Goal: Answer question/provide support: Share knowledge or assist other users

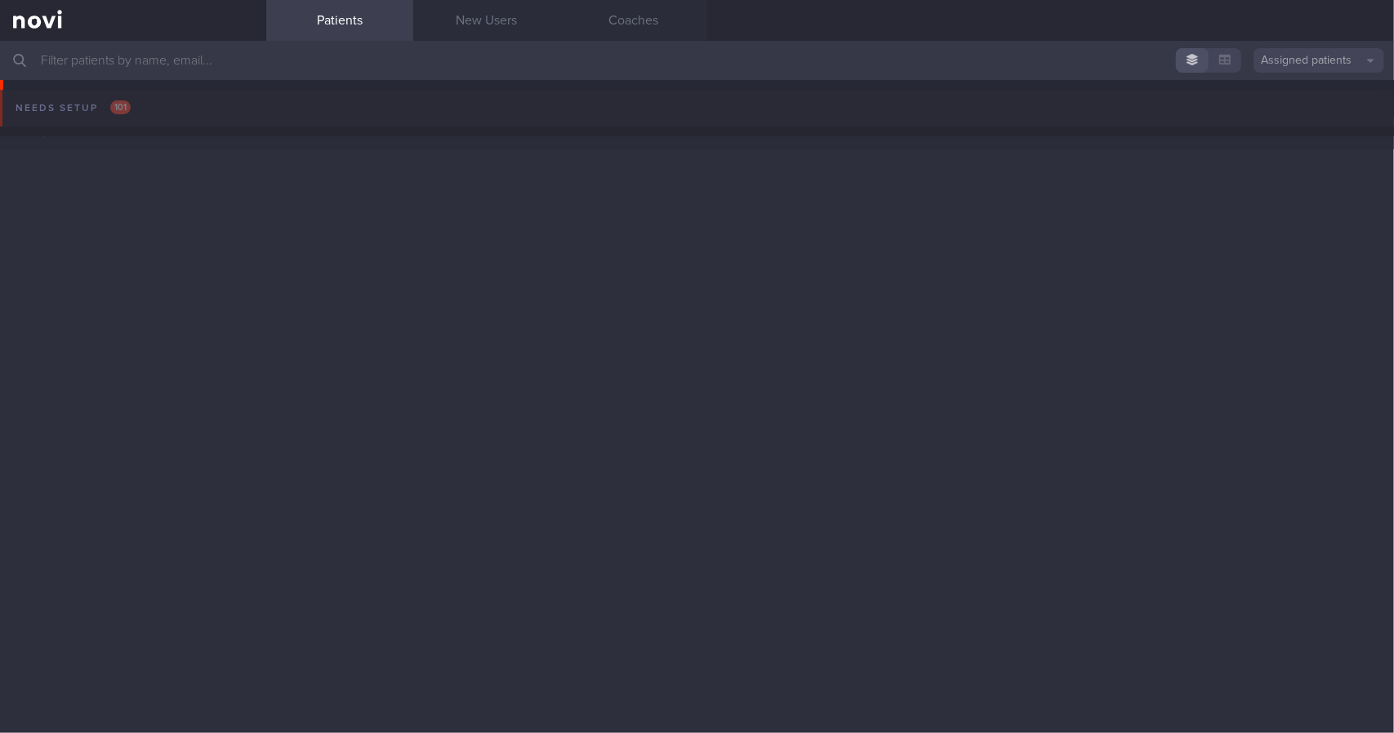
scroll to position [1633, 0]
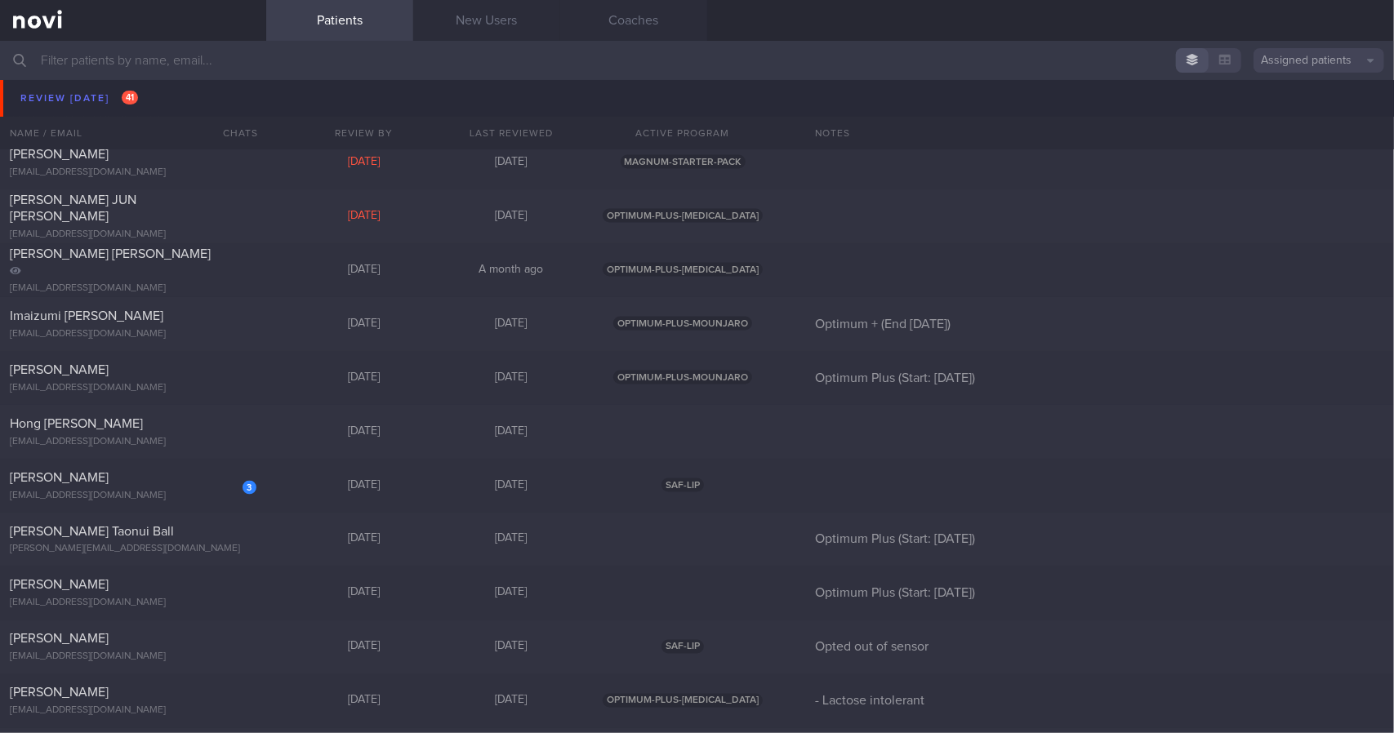
click at [158, 94] on span "[PERSON_NAME], [PERSON_NAME]" at bounding box center [112, 100] width 204 height 13
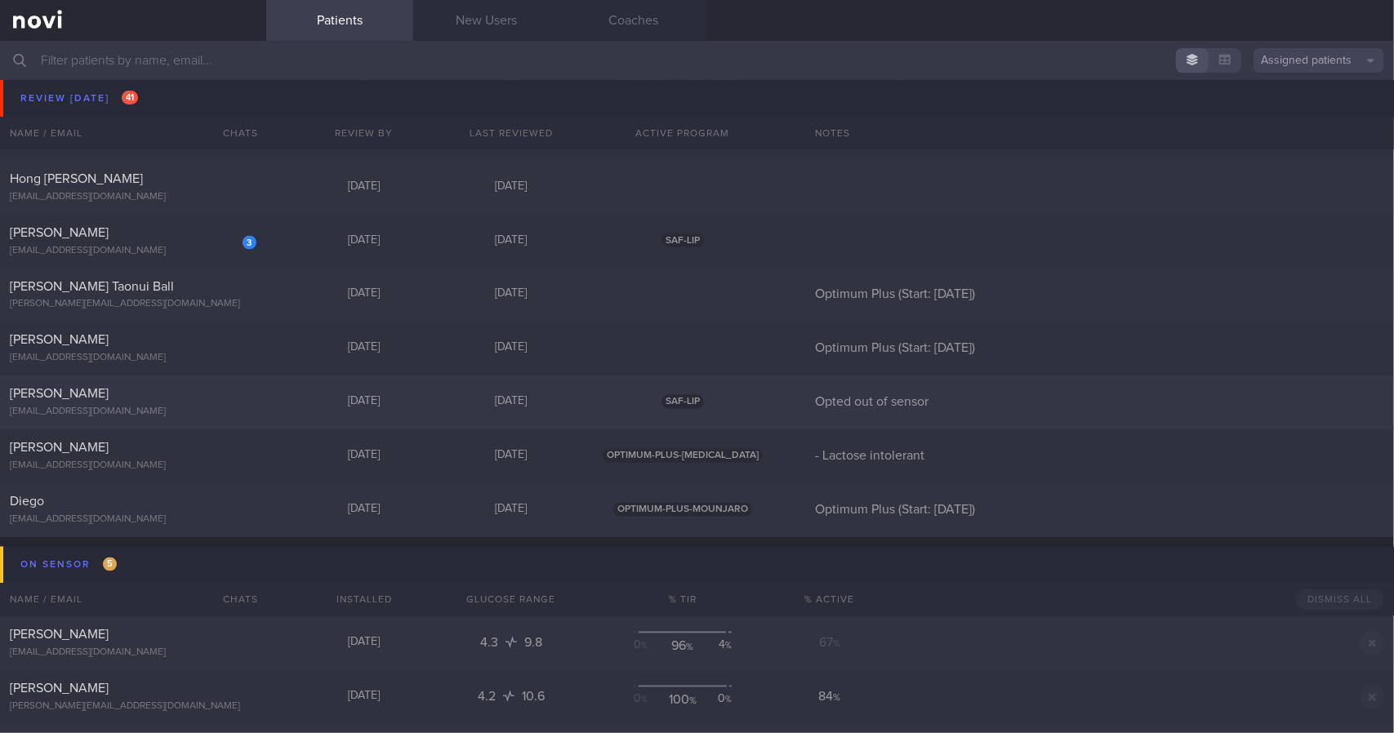
scroll to position [1796, 0]
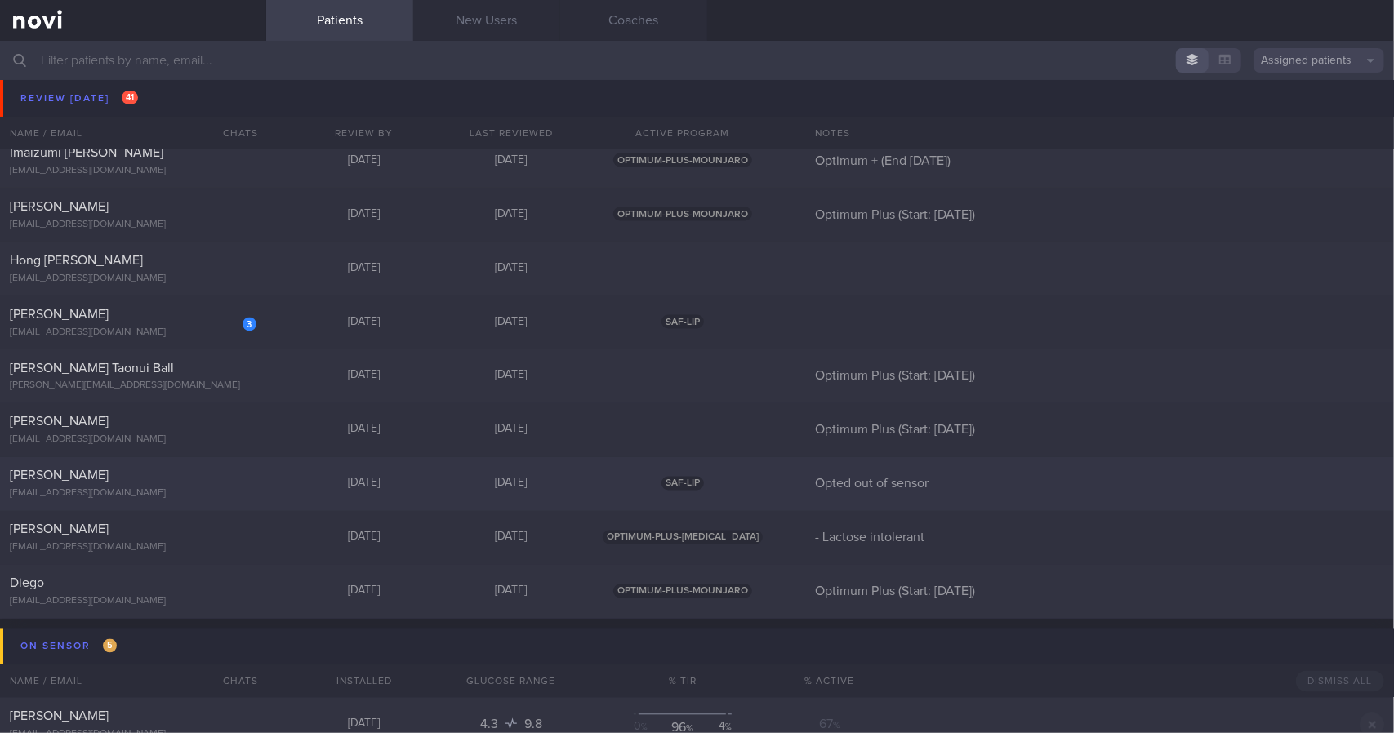
click at [225, 475] on div at bounding box center [238, 472] width 36 height 9
select select "8"
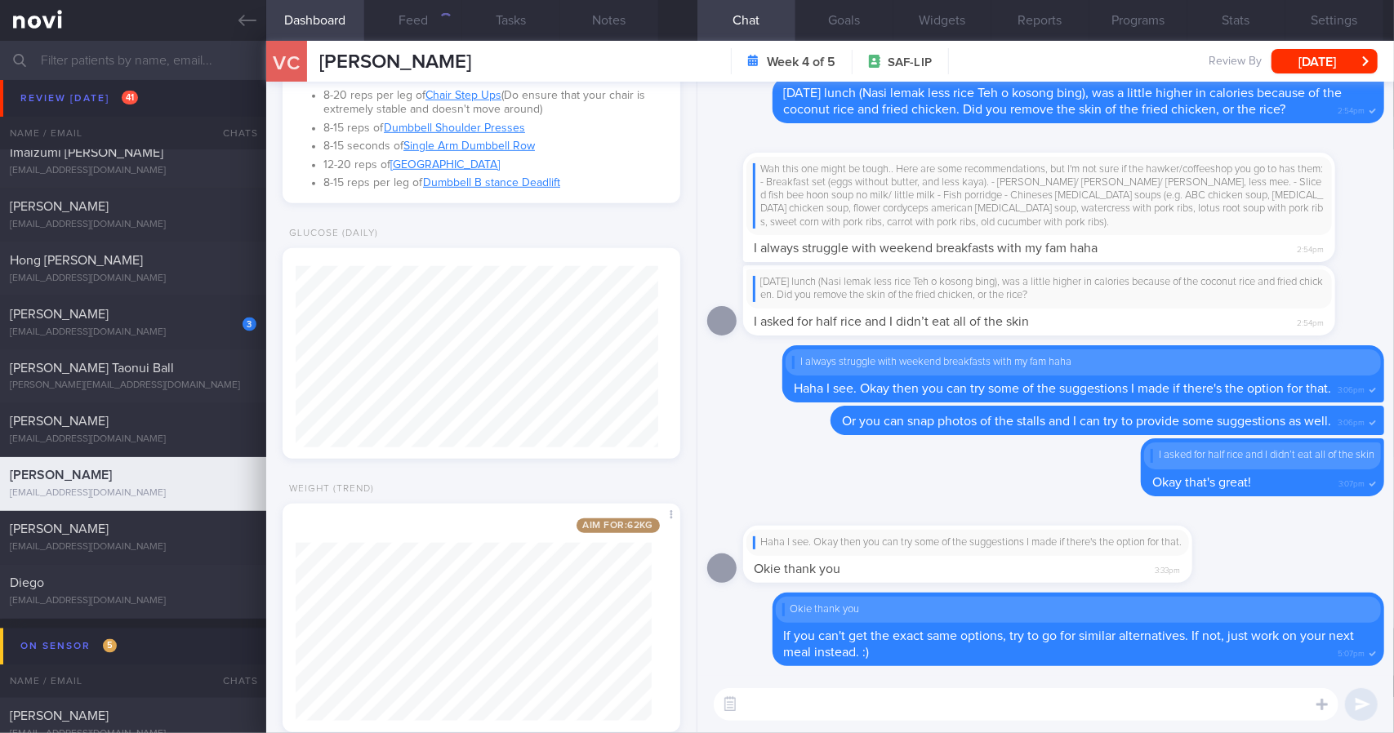
scroll to position [759, 0]
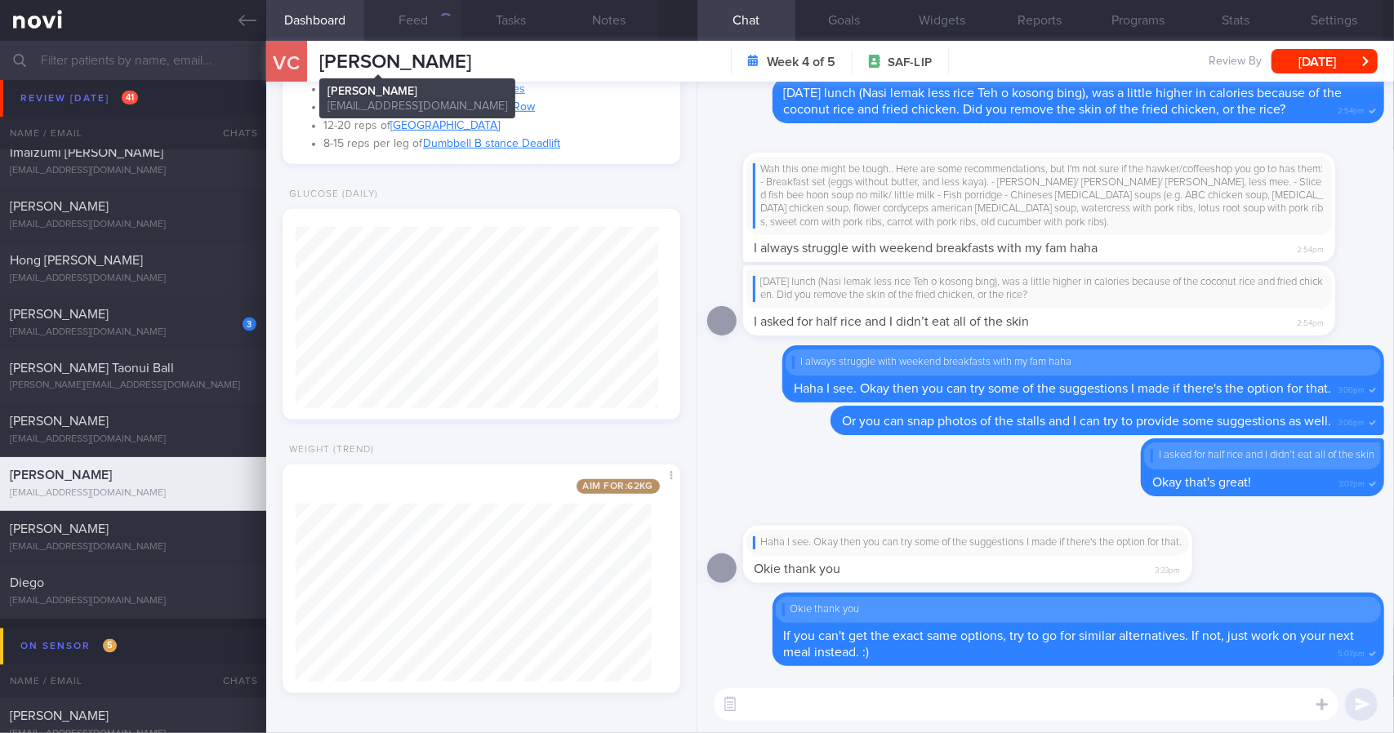
click at [409, 26] on button "Feed" at bounding box center [413, 20] width 98 height 41
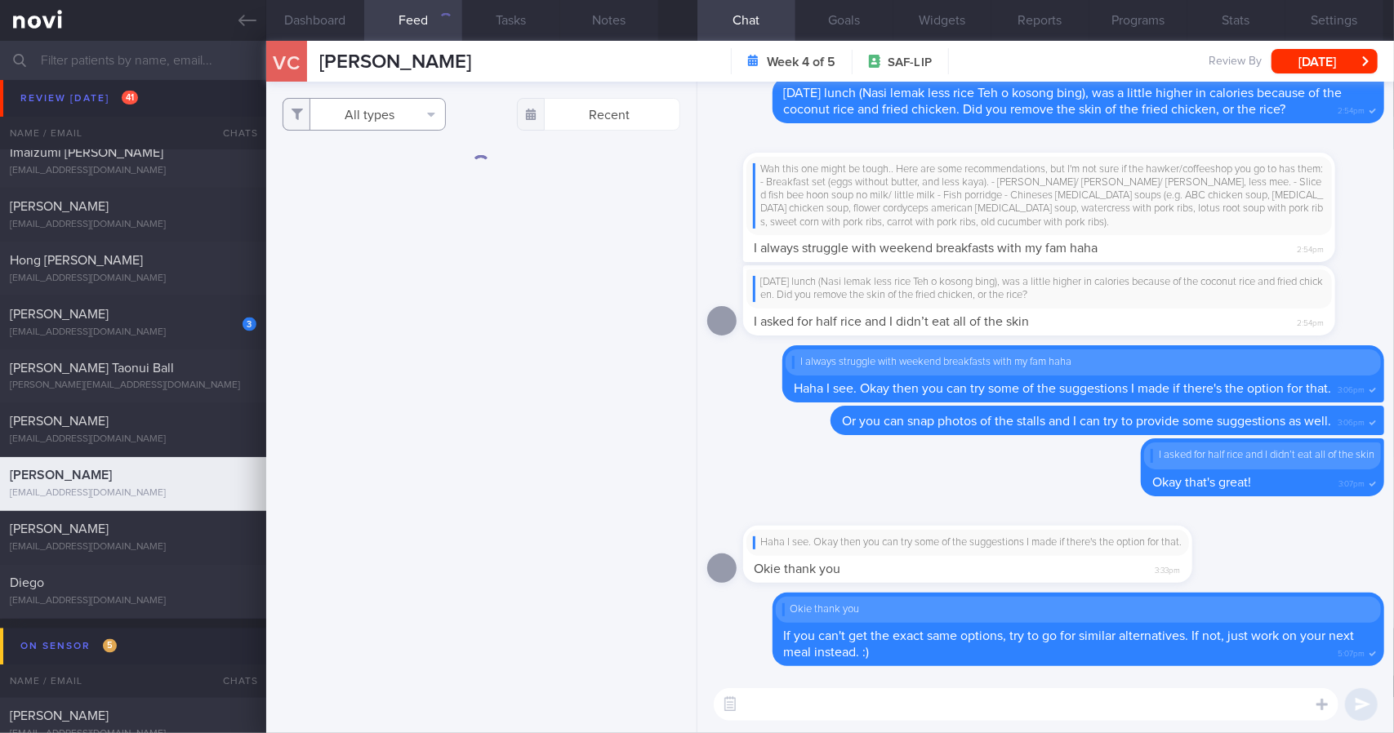
click at [405, 119] on button "All types" at bounding box center [364, 114] width 163 height 33
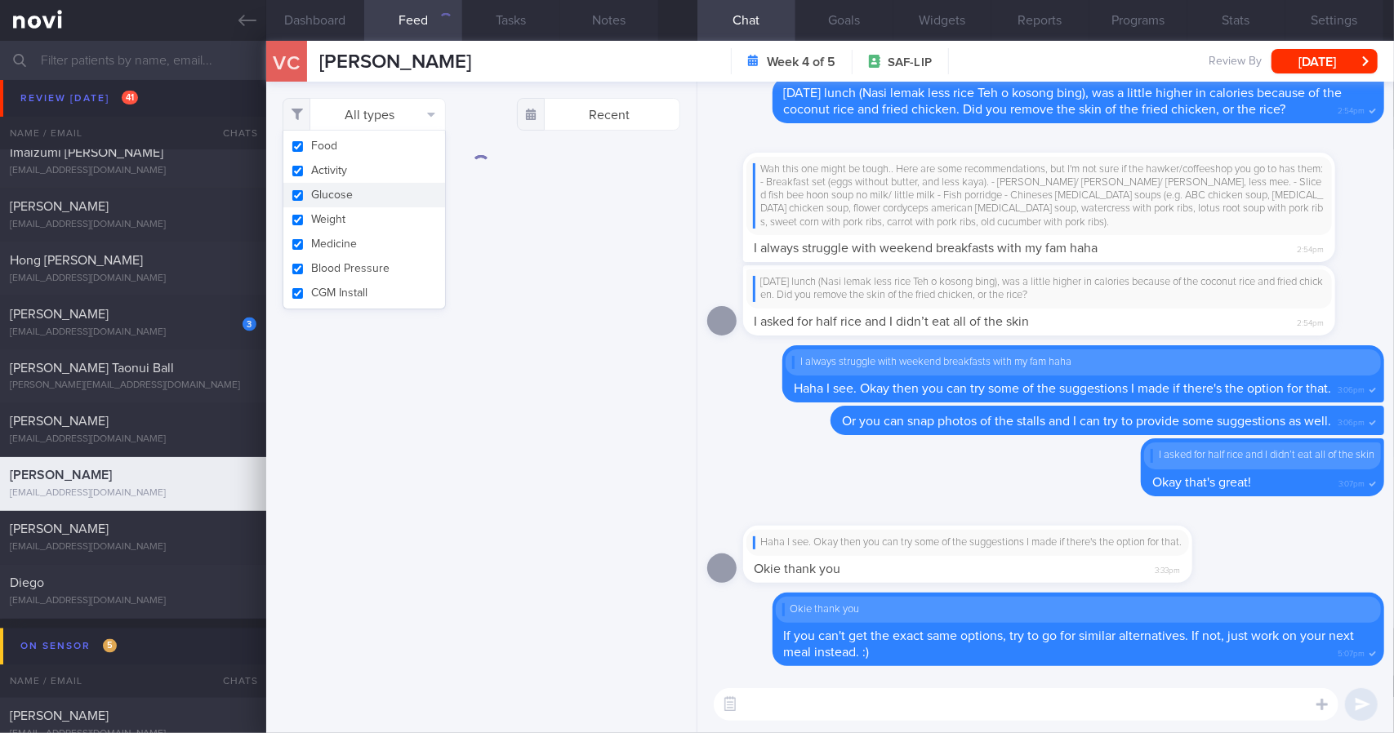
click at [374, 175] on button "Activity" at bounding box center [364, 170] width 162 height 24
checkbox input "false"
click at [373, 212] on button "Weight" at bounding box center [364, 219] width 162 height 24
checkbox input "false"
click at [554, 202] on div "Filtering type... Food Activity Glucose Weight Medicine Blood Pressure [MEDICAL…" at bounding box center [481, 408] width 430 height 652
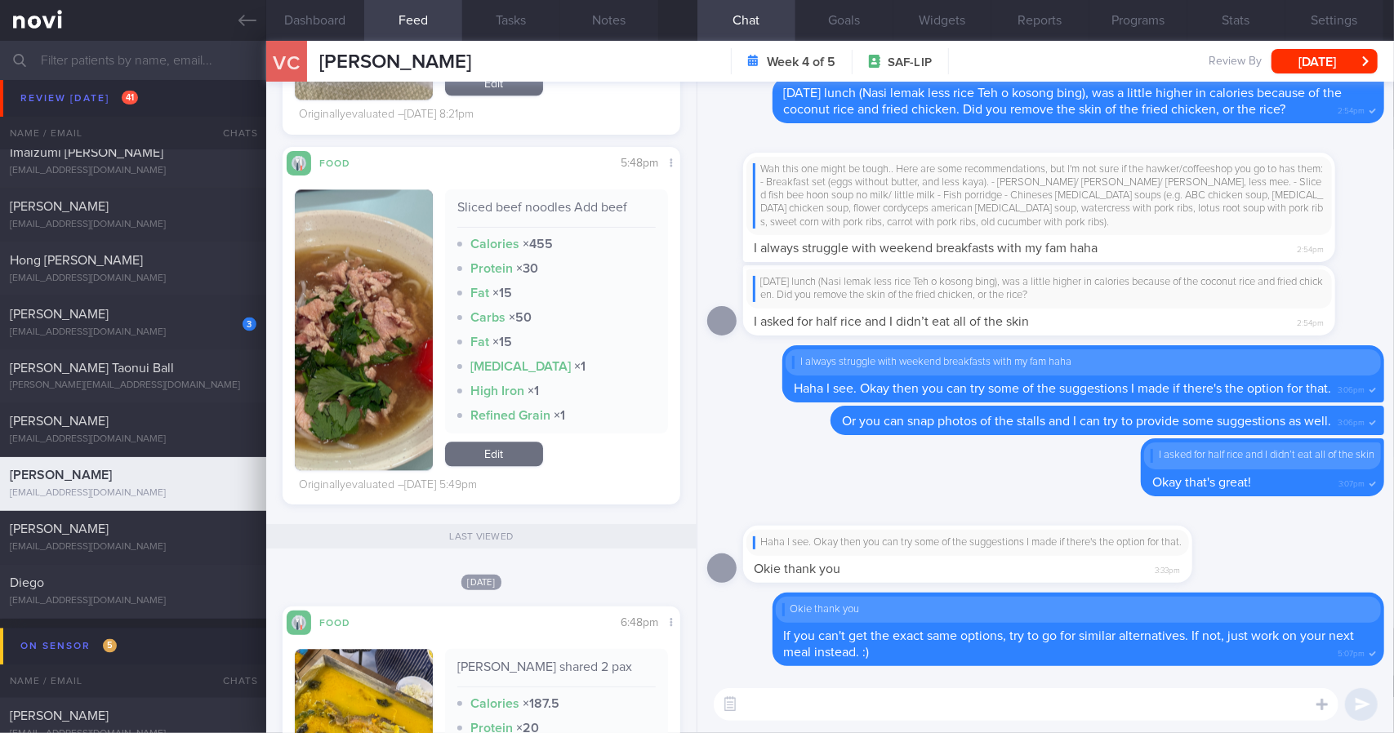
scroll to position [2695, 0]
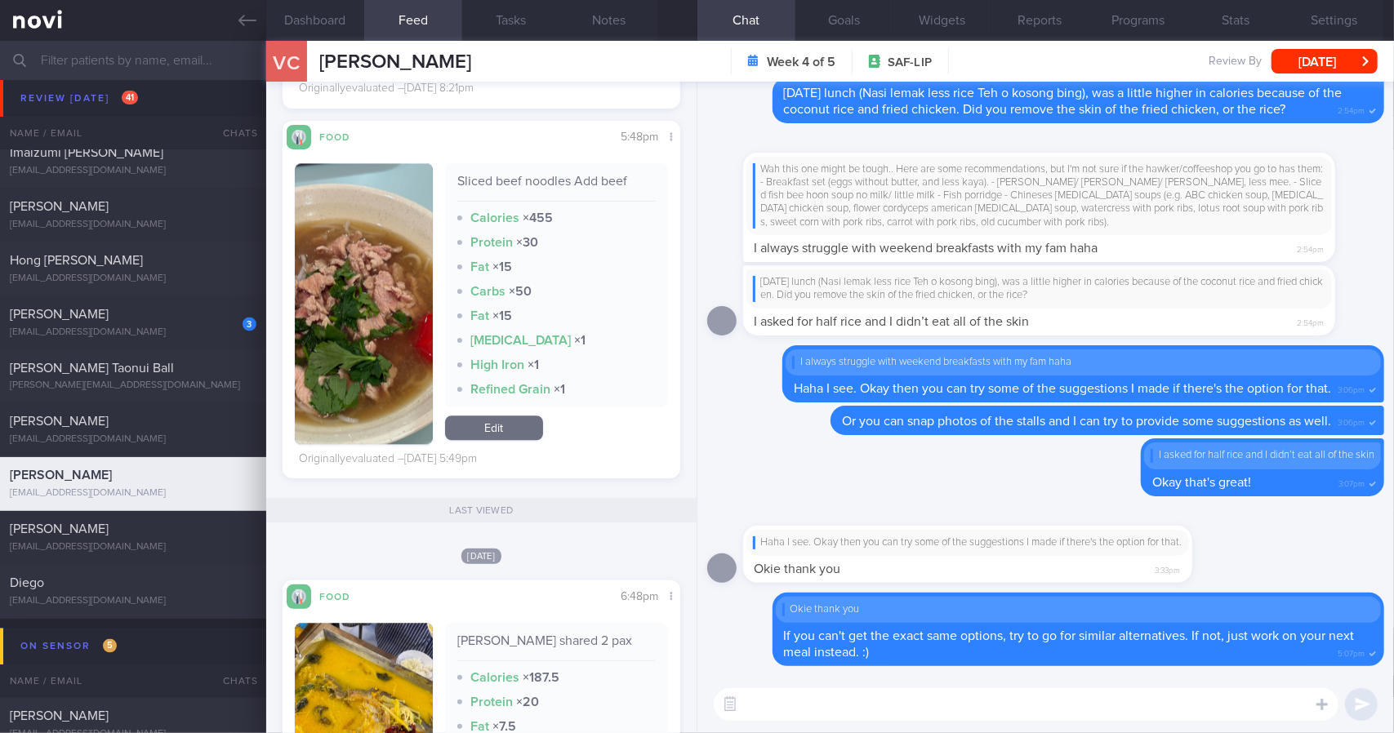
click at [505, 509] on div "Last viewed" at bounding box center [481, 510] width 430 height 24
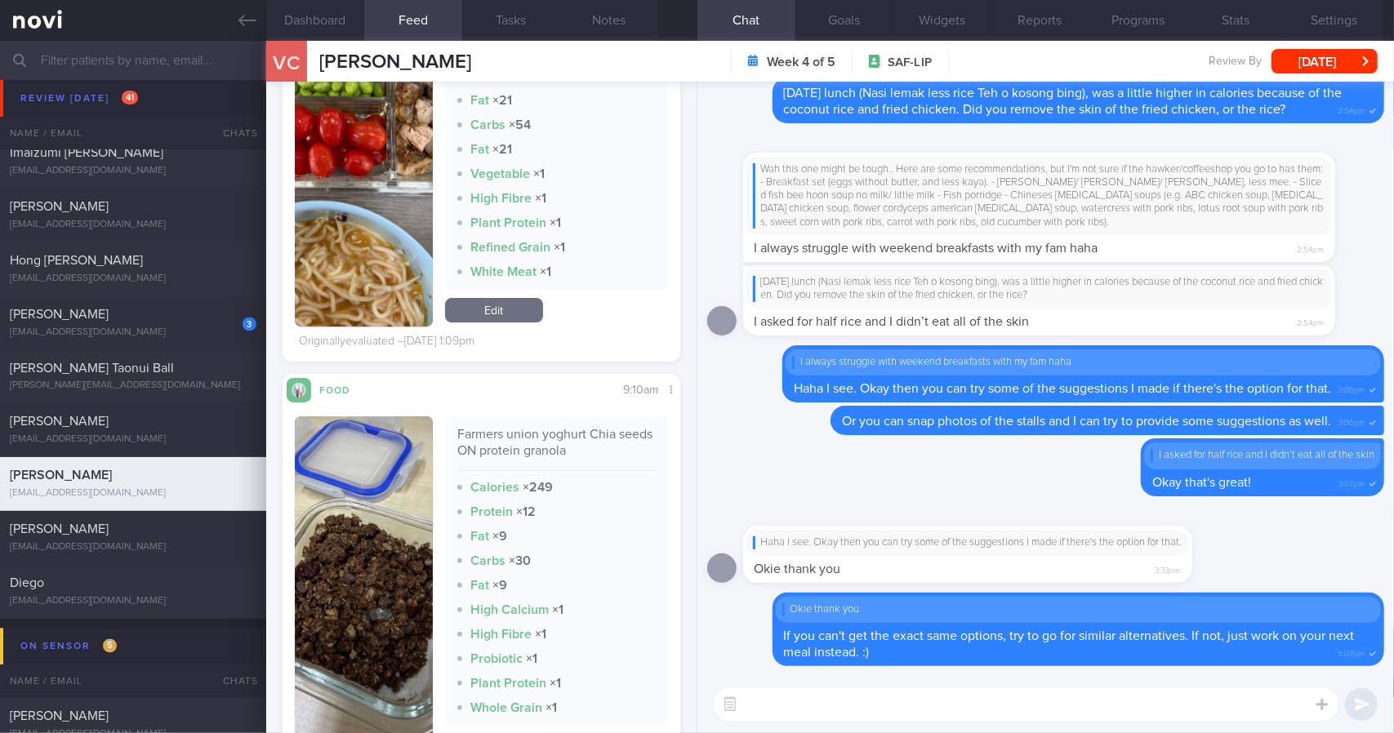
scroll to position [3429, 0]
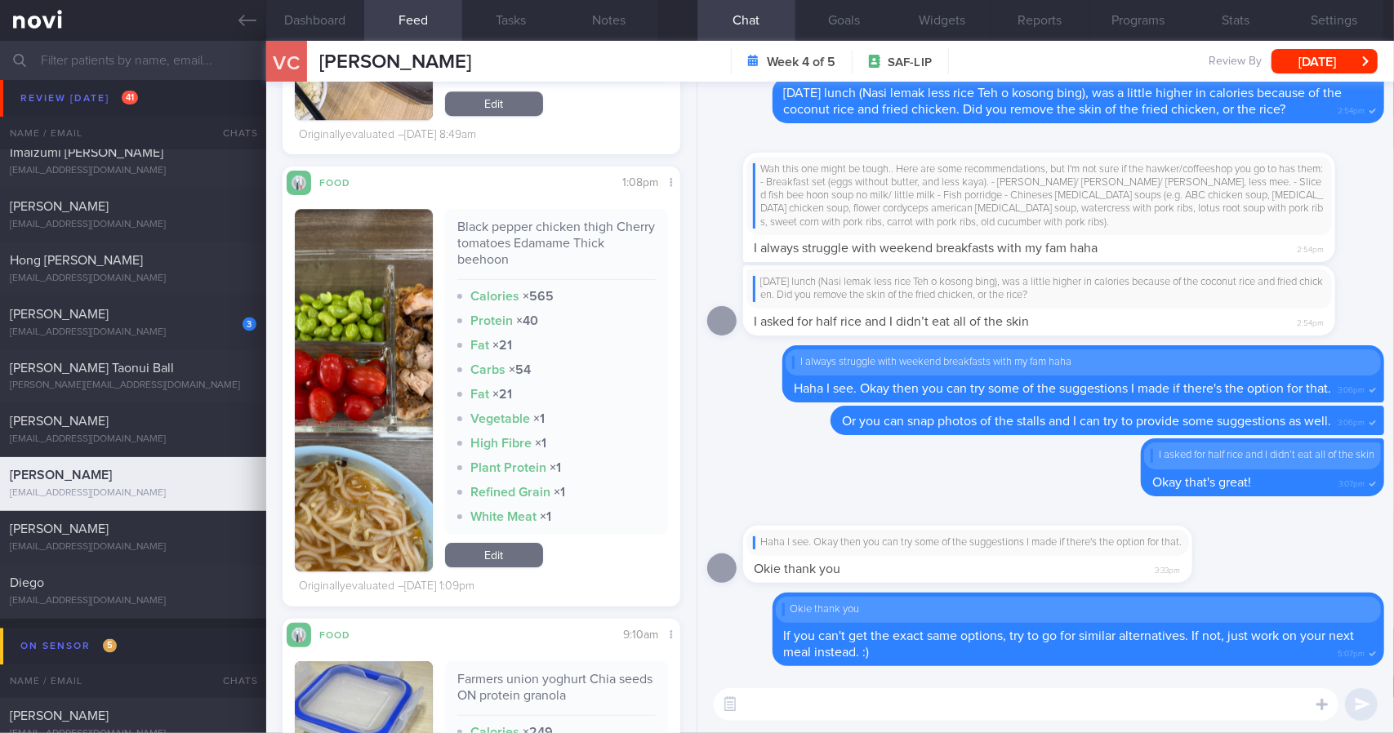
click at [398, 447] on button "button" at bounding box center [364, 390] width 138 height 363
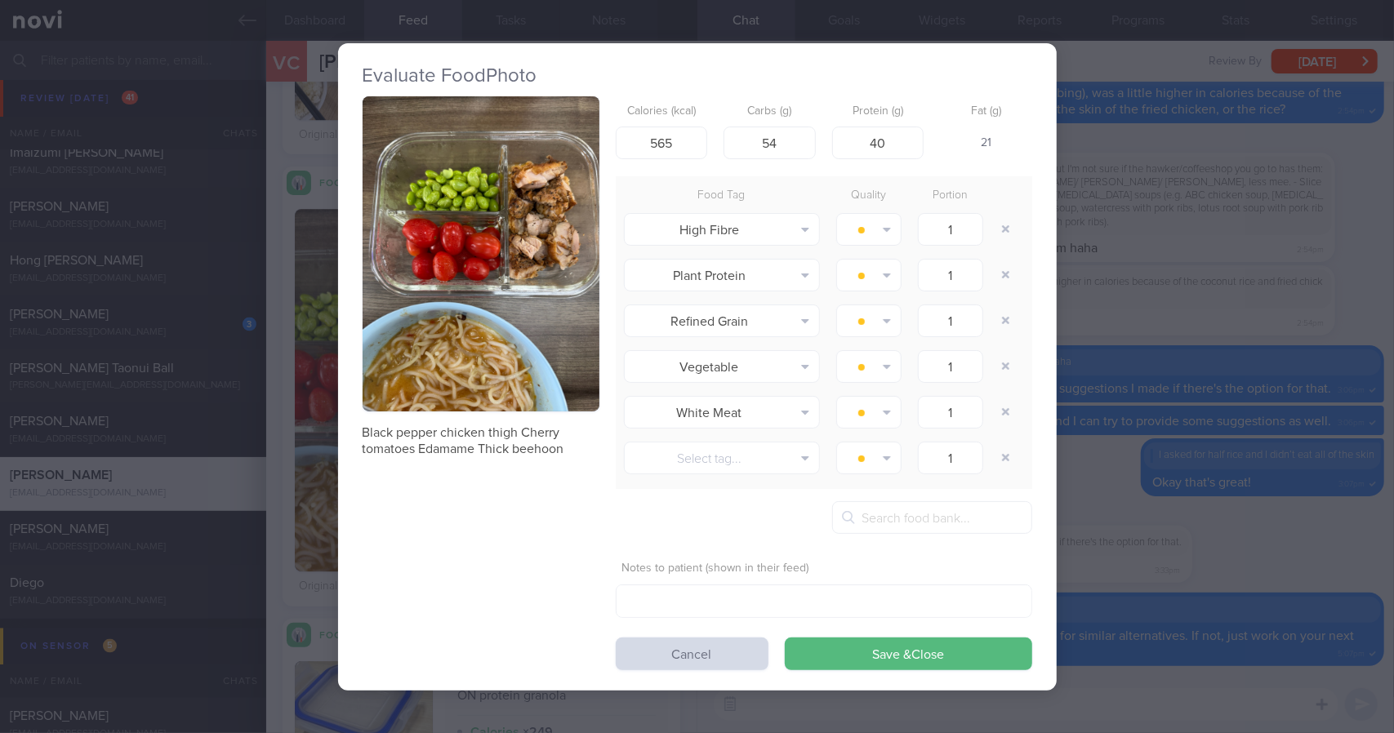
click at [518, 296] on button "button" at bounding box center [481, 254] width 237 height 316
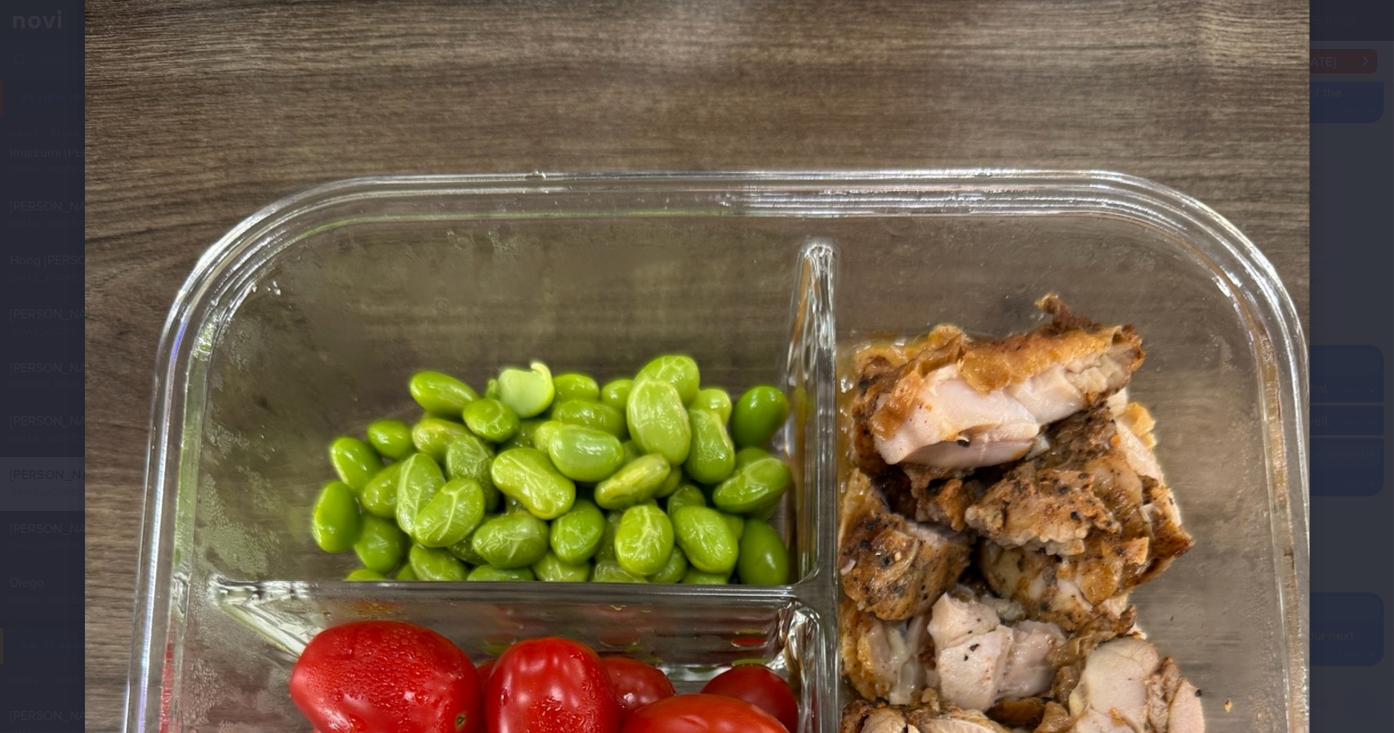
scroll to position [327, 0]
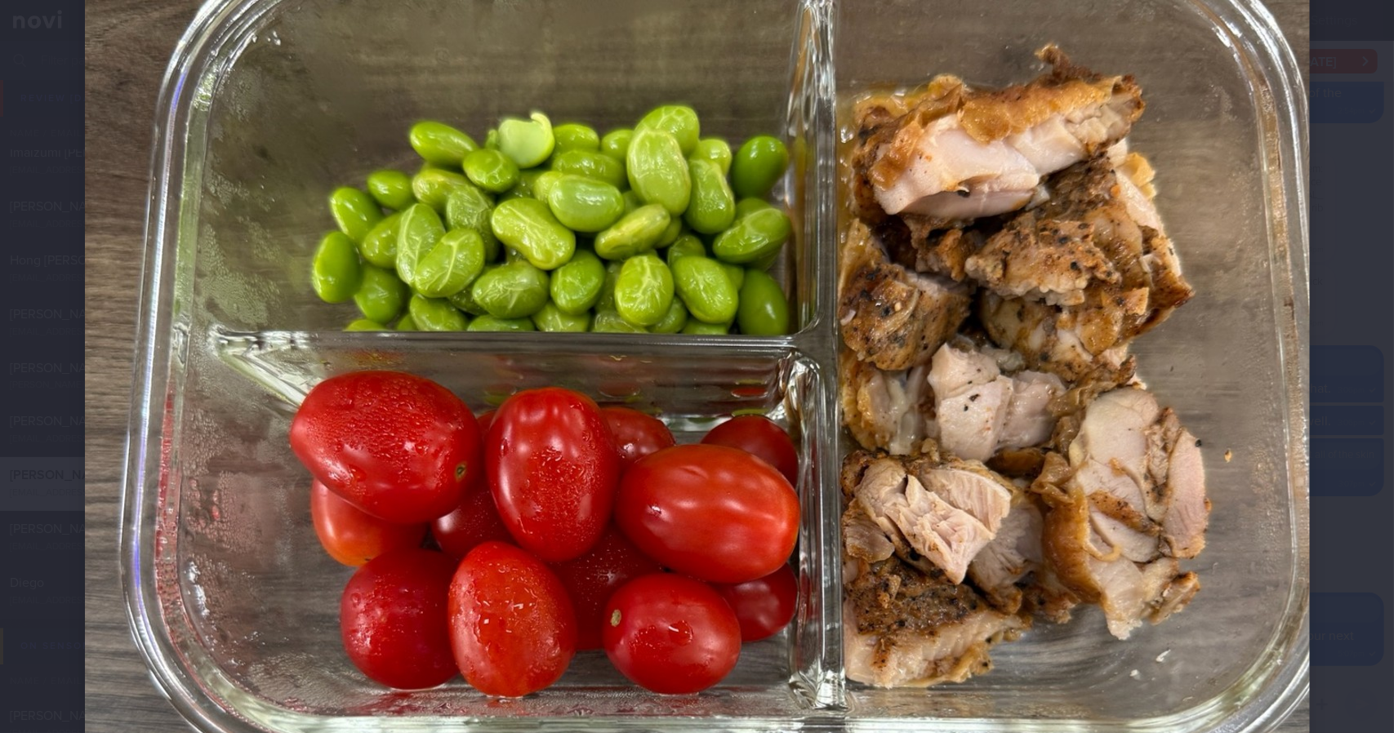
click at [1314, 309] on div at bounding box center [697, 555] width 1355 height 1764
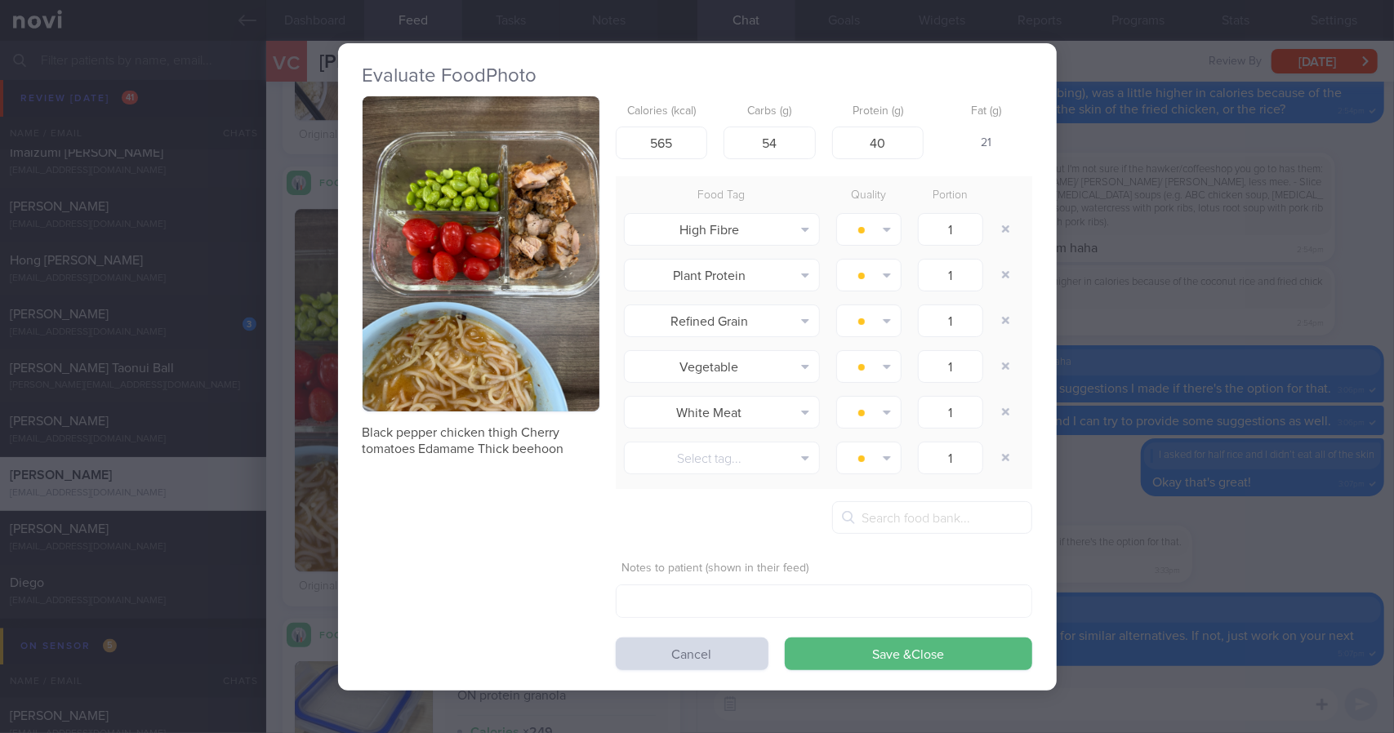
click at [1275, 307] on div "Evaluate Food Photo Black pepper chicken thigh Cherry tomatoes Edamame Thick be…" at bounding box center [697, 366] width 1394 height 733
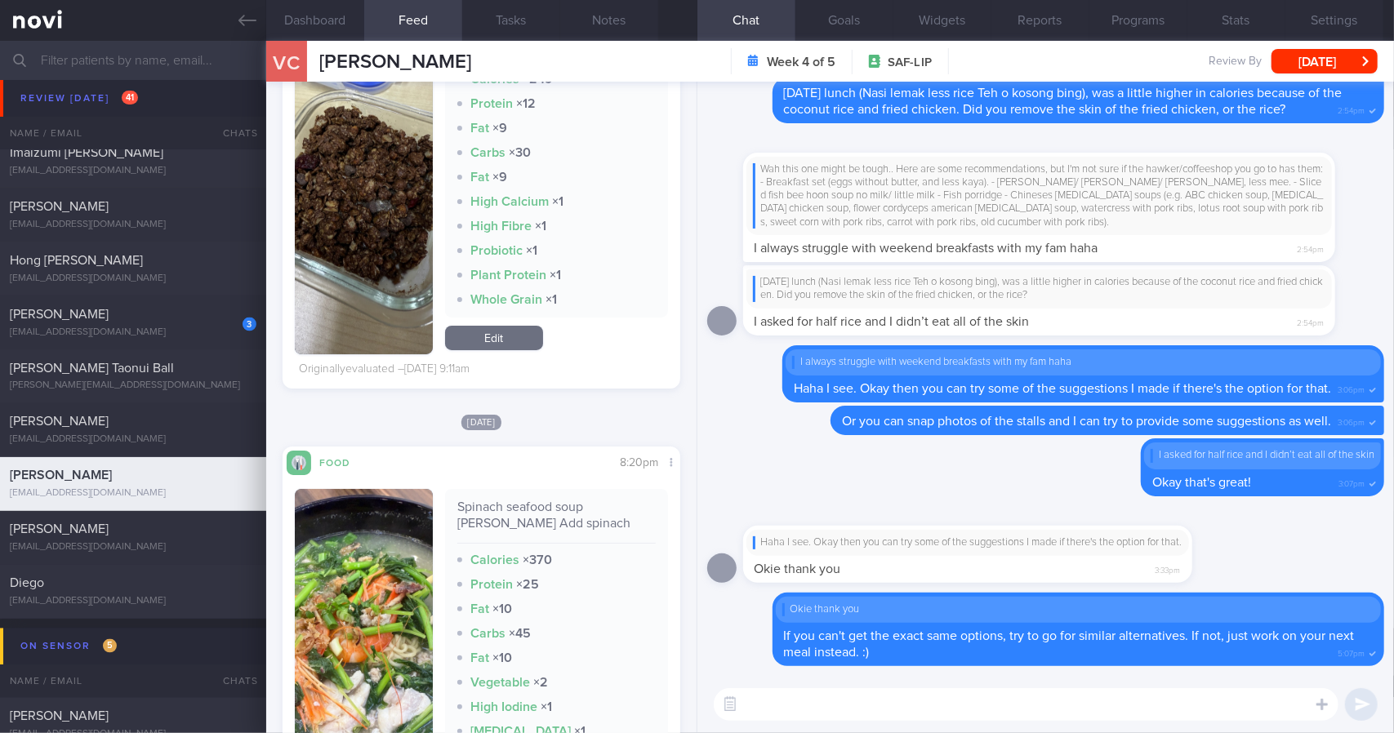
scroll to position [4328, 0]
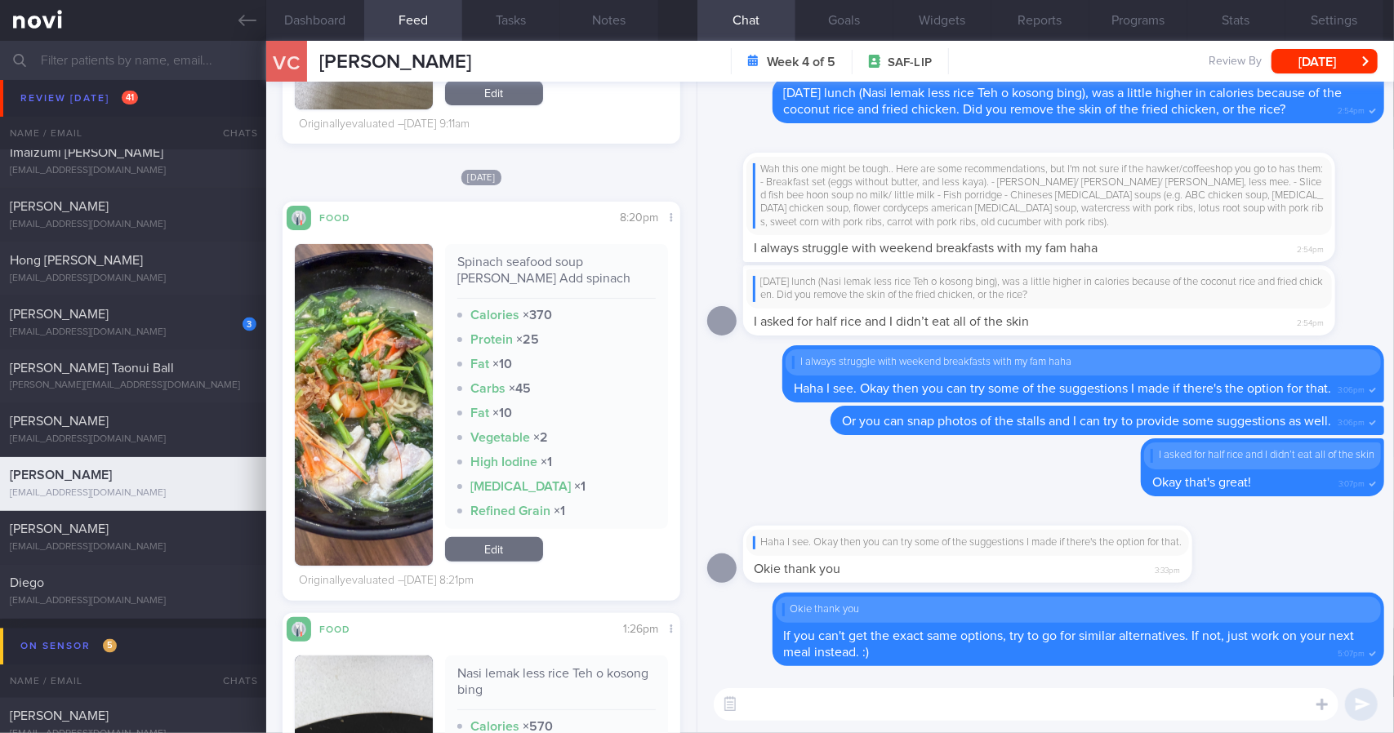
click at [854, 692] on textarea at bounding box center [1026, 704] width 625 height 33
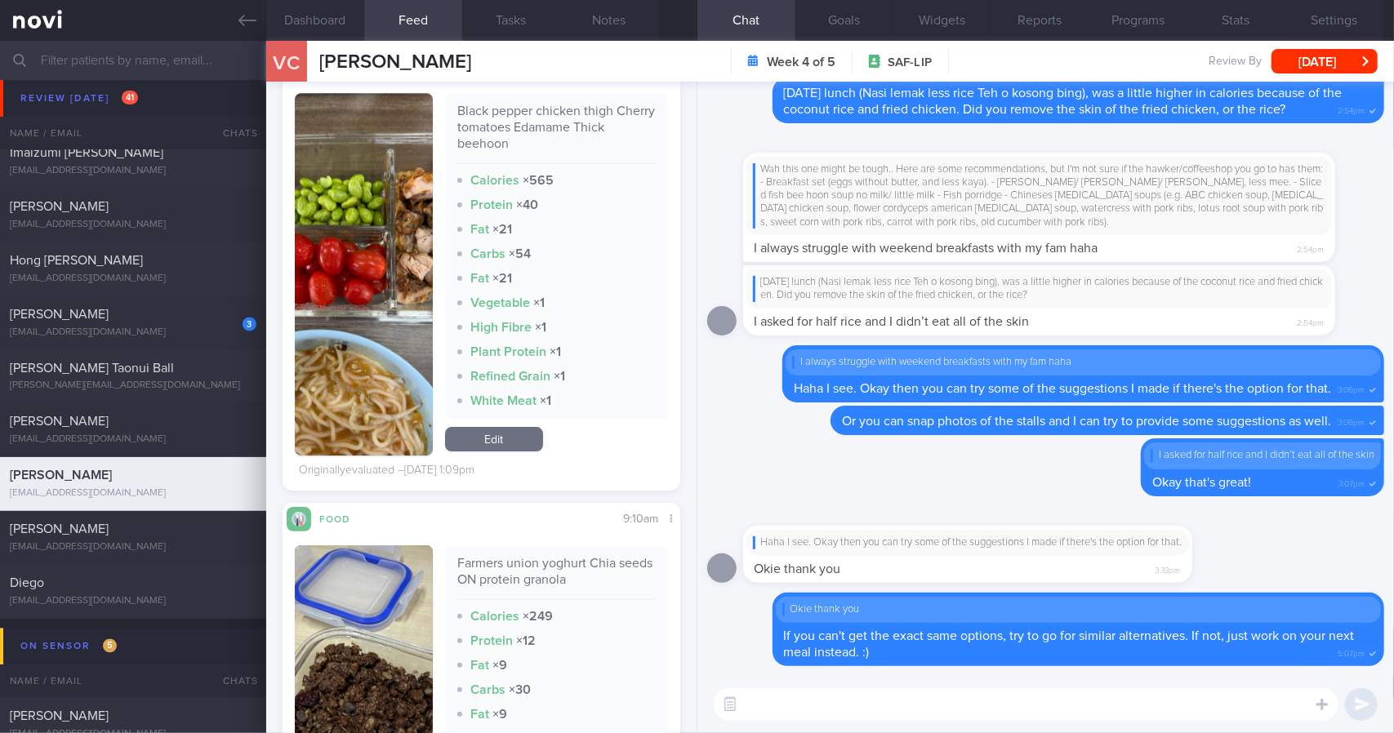
scroll to position [3429, 0]
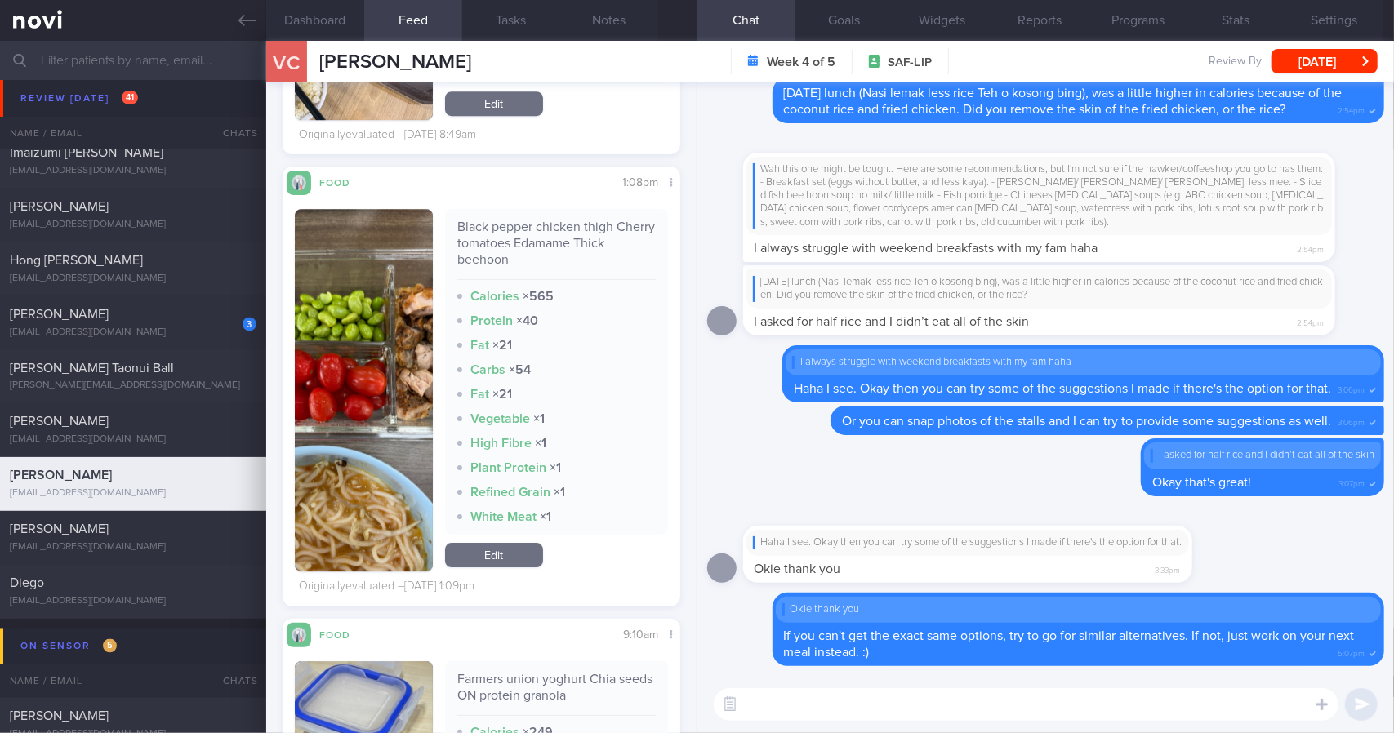
click at [506, 239] on div "Black pepper chicken thigh Cherry tomatoes Edamame Thick beehoon" at bounding box center [556, 249] width 198 height 61
click at [590, 362] on div "Carbs × 54" at bounding box center [556, 370] width 198 height 16
click at [882, 711] on textarea at bounding box center [1026, 704] width 625 height 33
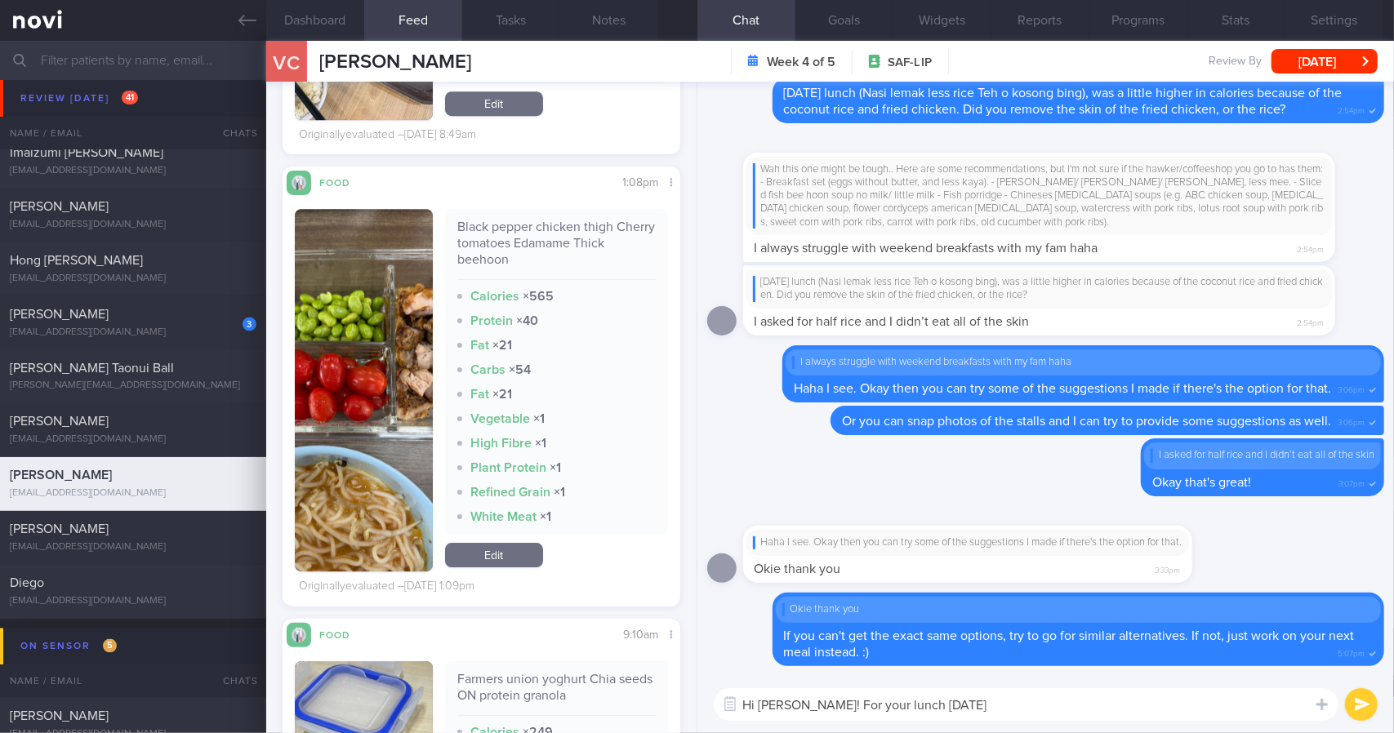
click at [530, 234] on div "Black pepper chicken thigh Cherry tomatoes Edamame Thick beehoon" at bounding box center [556, 249] width 198 height 61
copy div "Black pepper chicken thigh Cherry tomatoes Edamame Thick beehoon"
click at [998, 713] on textarea "Hi [PERSON_NAME]! For your lunch [DATE]" at bounding box center [1026, 704] width 625 height 33
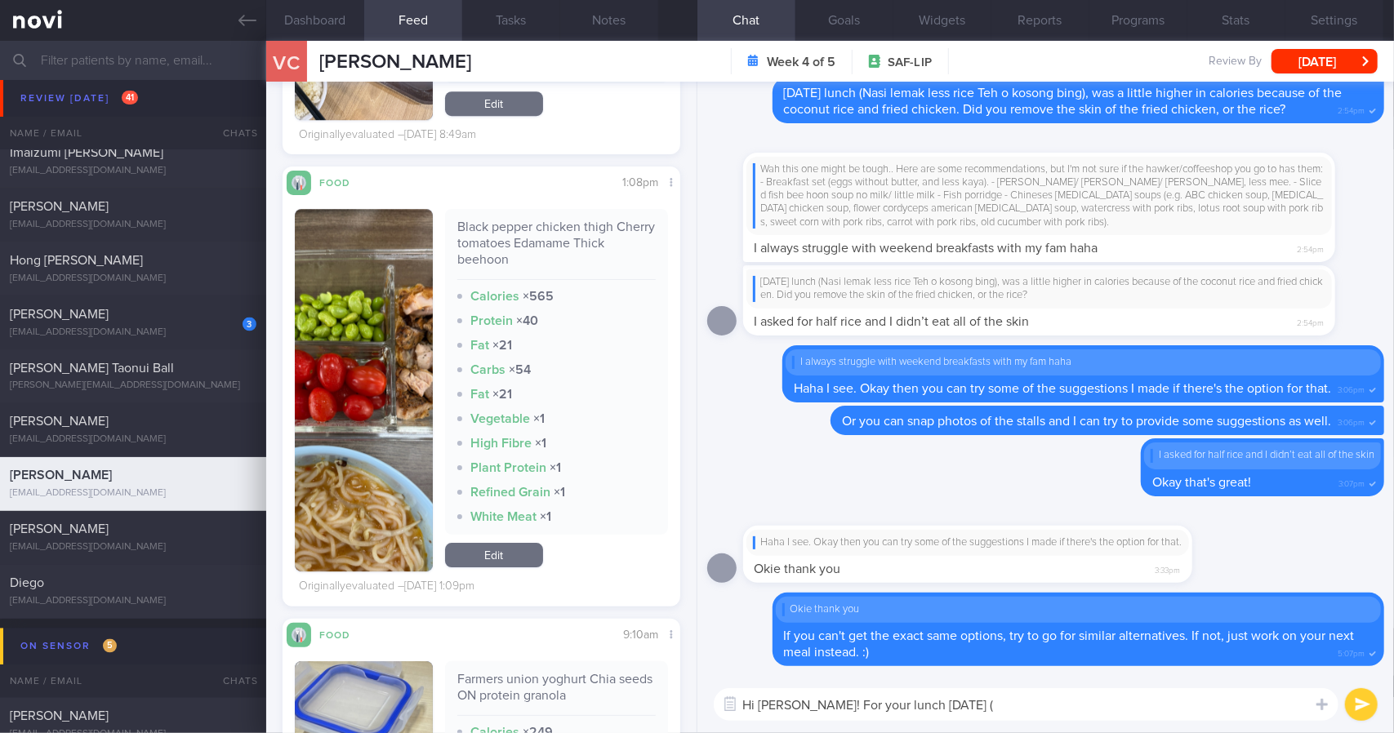
paste textarea "Black pepper chicken thigh Cherry tomatoes Edamame Thick beehoon"
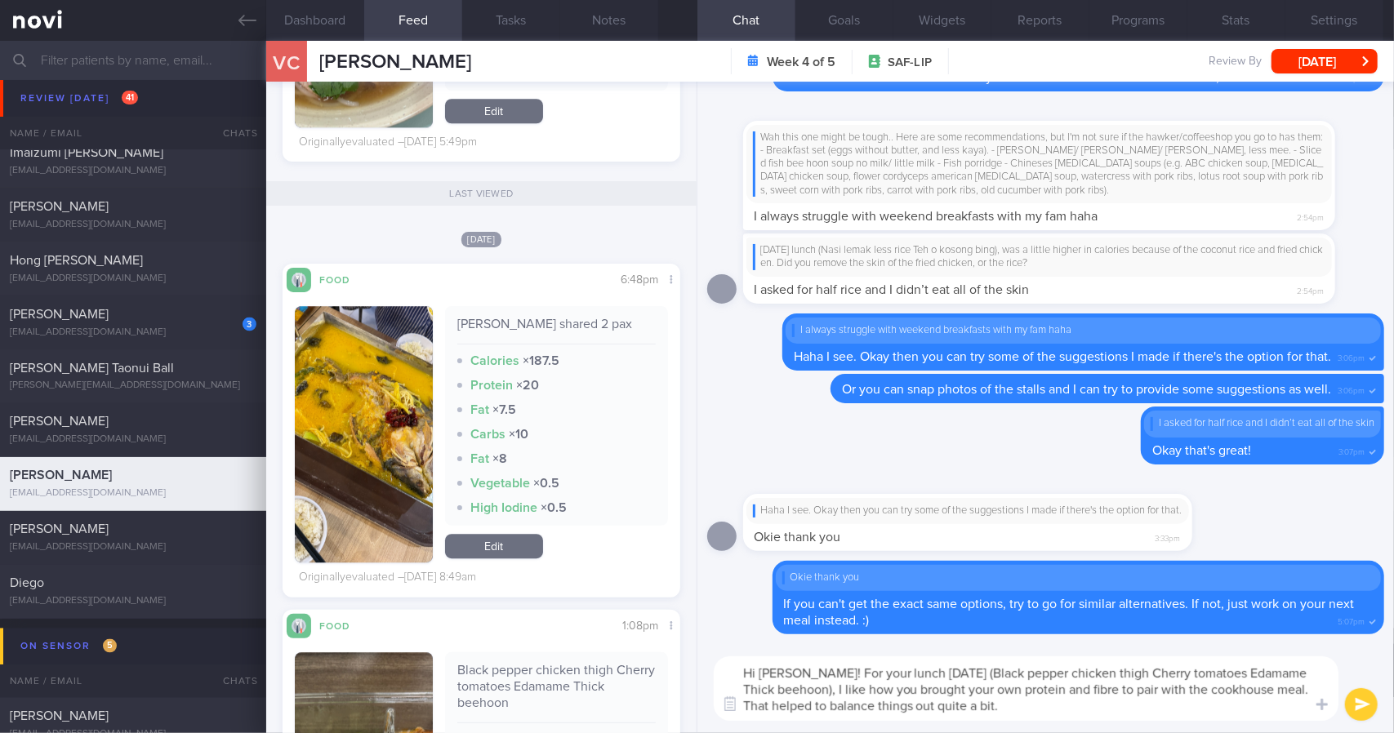
scroll to position [2994, 0]
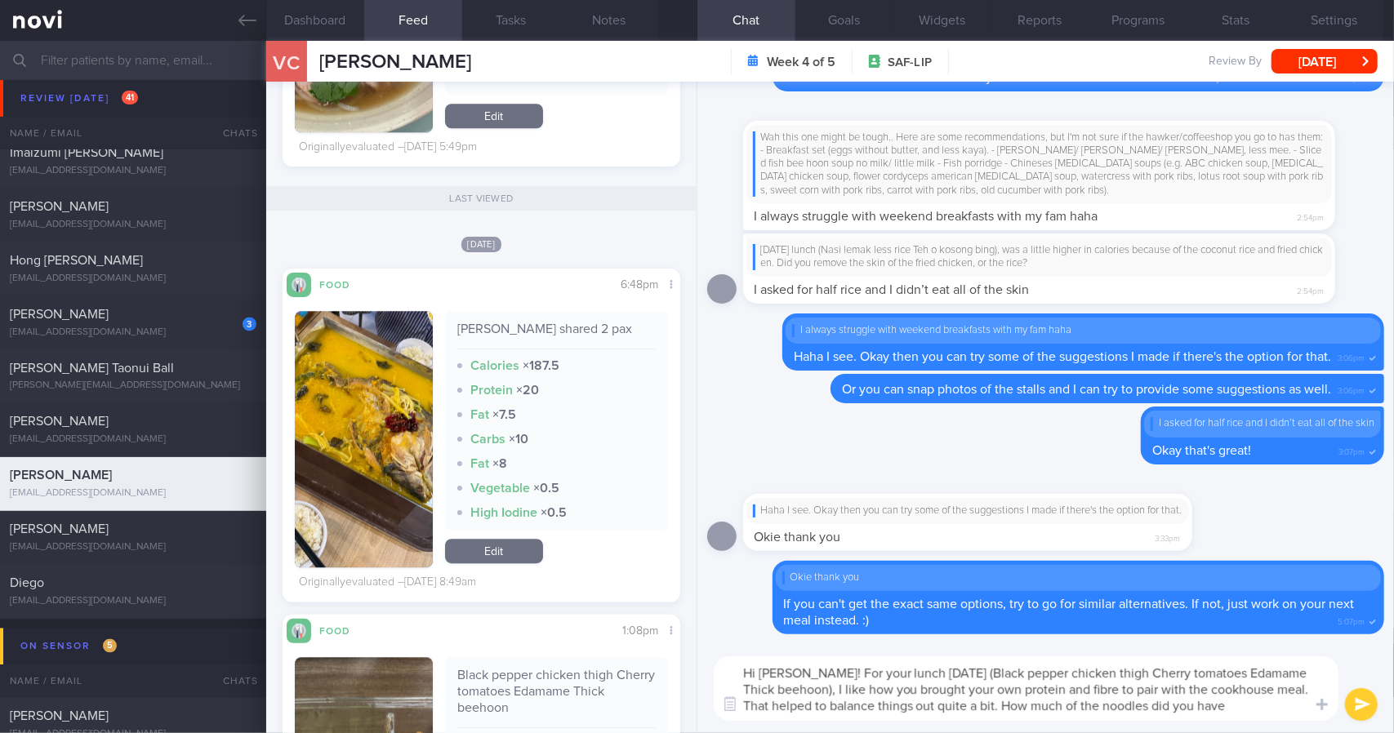
type textarea "Hi [PERSON_NAME]! For your lunch [DATE] (Black pepper chicken thigh Cherry toma…"
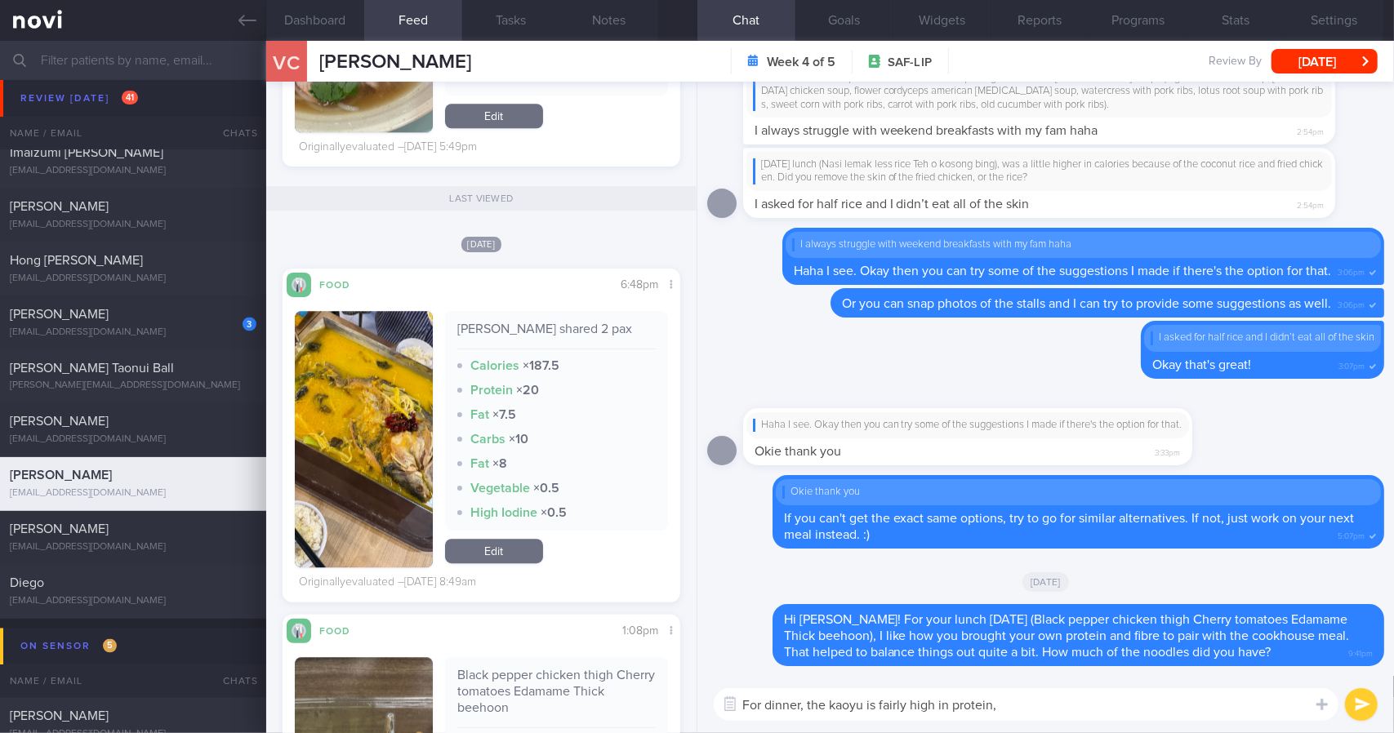
click at [331, 419] on button "button" at bounding box center [364, 439] width 138 height 256
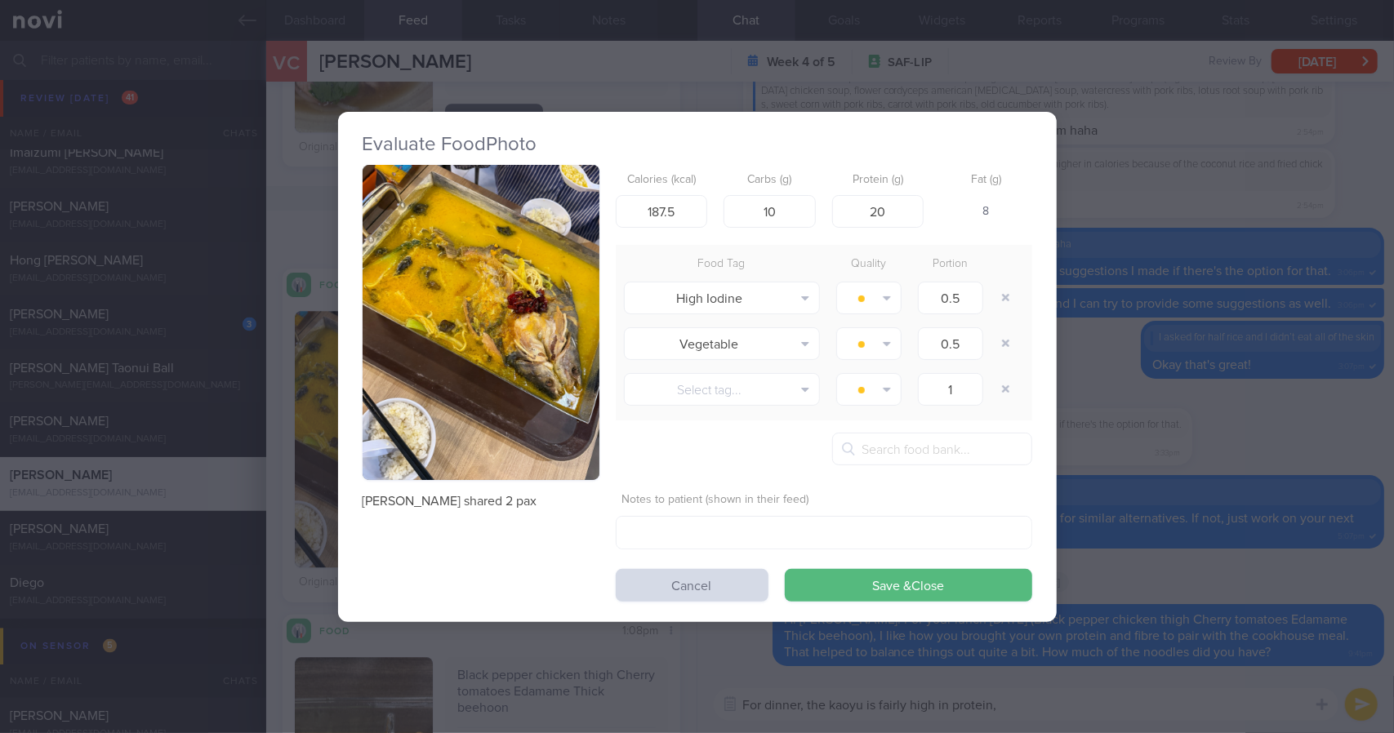
click at [534, 267] on button "button" at bounding box center [481, 323] width 237 height 316
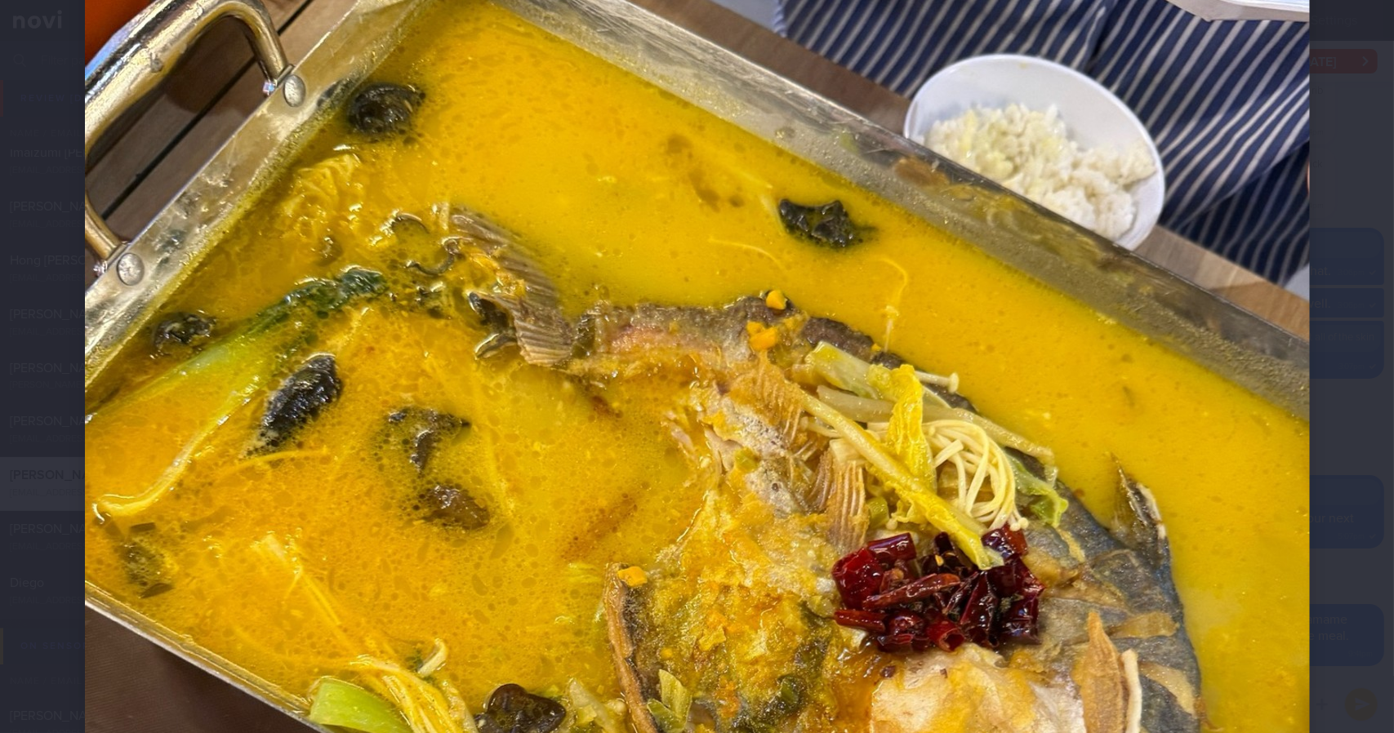
scroll to position [327, 0]
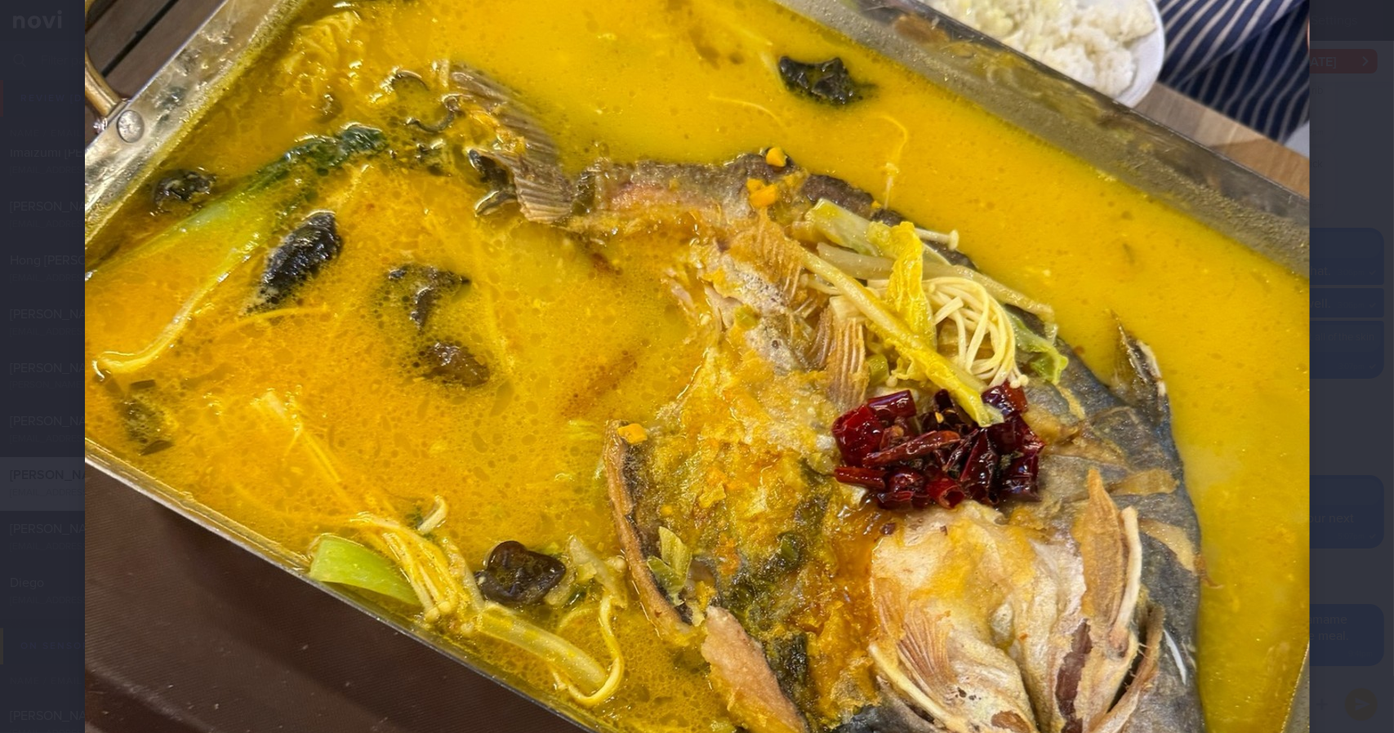
click at [1359, 298] on div at bounding box center [697, 555] width 1355 height 1764
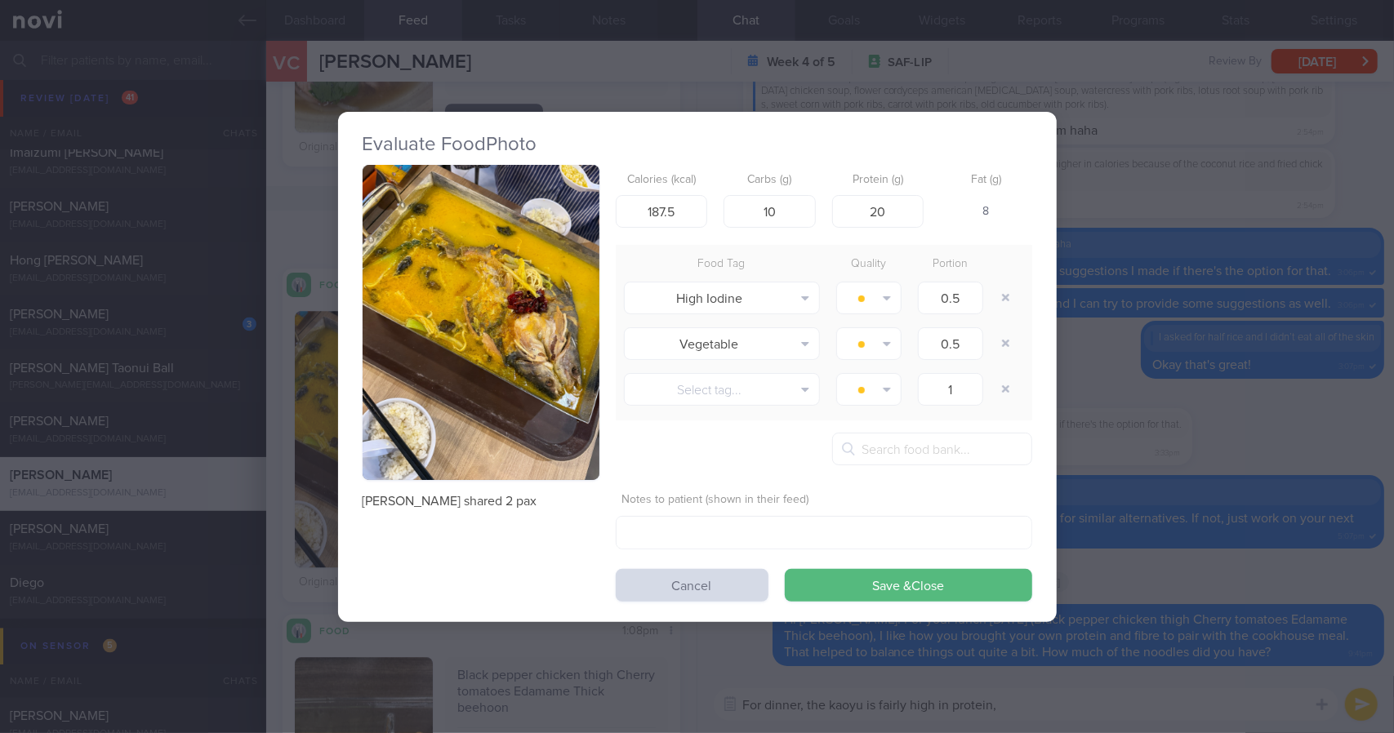
click at [1318, 296] on div "Evaluate Food Photo [PERSON_NAME] shared 2 pax Calories (kcal) 187.5 Carbs (g) …" at bounding box center [697, 366] width 1394 height 733
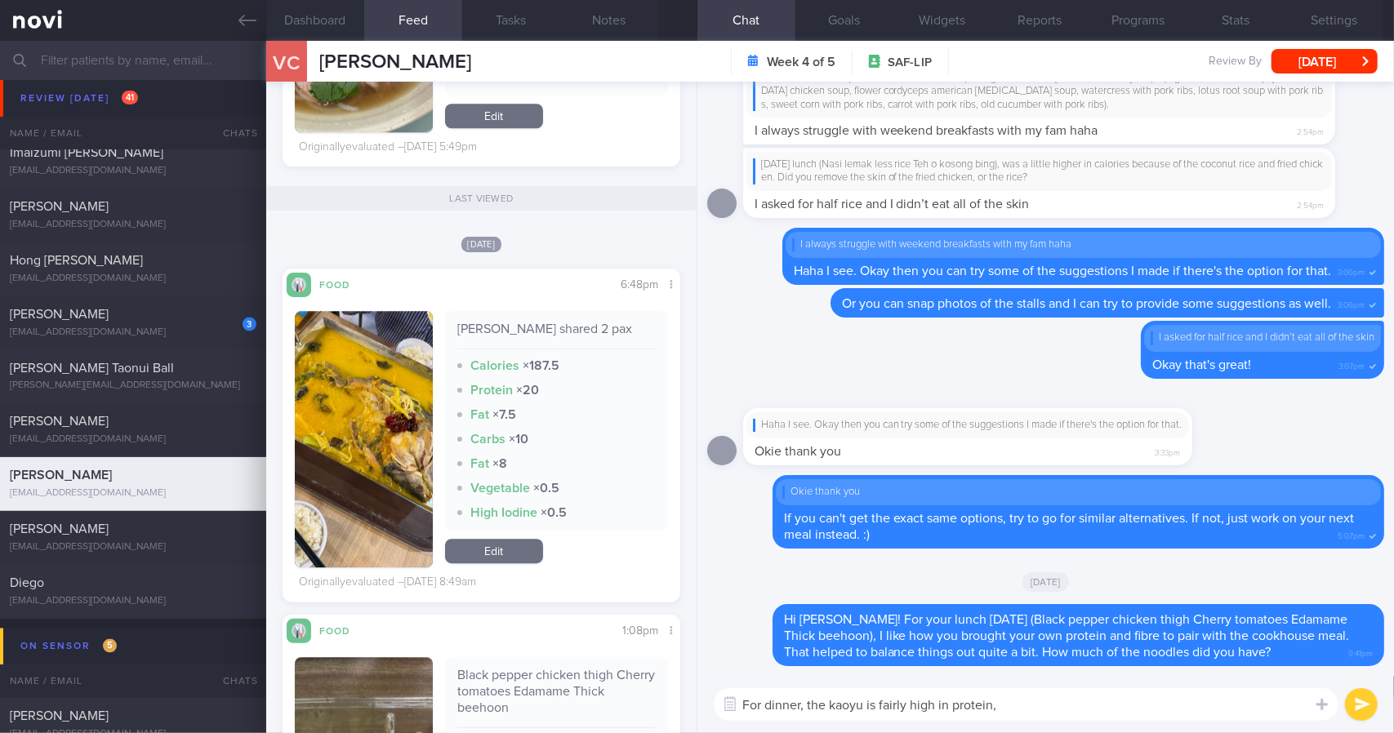
click at [1061, 705] on textarea "For dinner, the kaoyu is fairly high in protein," at bounding box center [1026, 704] width 625 height 33
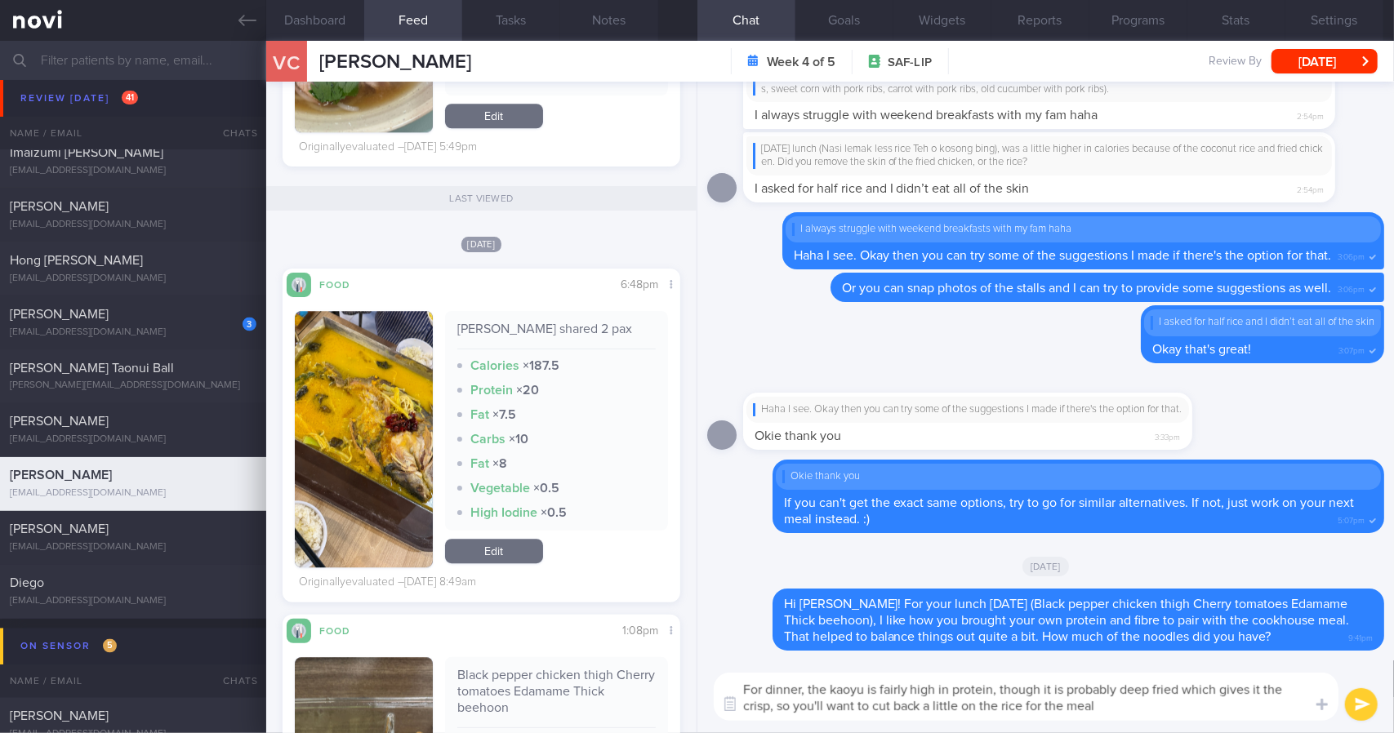
type textarea "For dinner, the kaoyu is fairly high in protein, though it is probably deep fri…"
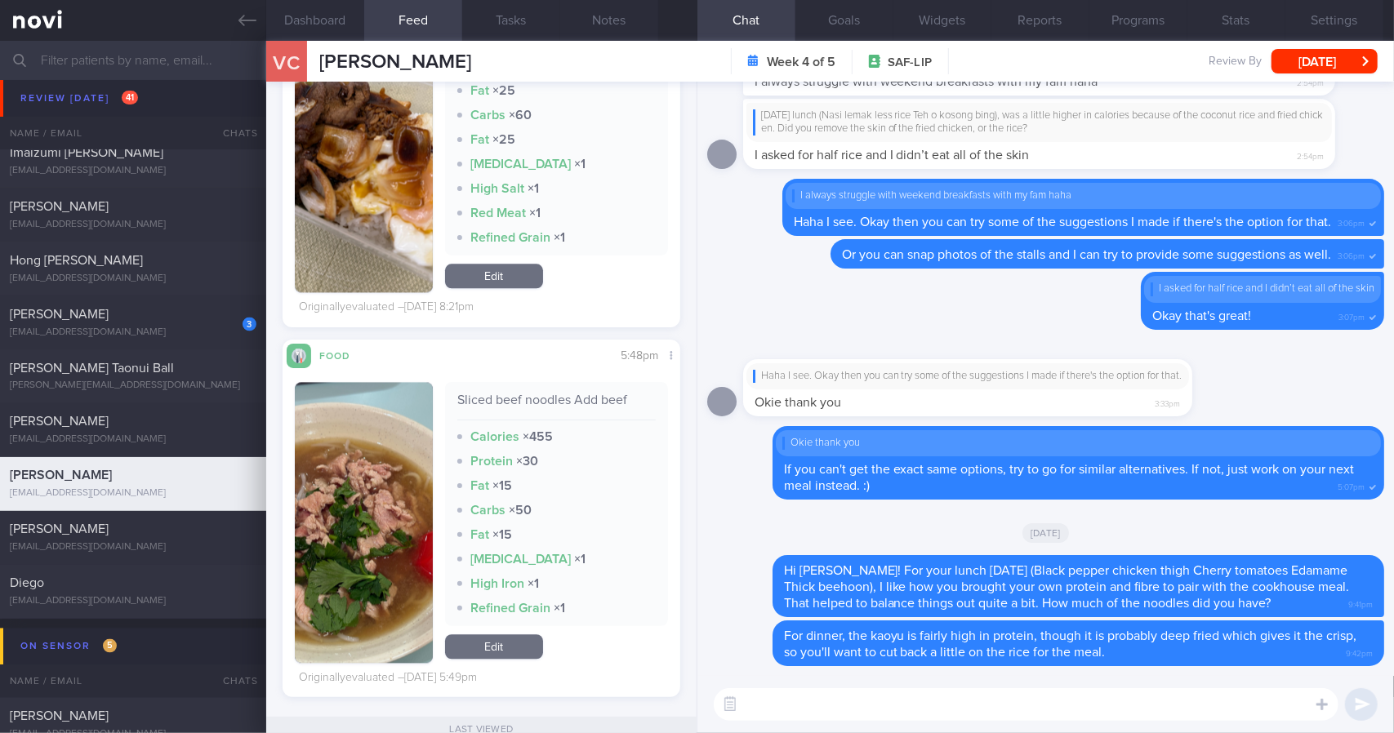
scroll to position [2477, 0]
click at [549, 388] on div "Sliced beef noodles Add beef Calories × 455 Protein × 30 Fat × 15 Carbs × 50 Fa…" at bounding box center [556, 503] width 223 height 244
copy div "Sliced beef noodles Add beef"
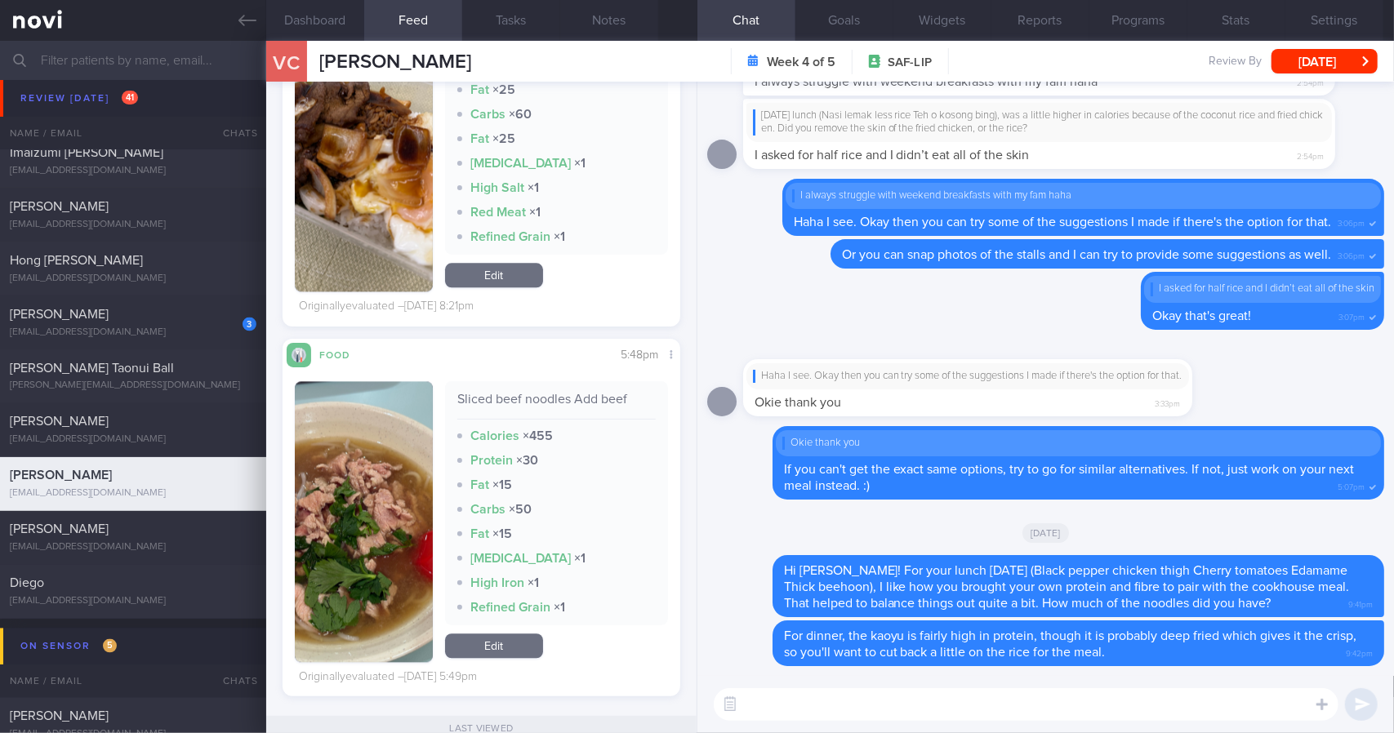
click at [895, 697] on textarea at bounding box center [1026, 704] width 625 height 33
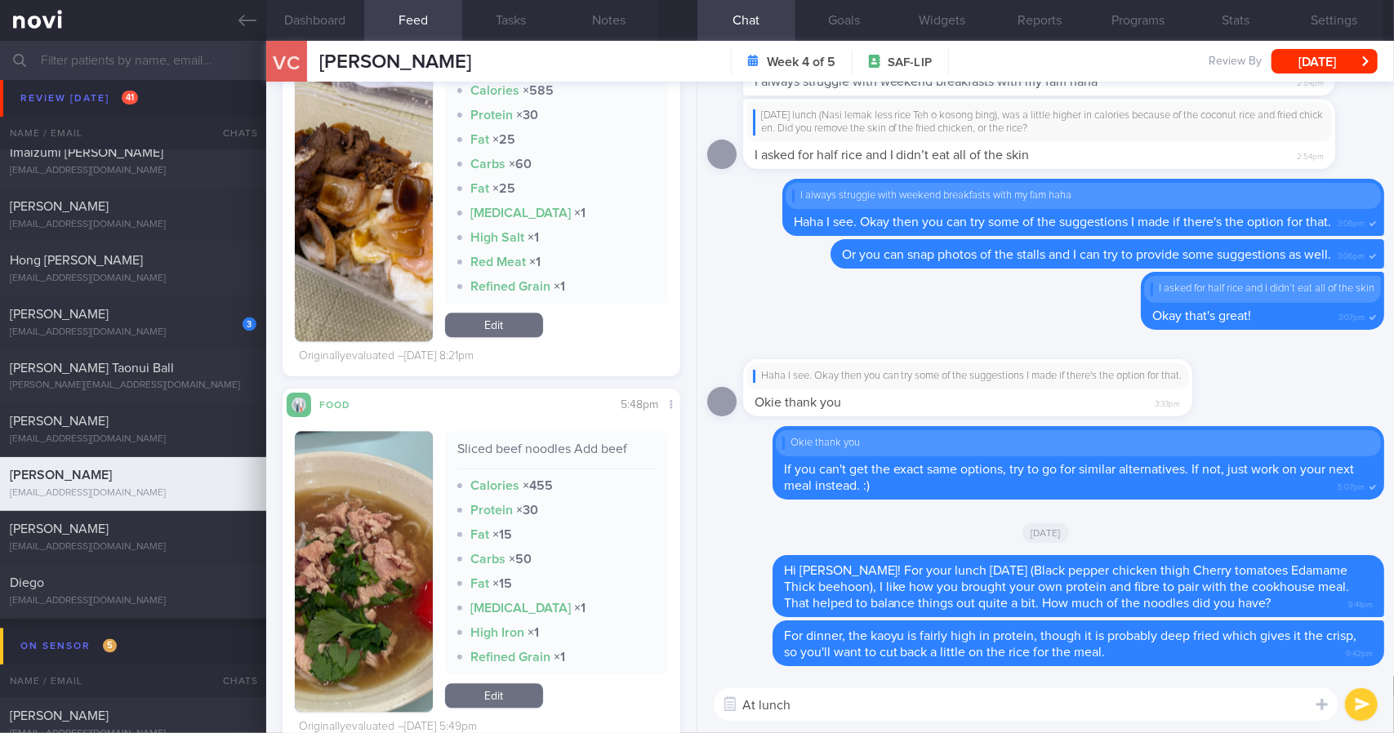
scroll to position [2428, 0]
type textarea "A"
paste textarea "Sliced beef noodles Add beef"
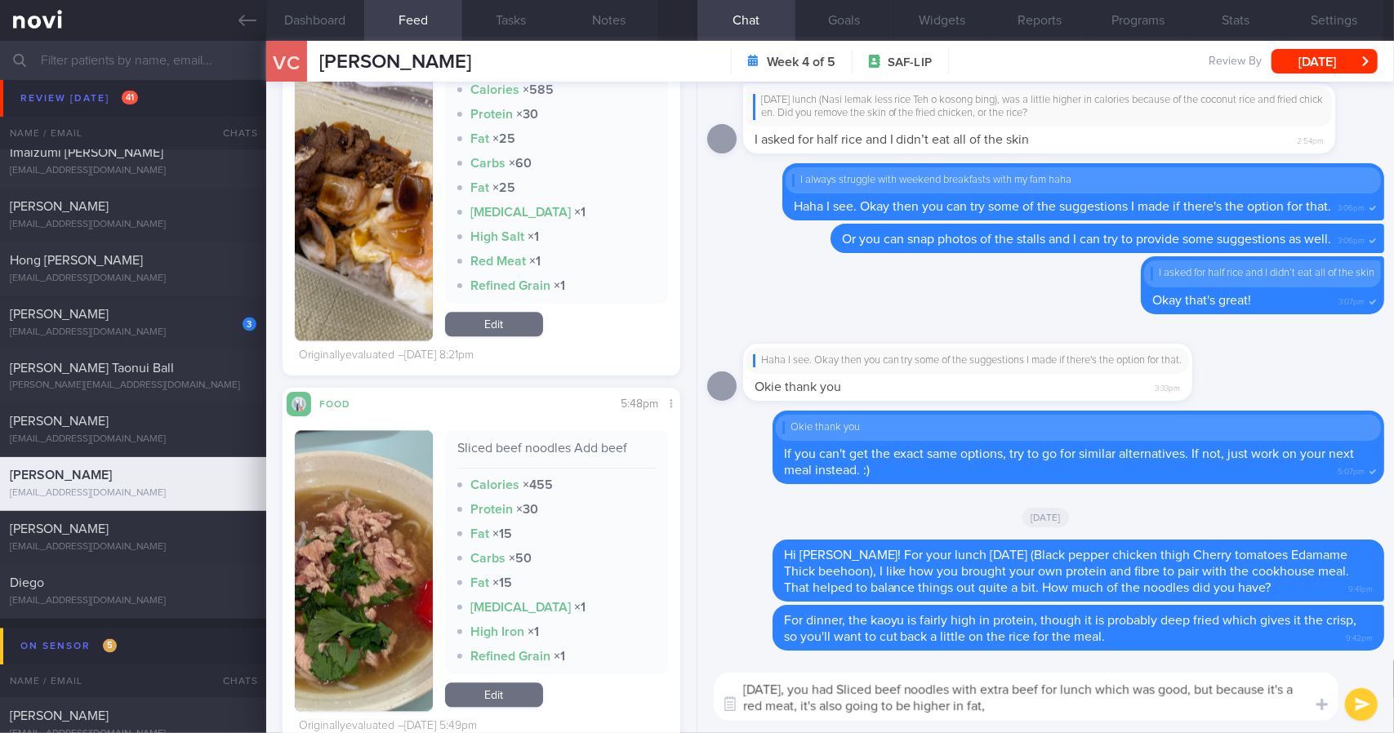
click at [1015, 710] on textarea "[DATE], you had Sliced beef noodles with extra beef for lunch which was good, b…" at bounding box center [1026, 697] width 625 height 48
click at [1129, 705] on textarea "[DATE], you had Sliced beef noodles with extra beef for lunch which was good, b…" at bounding box center [1026, 697] width 625 height 48
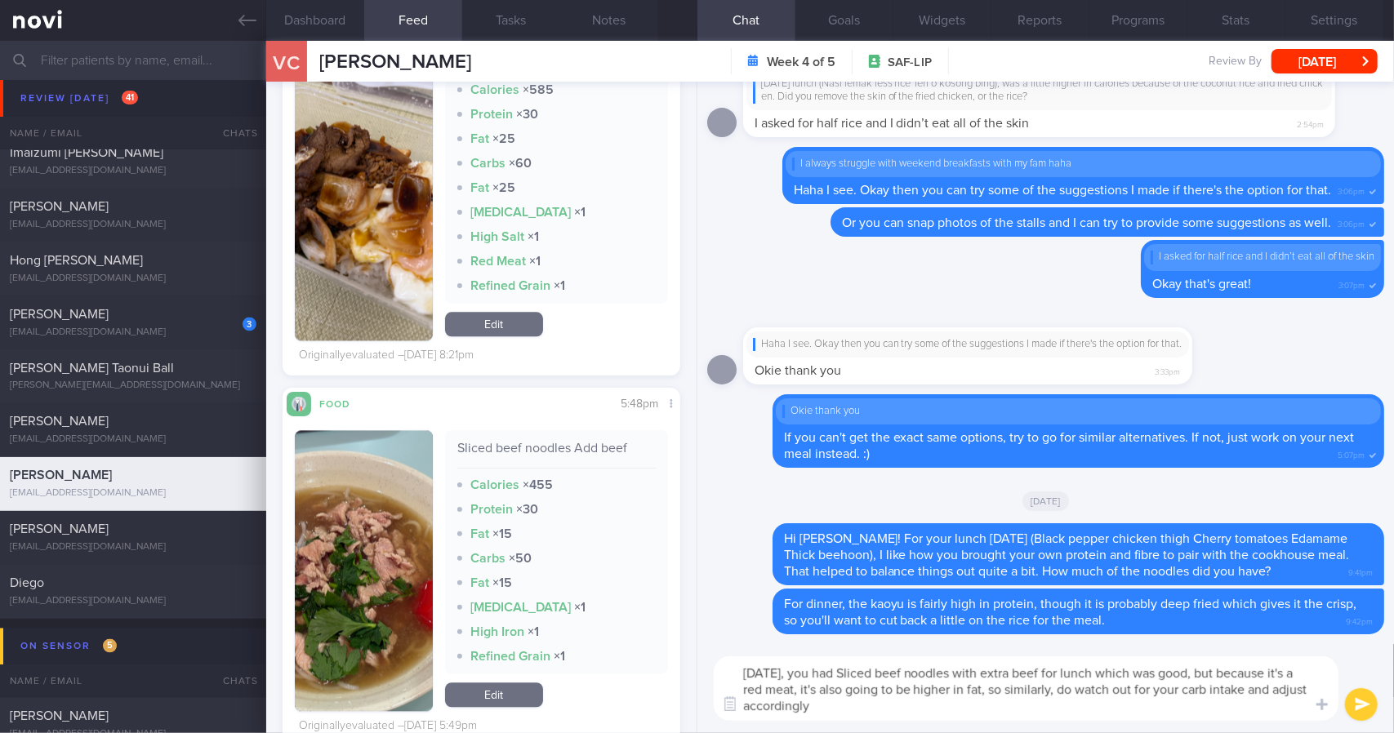
type textarea "[DATE], you had Sliced beef noodles with extra beef for lunch which was good, b…"
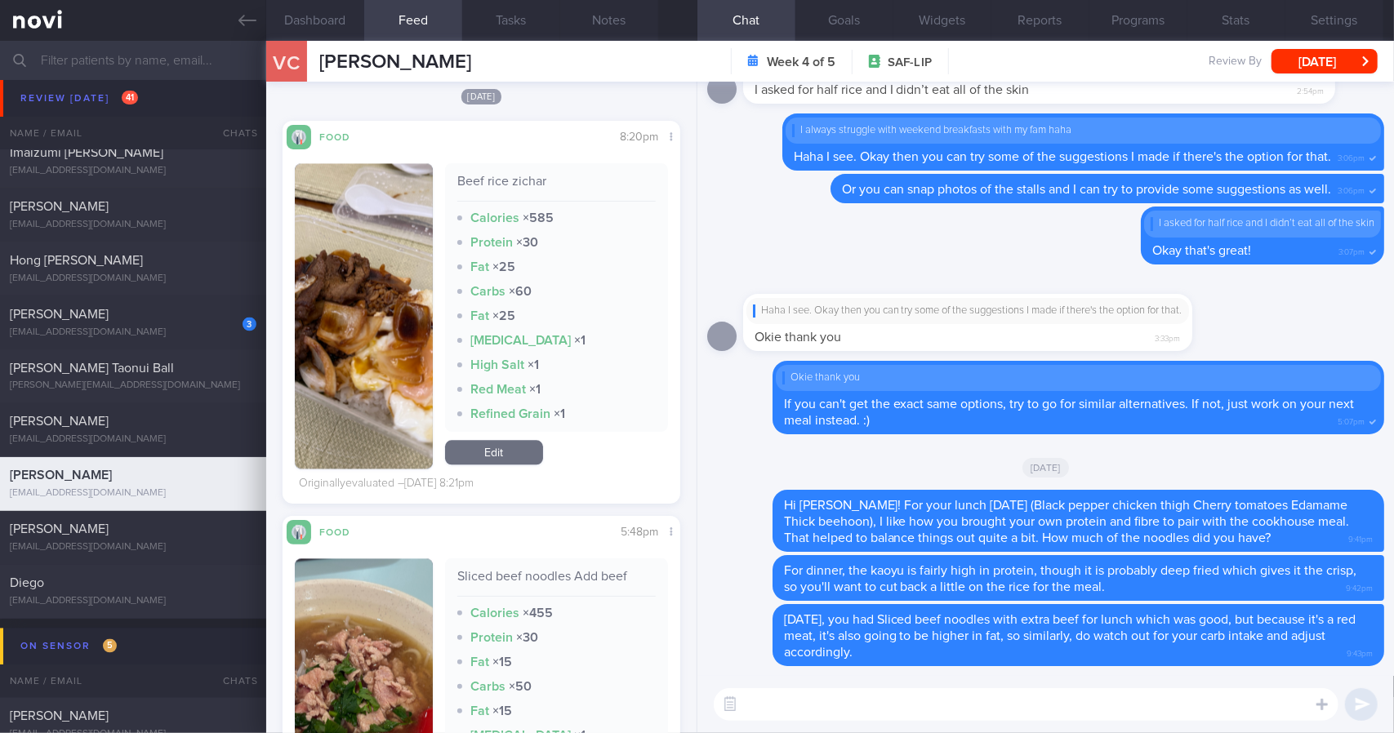
scroll to position [2183, 0]
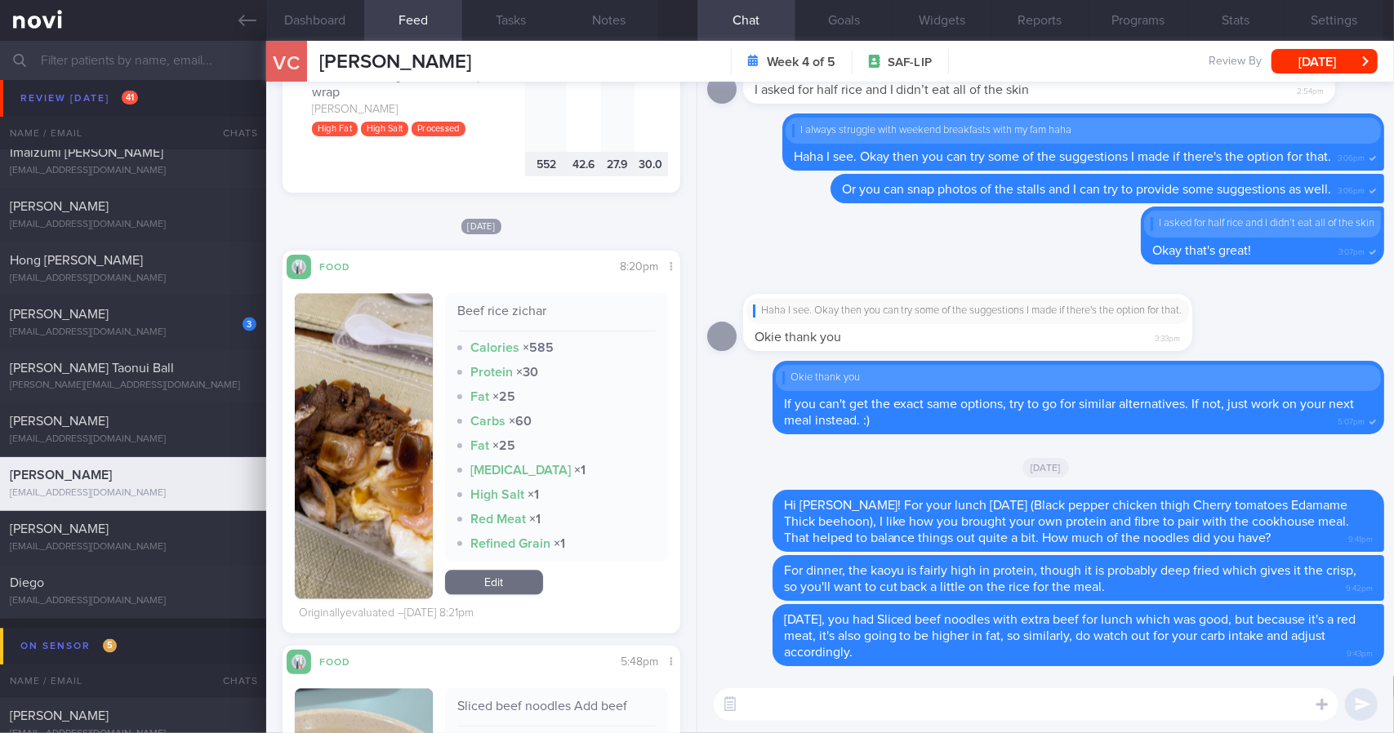
click at [376, 411] on button "button" at bounding box center [364, 445] width 138 height 305
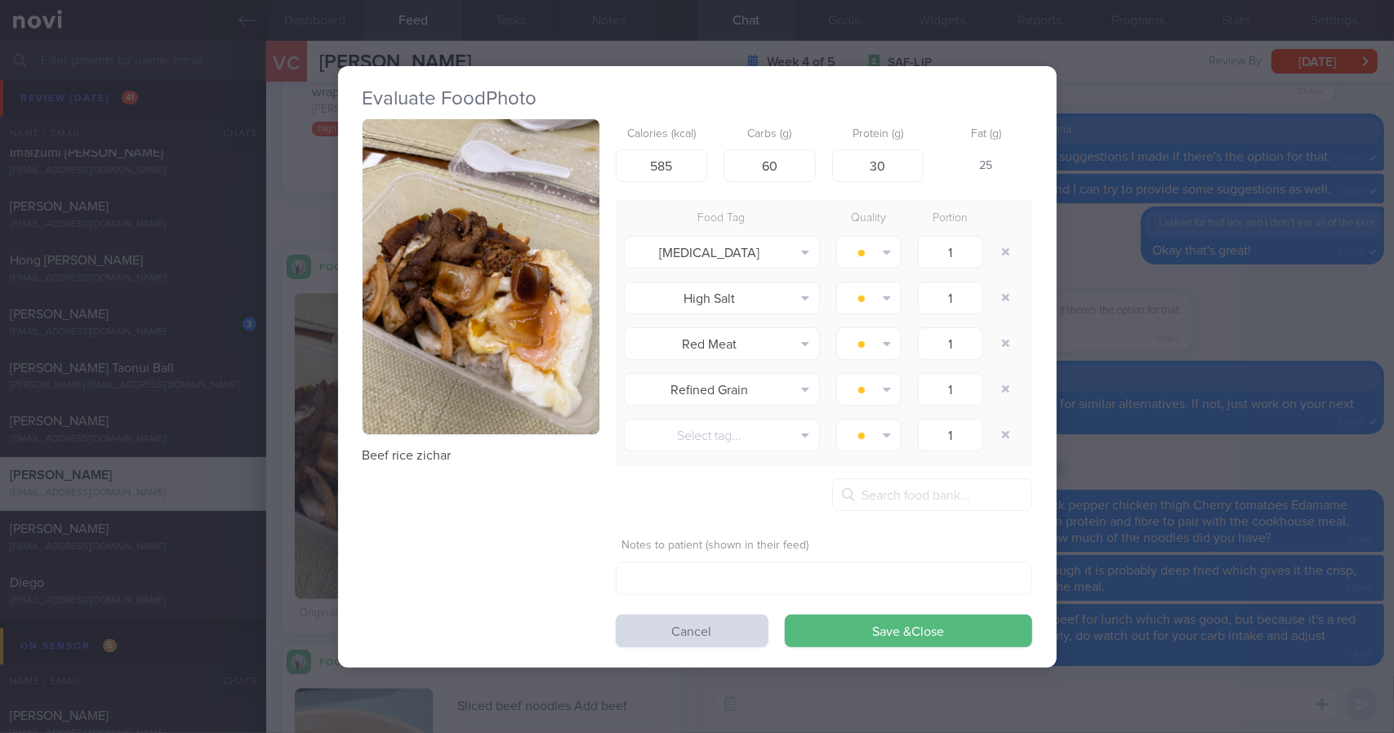
click at [458, 260] on button "button" at bounding box center [481, 277] width 237 height 316
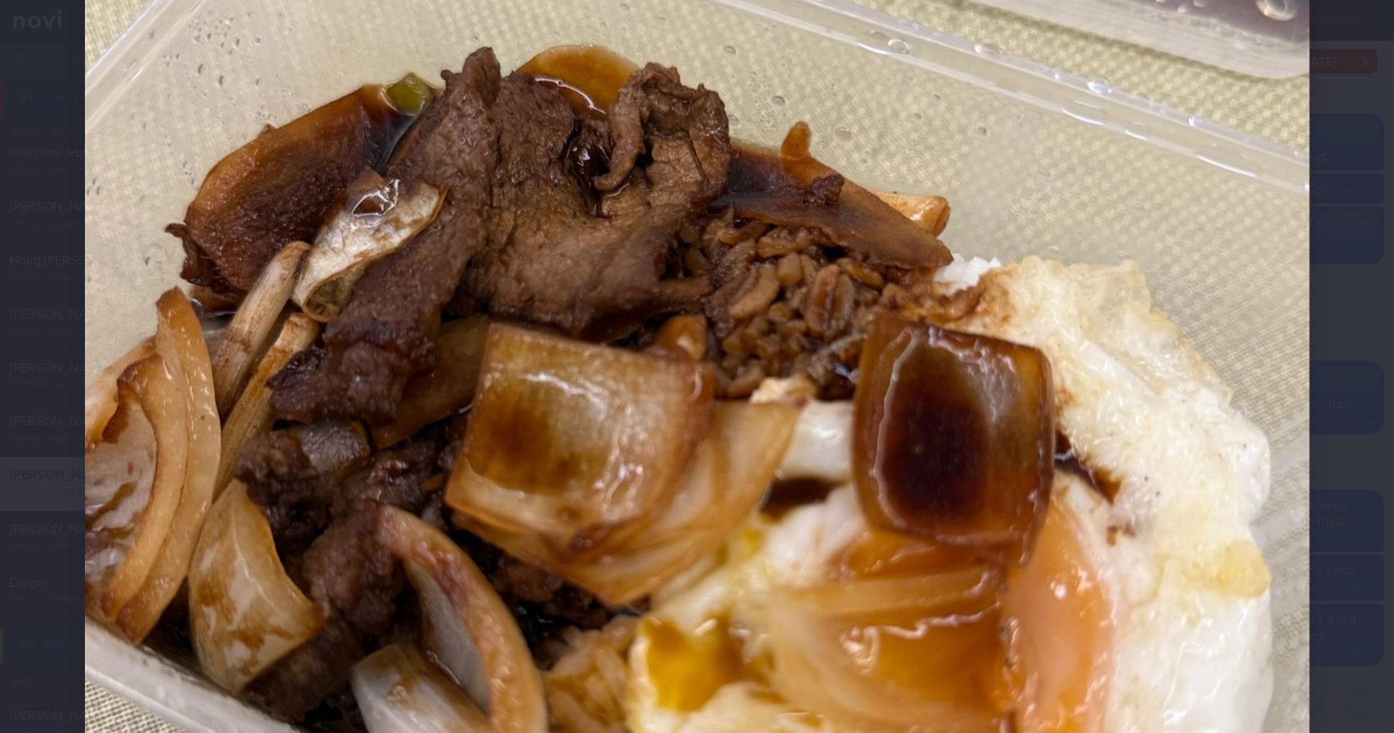
scroll to position [735, 0]
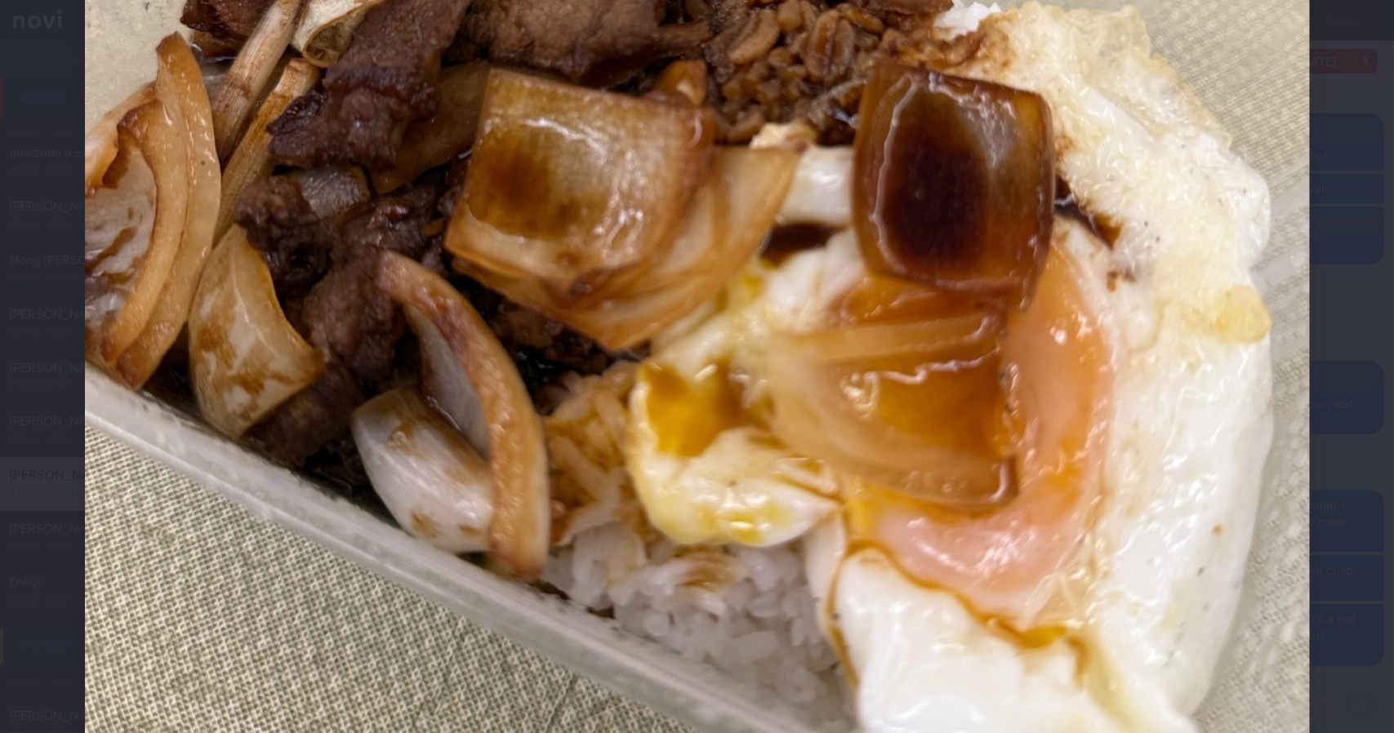
click at [1320, 362] on div at bounding box center [697, 147] width 1355 height 1764
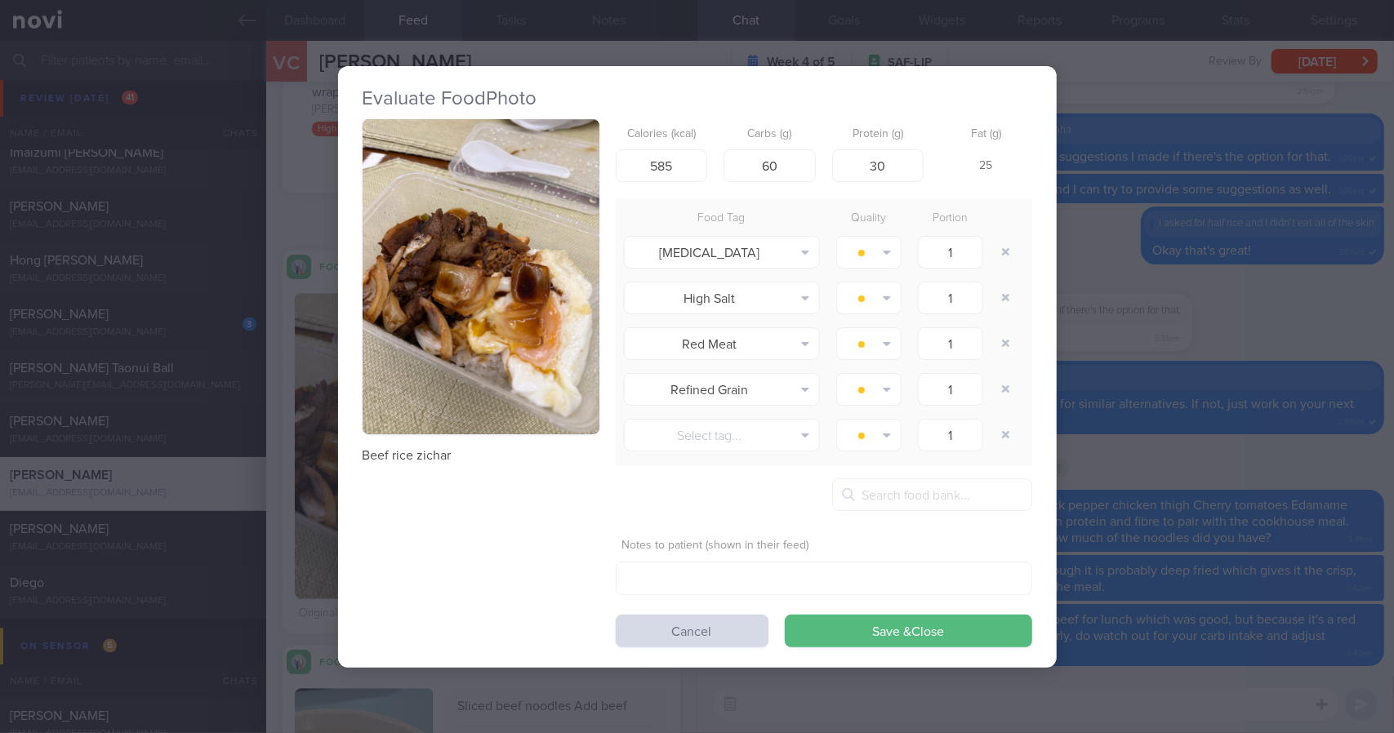
click at [1285, 362] on div "Evaluate Food Photo Beef rice zichar Calories (kcal) 585 Carbs (g) 60 Protein (…" at bounding box center [697, 366] width 1394 height 733
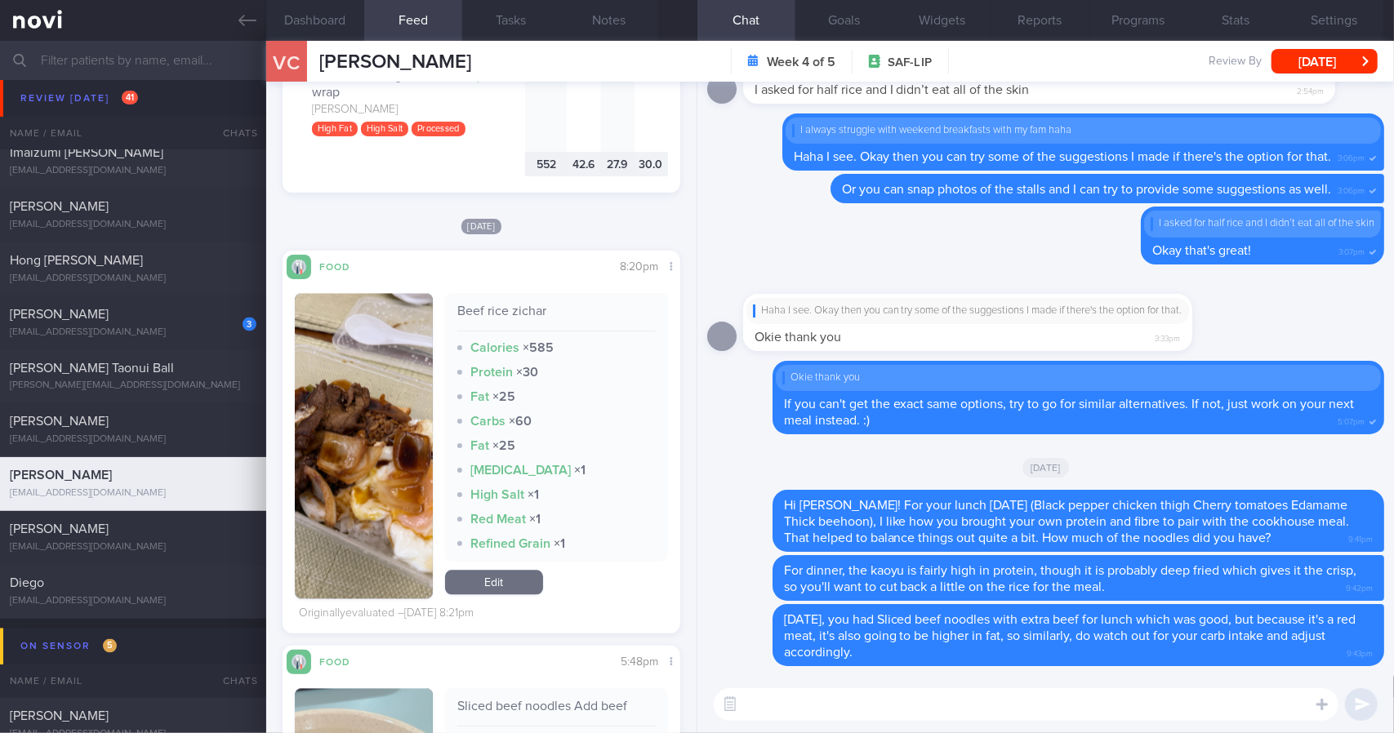
click at [976, 703] on textarea at bounding box center [1026, 704] width 625 height 33
click at [1101, 706] on textarea "For dinner, you had beef rice zichar. I would recommend" at bounding box center [1026, 704] width 625 height 33
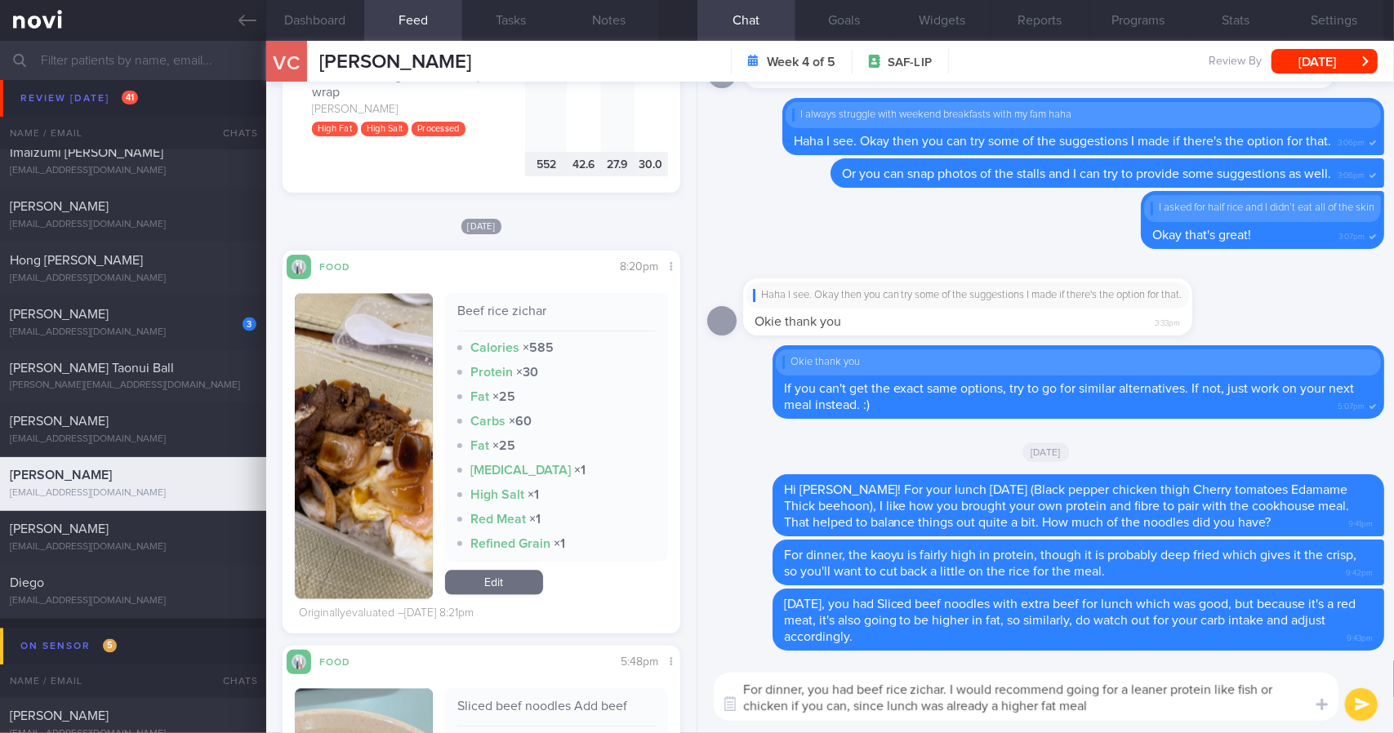
type textarea "For dinner, you had beef rice zichar. I would recommend going for a leaner prot…"
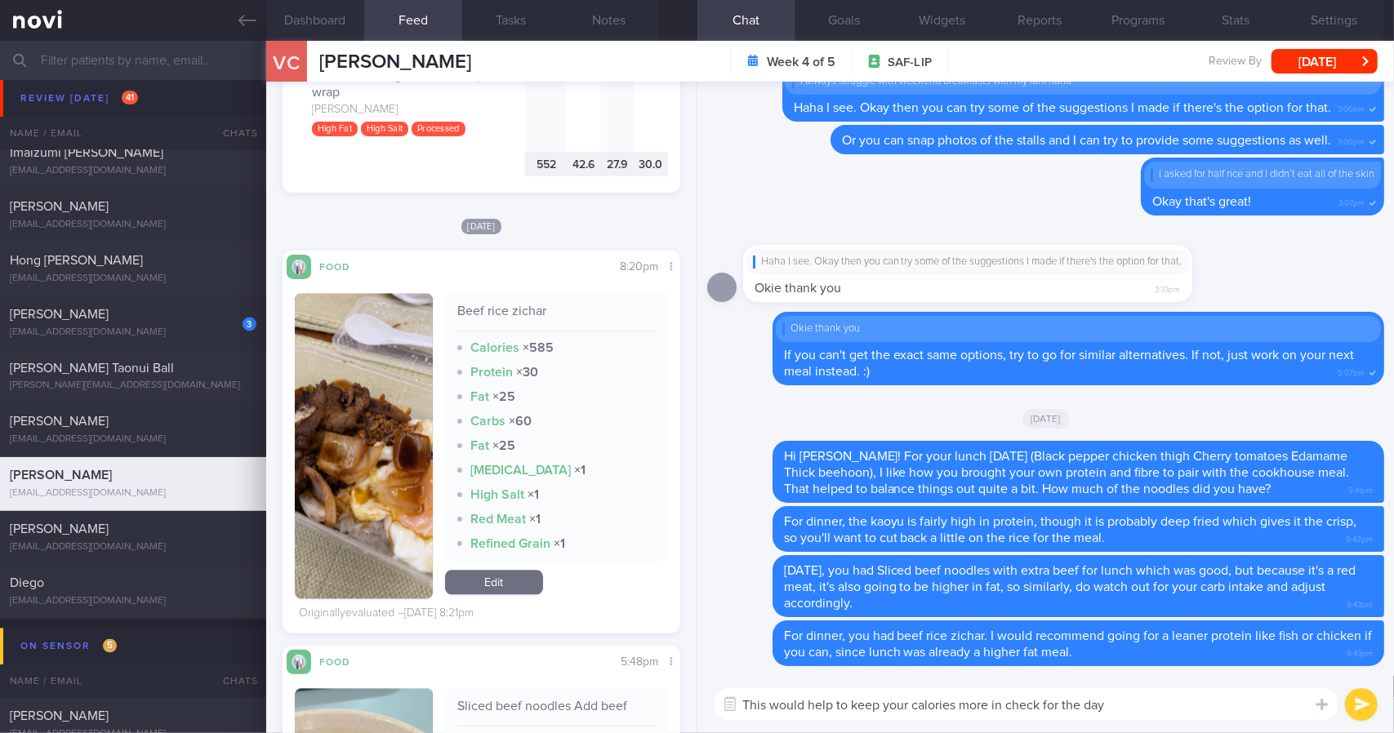
type textarea "This would help to keep your calories more in check for the day."
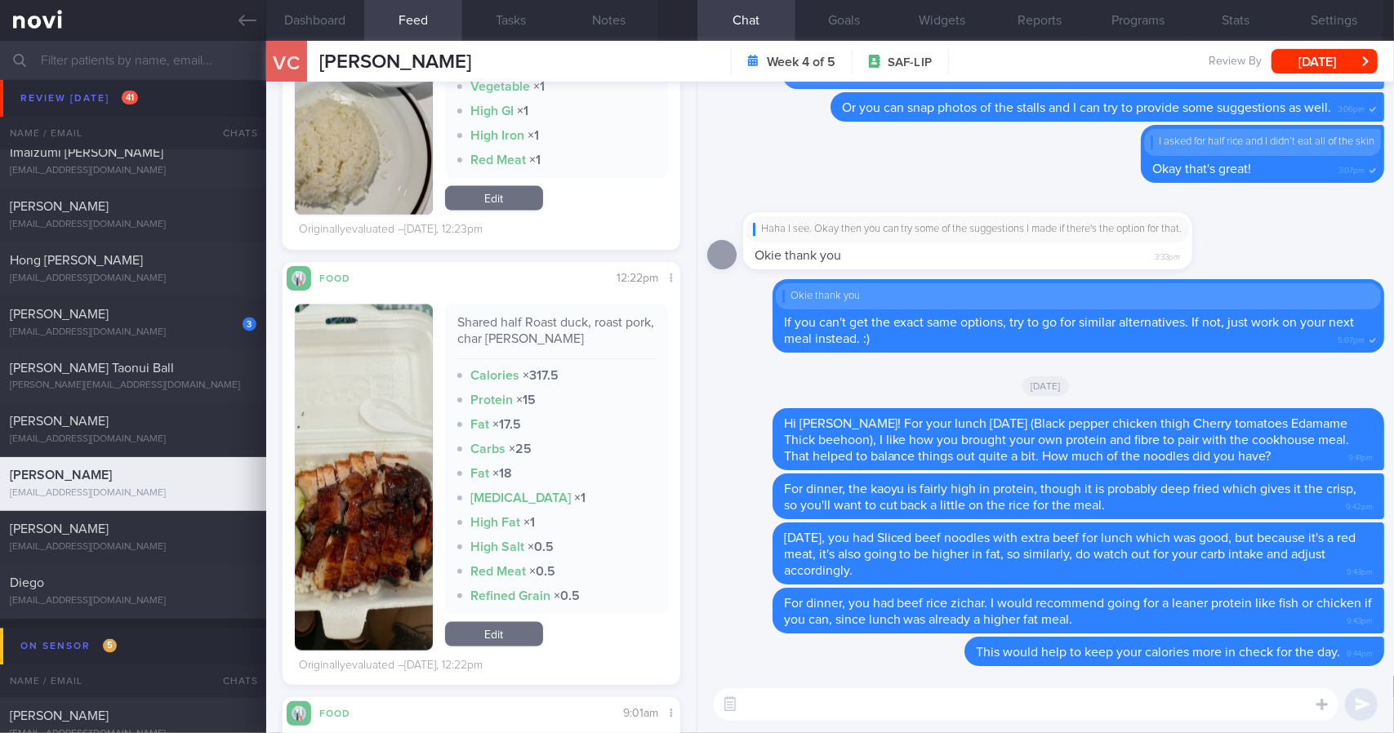
scroll to position [1627, 0]
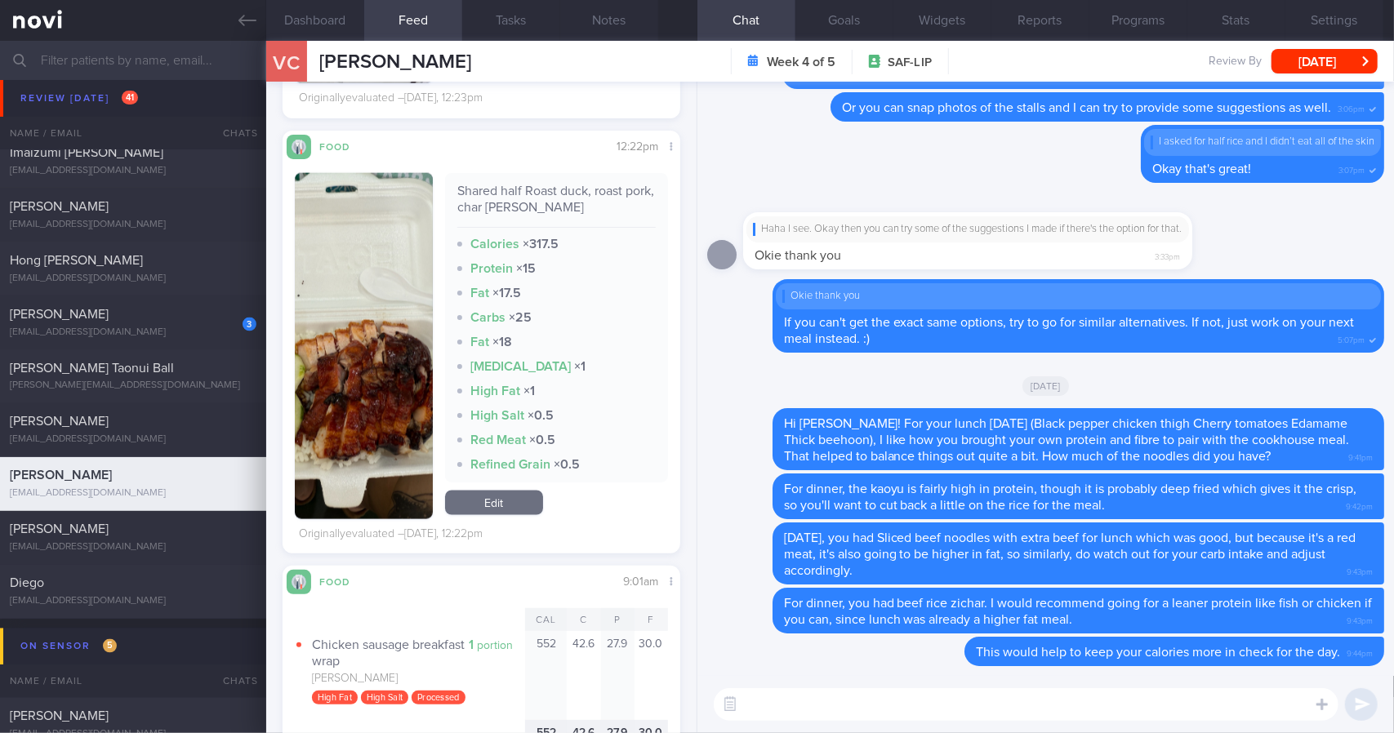
click at [354, 316] on button "button" at bounding box center [364, 346] width 138 height 346
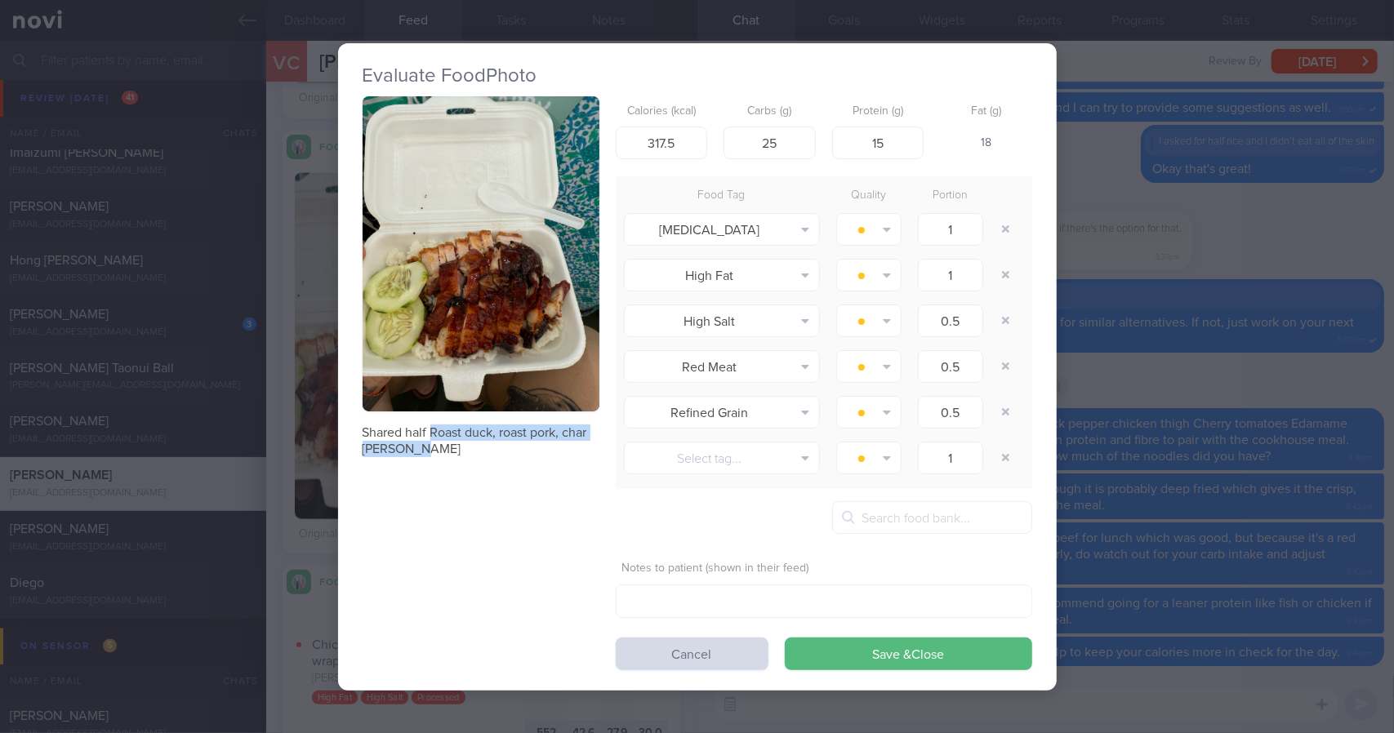
drag, startPoint x: 426, startPoint y: 432, endPoint x: 440, endPoint y: 453, distance: 25.4
click at [440, 453] on p "Shared half Roast duck, roast pork, char [PERSON_NAME]" at bounding box center [481, 441] width 237 height 33
copy p "Roast duck, roast pork, char [PERSON_NAME]"
click at [1073, 182] on div "Evaluate Food Photo Shared half Roast duck, roast pork, char [PERSON_NAME] Calo…" at bounding box center [697, 366] width 1394 height 733
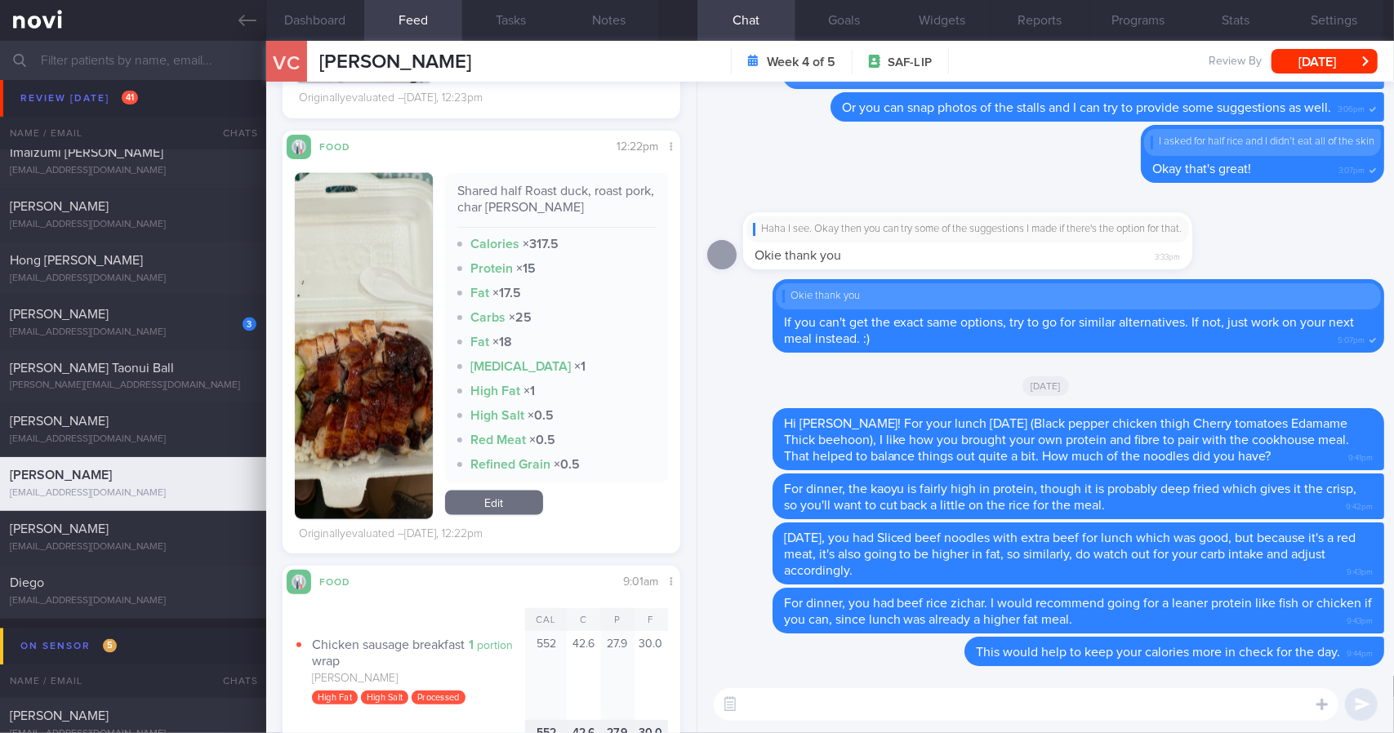
click at [910, 710] on textarea at bounding box center [1026, 704] width 625 height 33
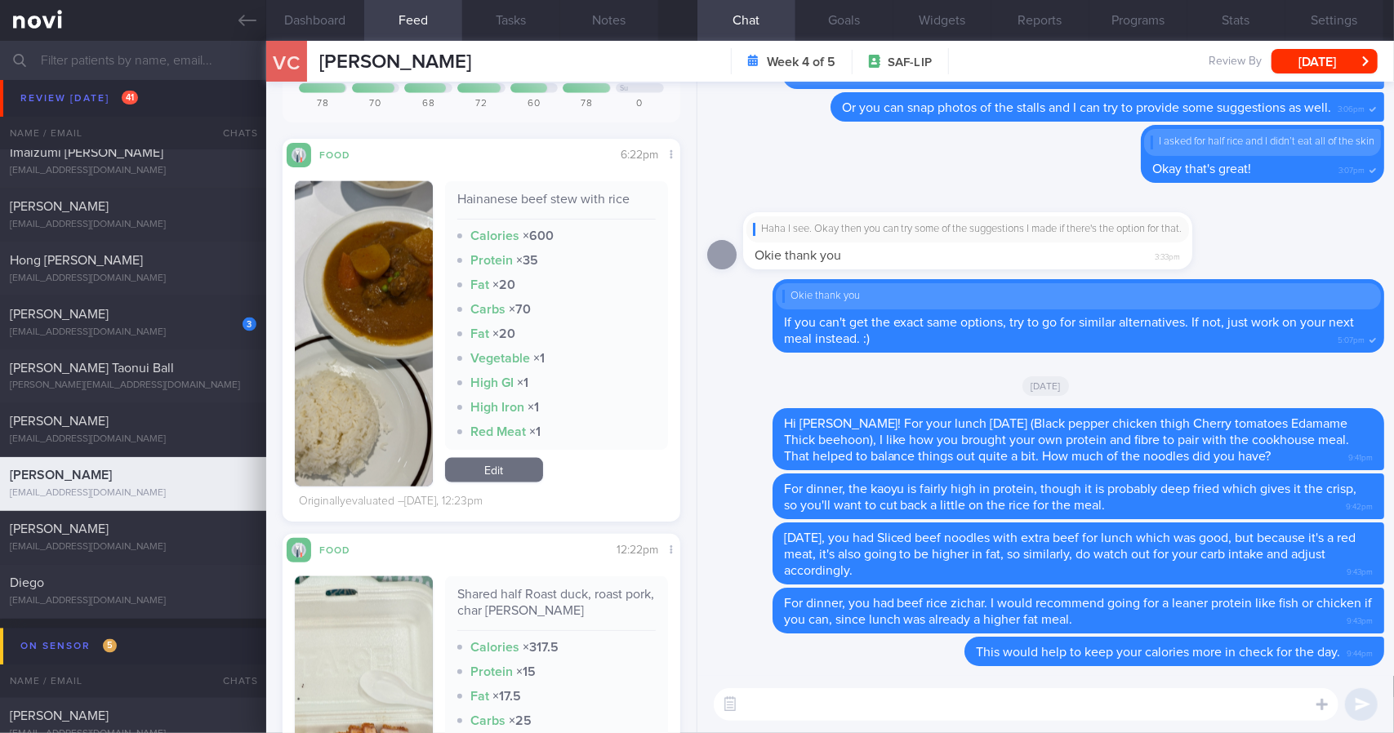
scroll to position [1218, 0]
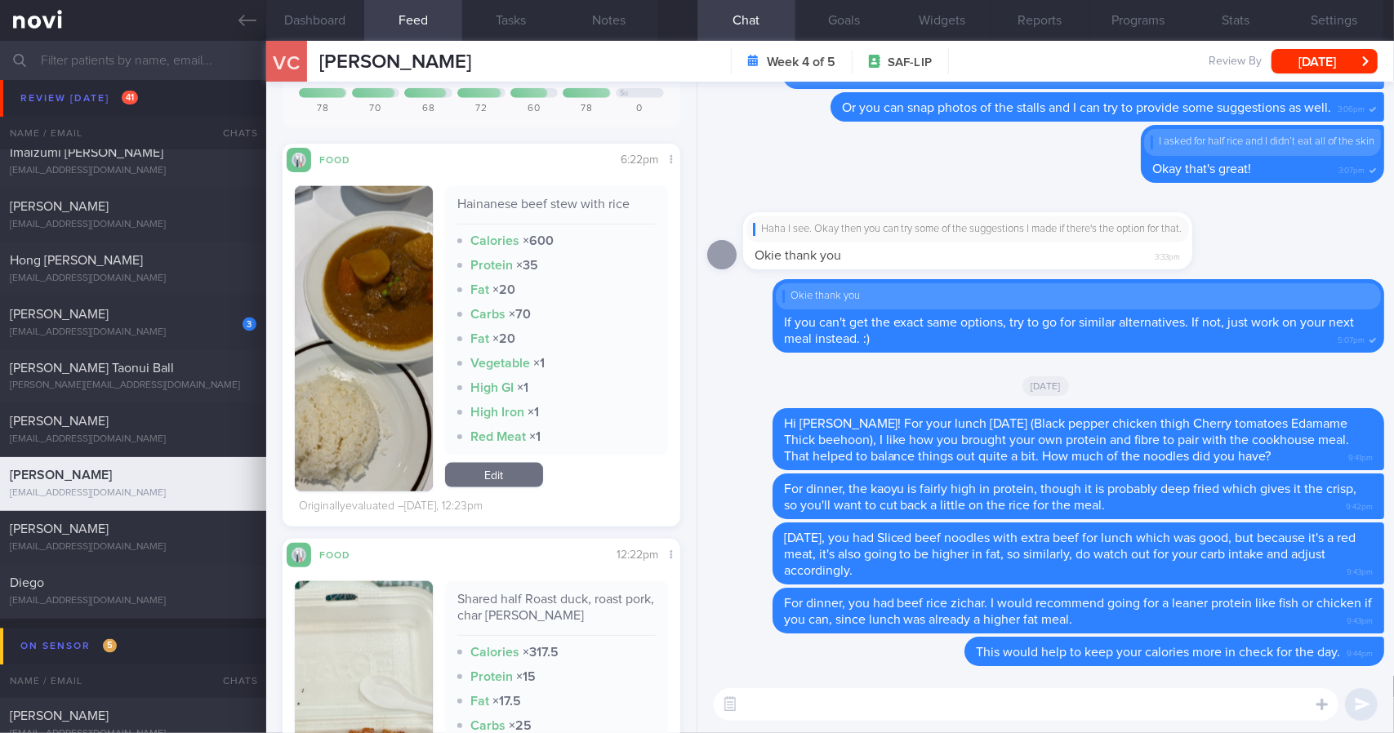
click at [379, 336] on button "button" at bounding box center [364, 338] width 138 height 305
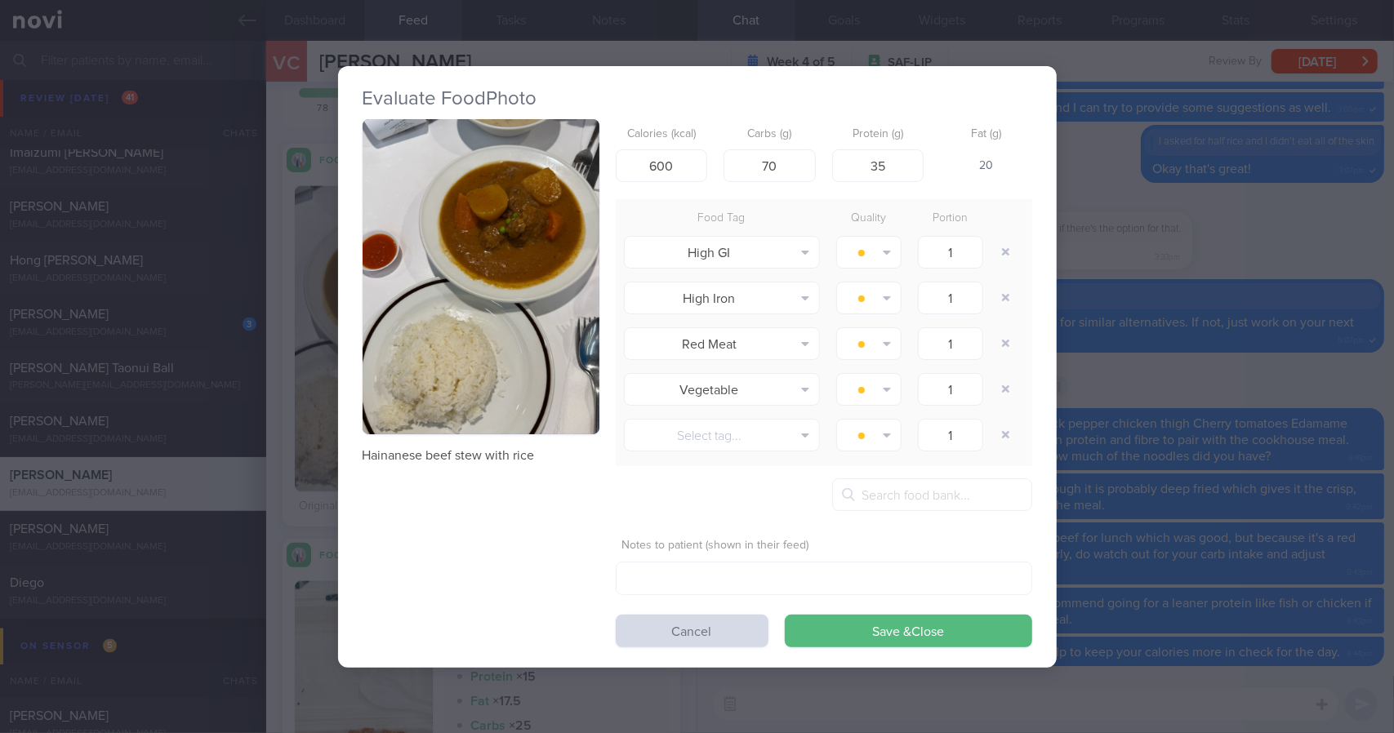
click at [1113, 201] on div "Evaluate Food Photo Hainanese beef stew with rice Calories (kcal) 600 Carbs (g)…" at bounding box center [697, 366] width 1394 height 733
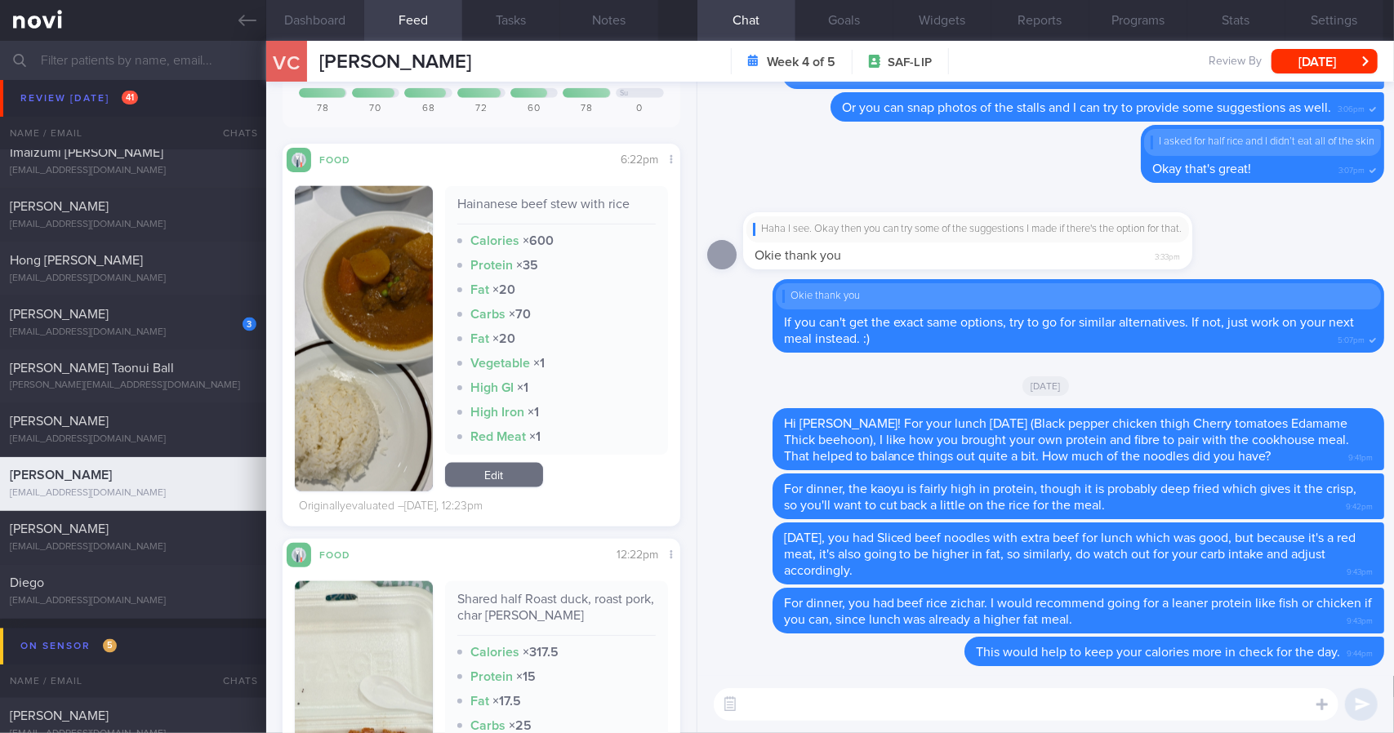
click at [334, 18] on button "Dashboard" at bounding box center [315, 20] width 98 height 41
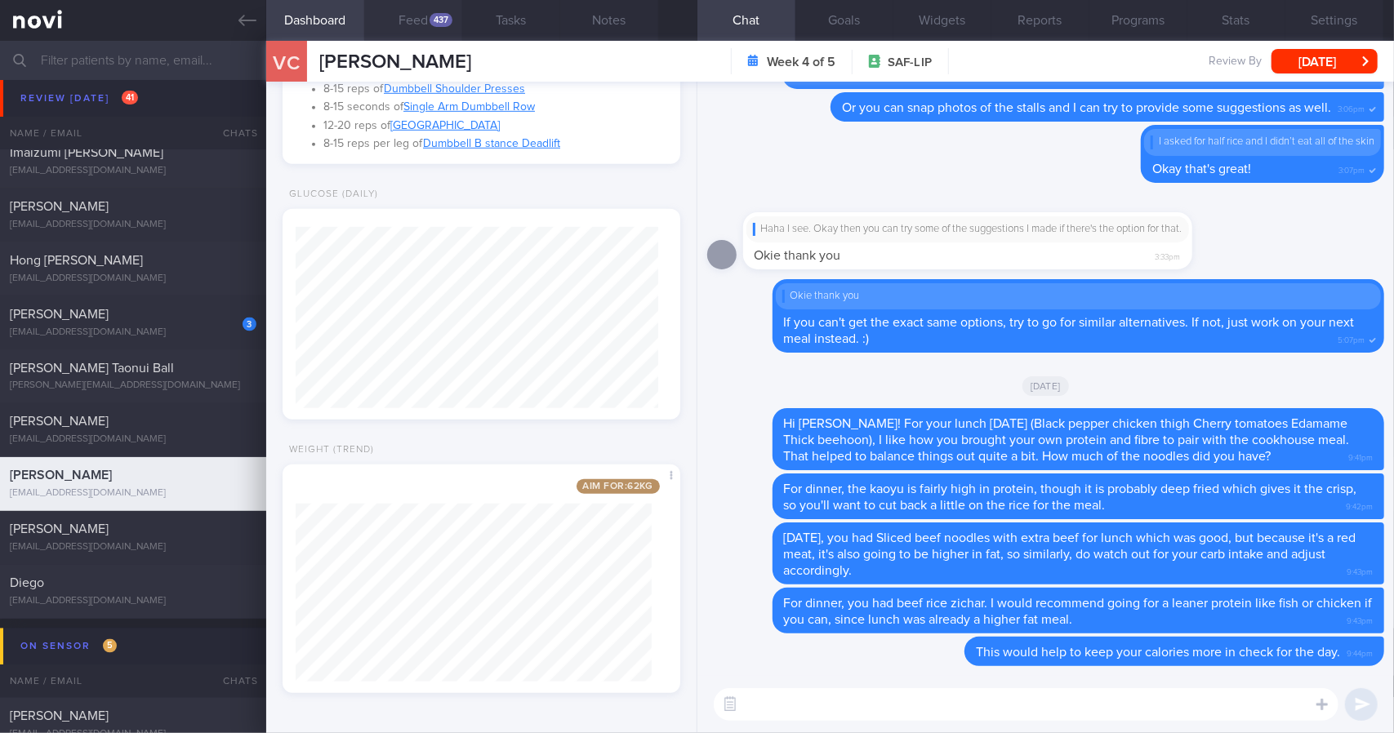
click at [438, 25] on div "437" at bounding box center [440, 20] width 23 height 14
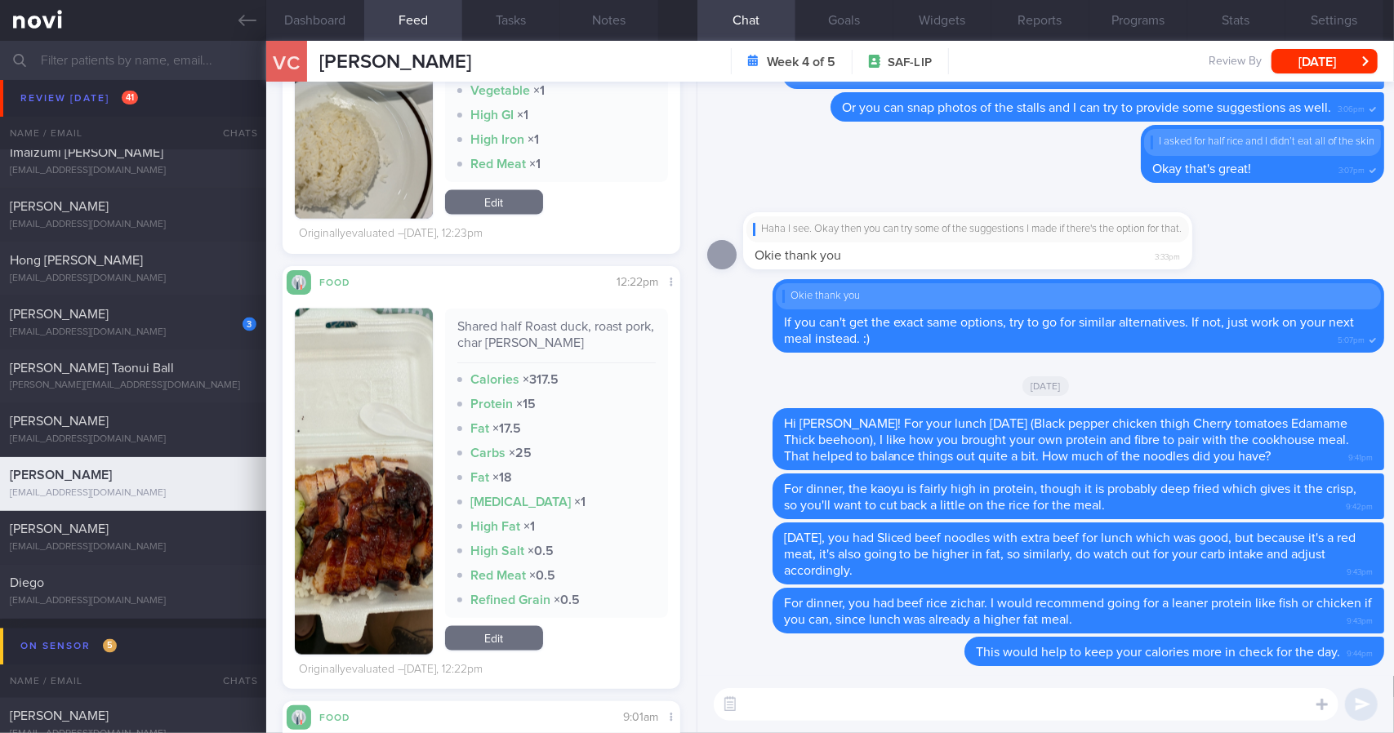
scroll to position [1470, 0]
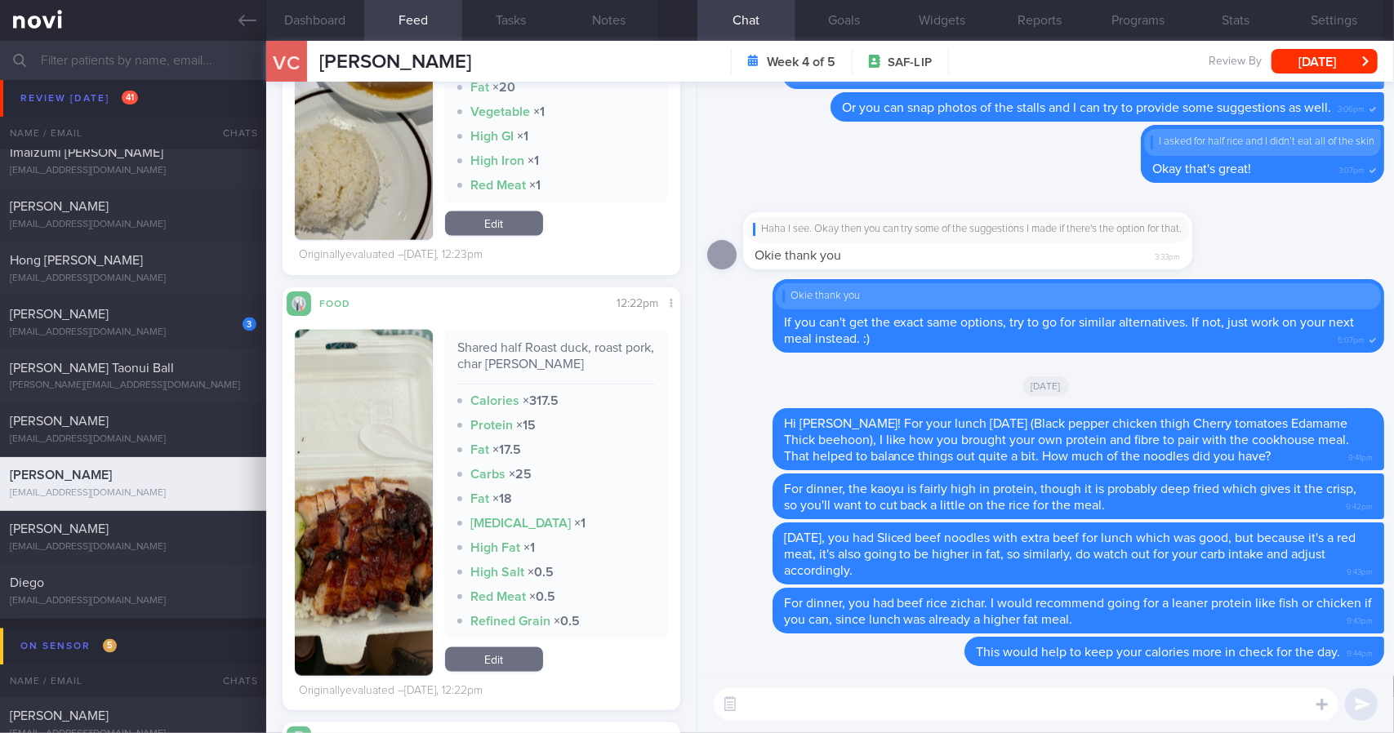
click at [877, 695] on textarea at bounding box center [1026, 704] width 625 height 33
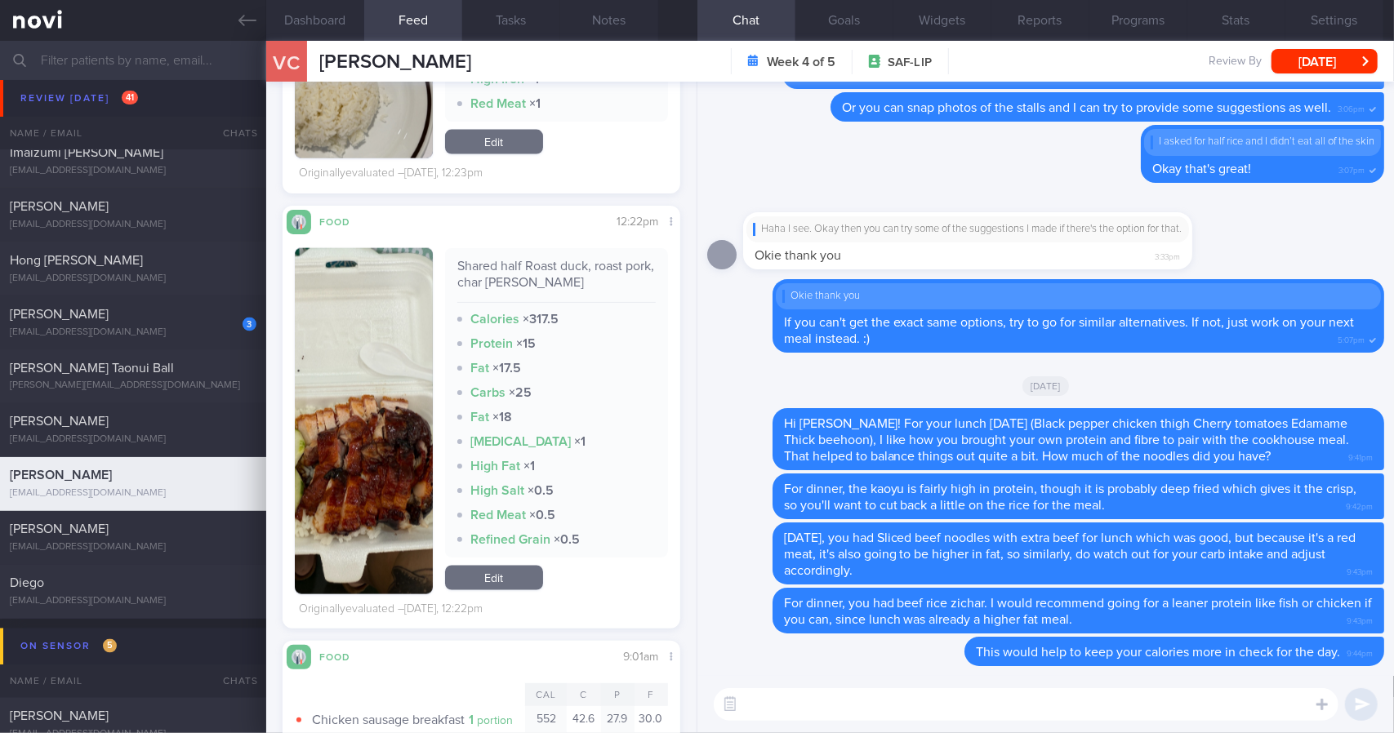
scroll to position [1878, 0]
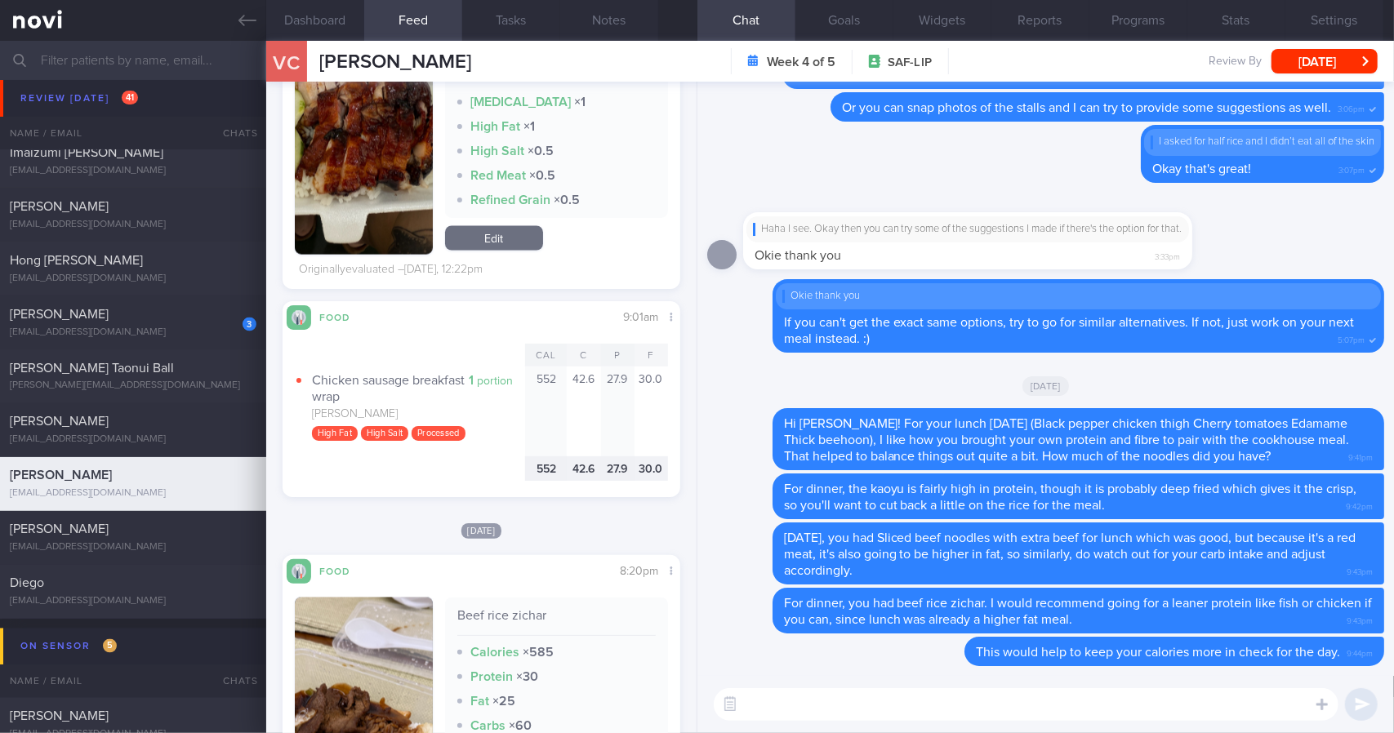
click at [814, 711] on textarea at bounding box center [1026, 704] width 625 height 33
click at [1047, 701] on textarea "[DATE], you had the Chicken" at bounding box center [1026, 704] width 625 height 33
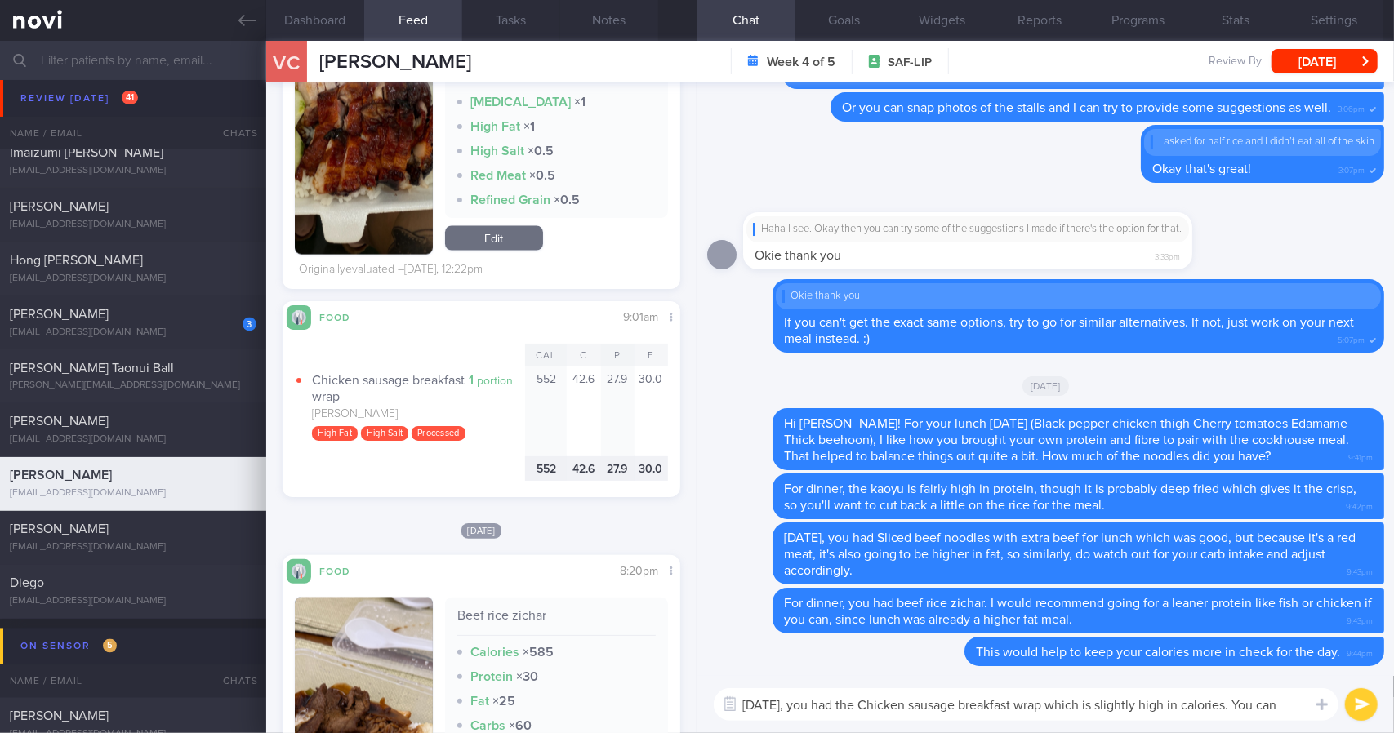
scroll to position [0, 0]
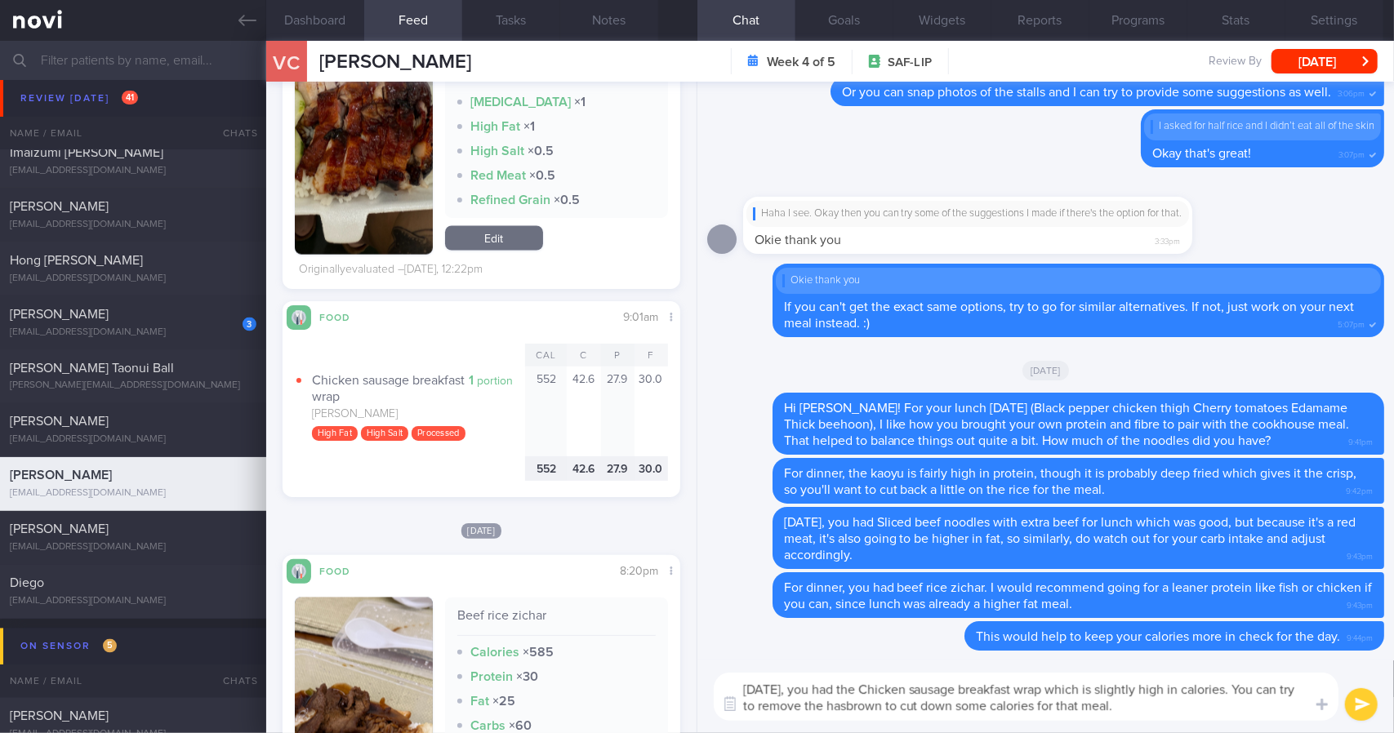
type textarea "[DATE], you had the Chicken sausage breakfast wrap which is slightly high in ca…"
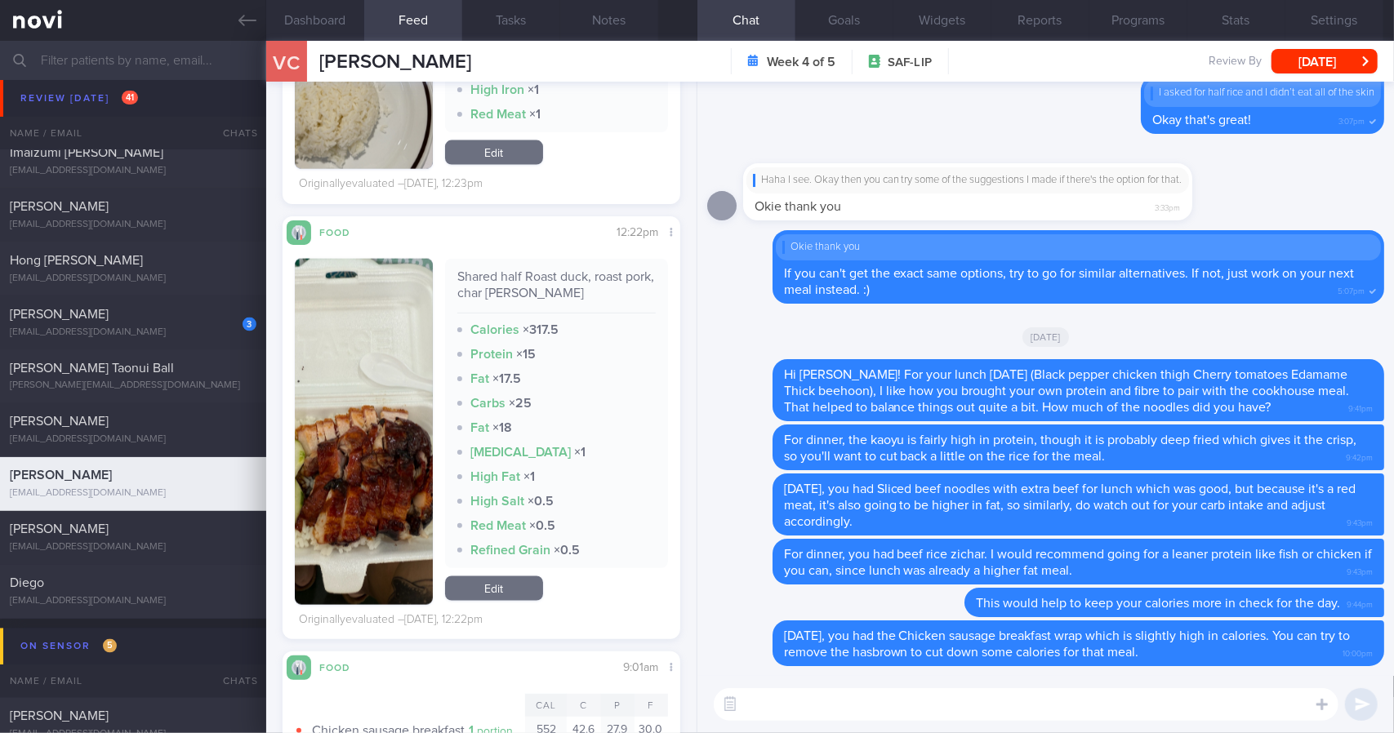
scroll to position [1535, 0]
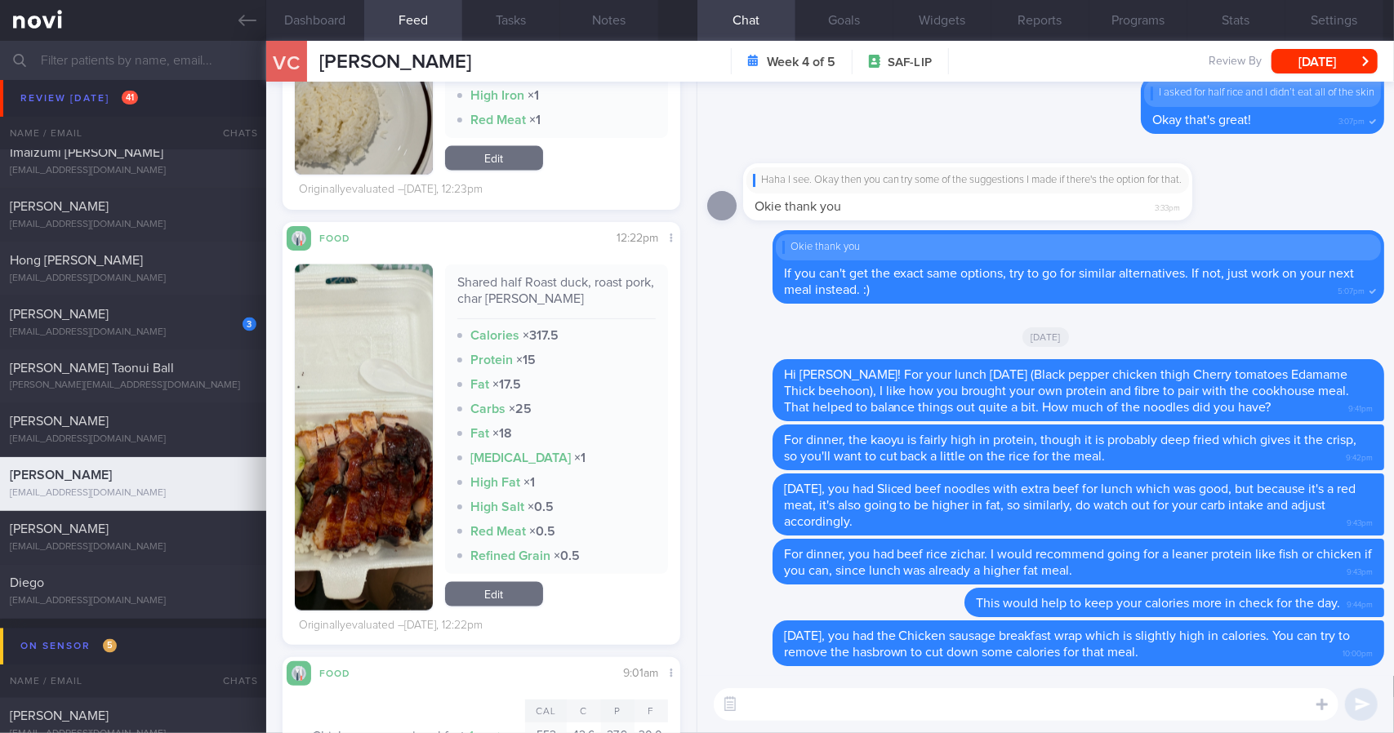
click at [535, 287] on div "Shared half Roast duck, roast pork, char [PERSON_NAME]" at bounding box center [556, 296] width 198 height 45
copy div "Shared half Roast duck, roast pork, char [PERSON_NAME]"
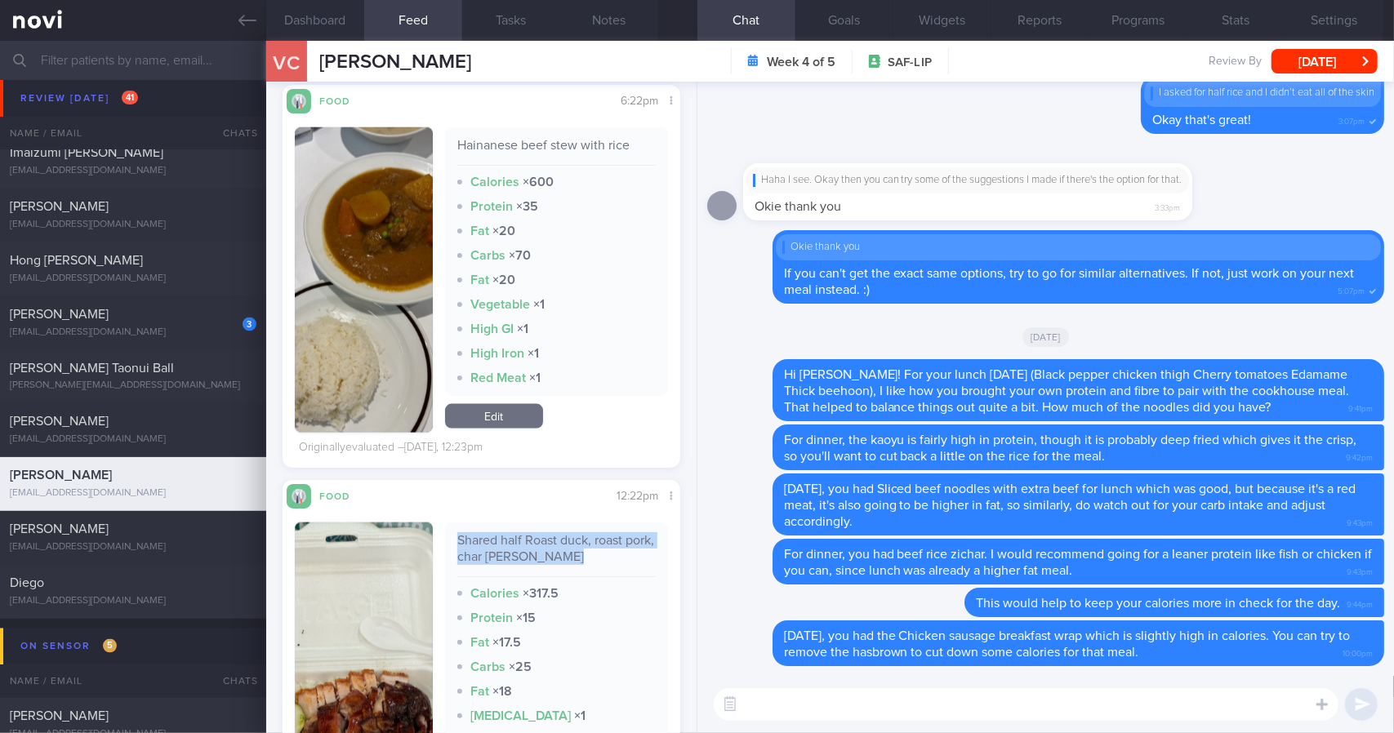
scroll to position [1478, 0]
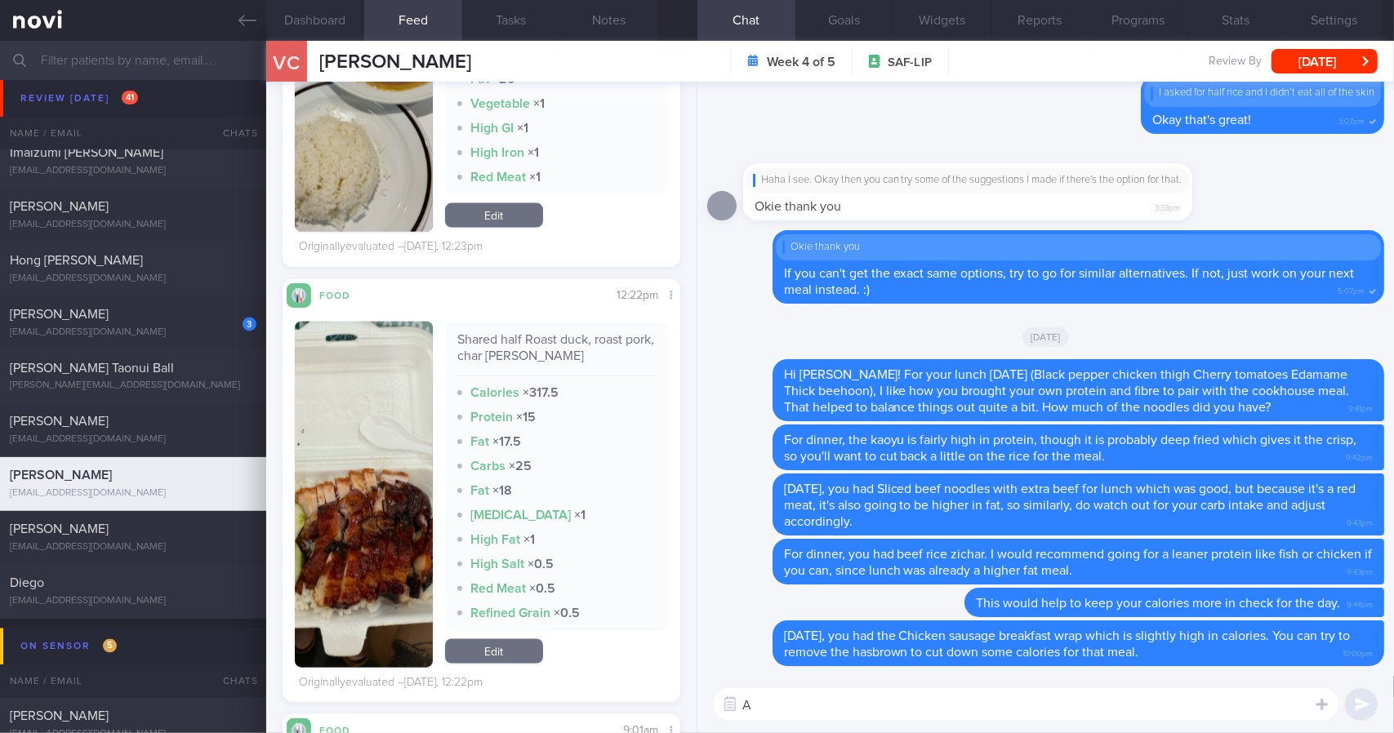
click at [898, 713] on textarea "A" at bounding box center [1026, 704] width 625 height 33
paste textarea "Shared half Roast duck, roast pork, char [PERSON_NAME]"
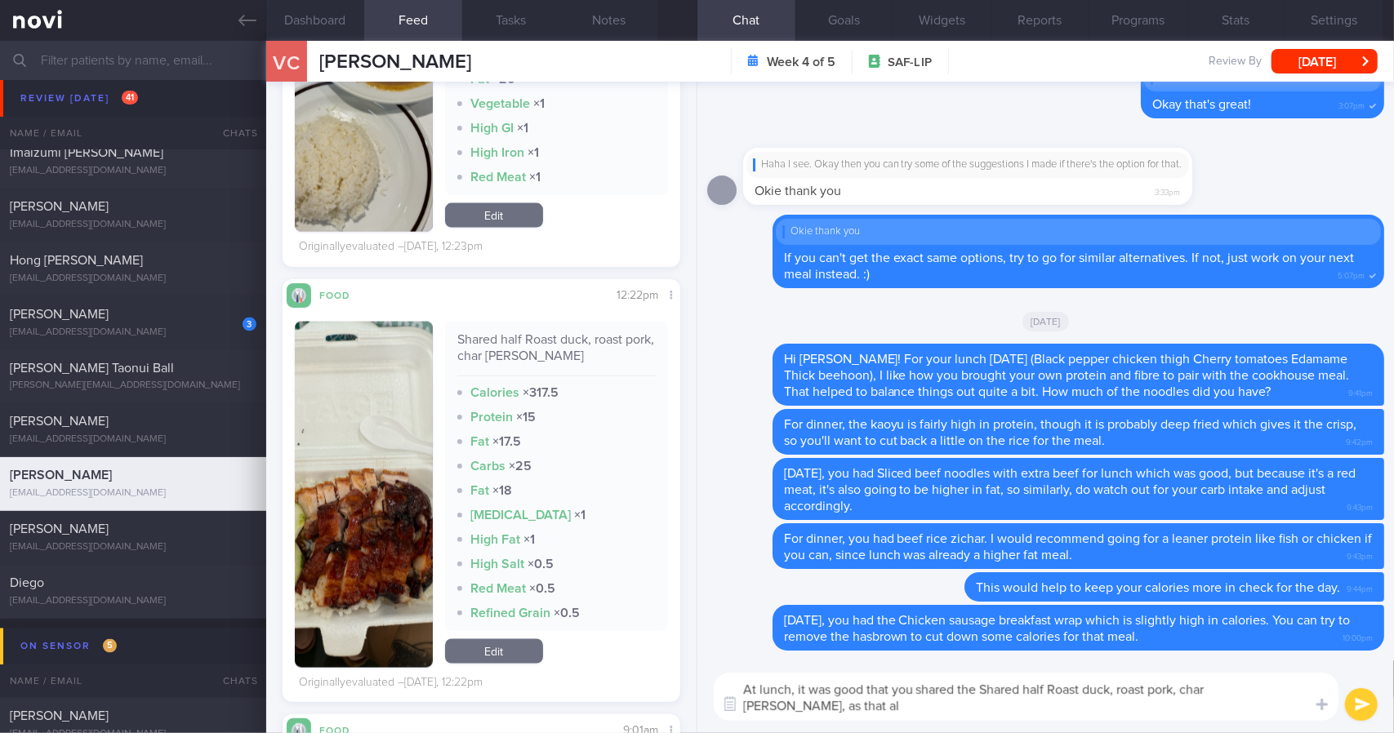
scroll to position [0, 0]
click at [1073, 706] on textarea "At lunch, it was good that you shared the Shared half Roast duck, roast pork, c…" at bounding box center [1026, 697] width 625 height 48
type textarea "At lunch, it was good that you shared the Shared half Roast duck, roast pork, c…"
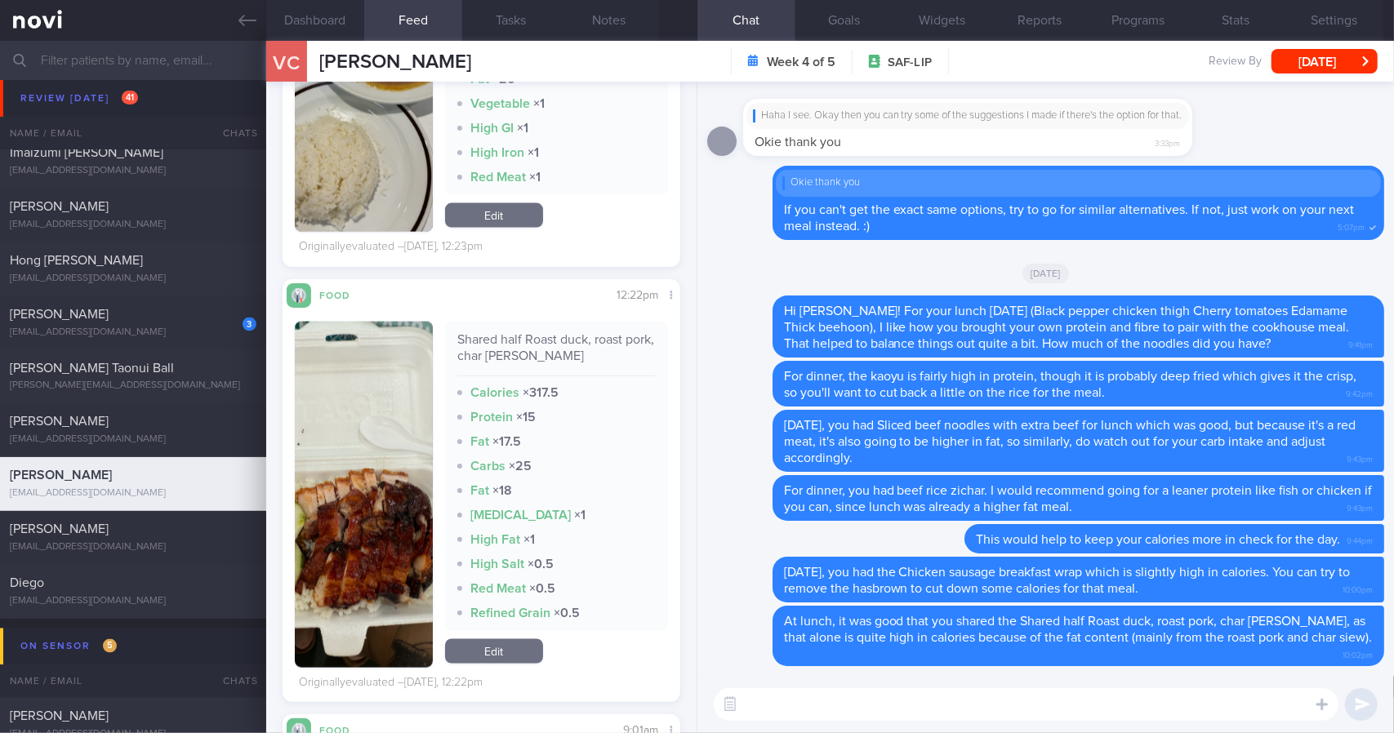
click at [999, 710] on textarea at bounding box center [1026, 704] width 625 height 33
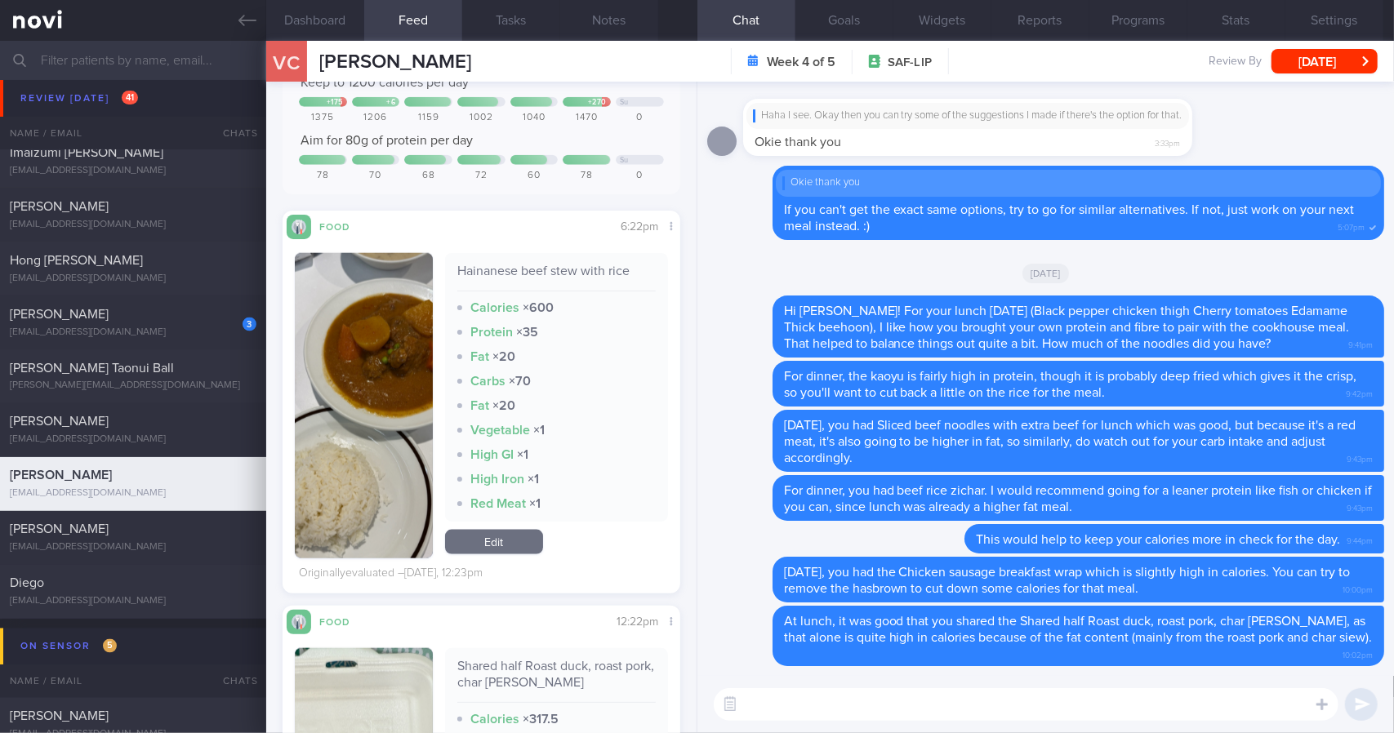
click at [542, 268] on div "Hainanese beef stew with rice" at bounding box center [556, 277] width 198 height 29
copy div "Hainanese beef stew with rice"
click at [895, 701] on textarea at bounding box center [1026, 704] width 625 height 33
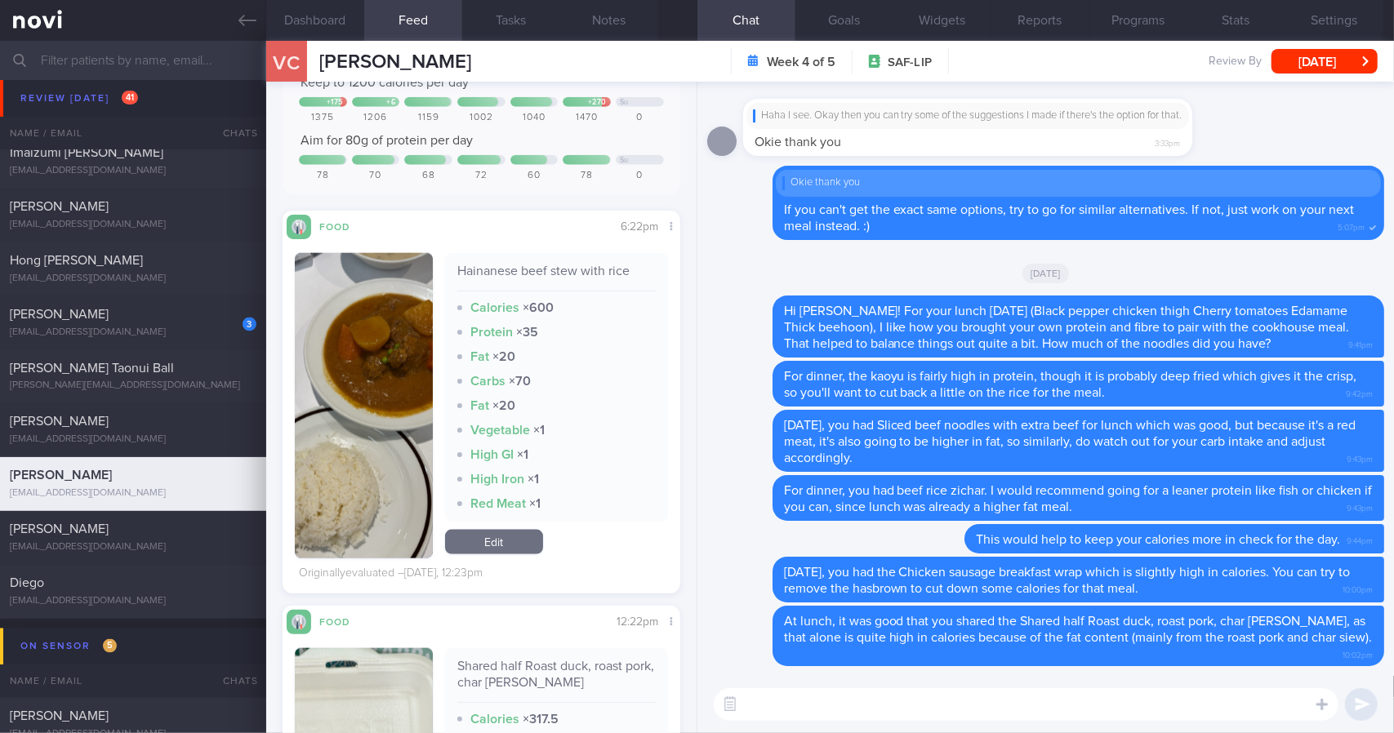
type textarea "B"
paste textarea "Hainanese beef stew with rice"
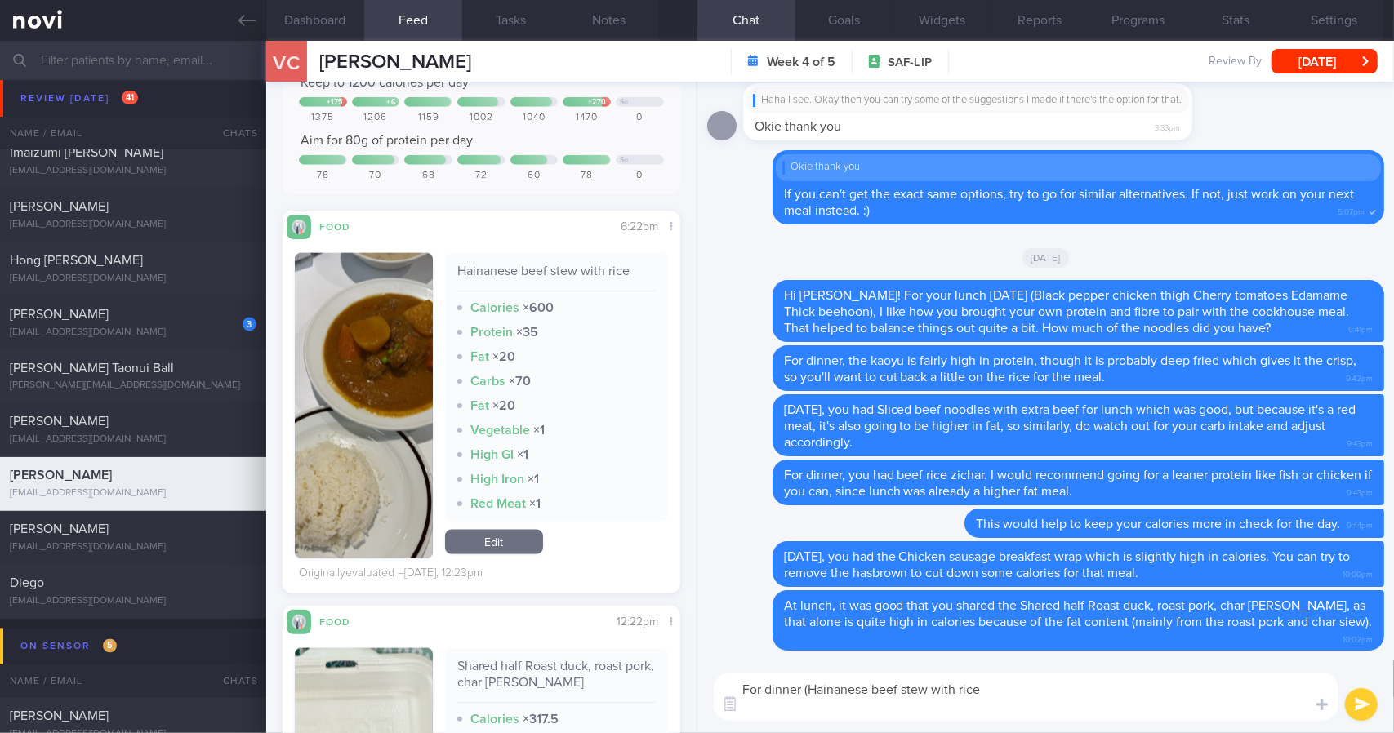
scroll to position [0, 0]
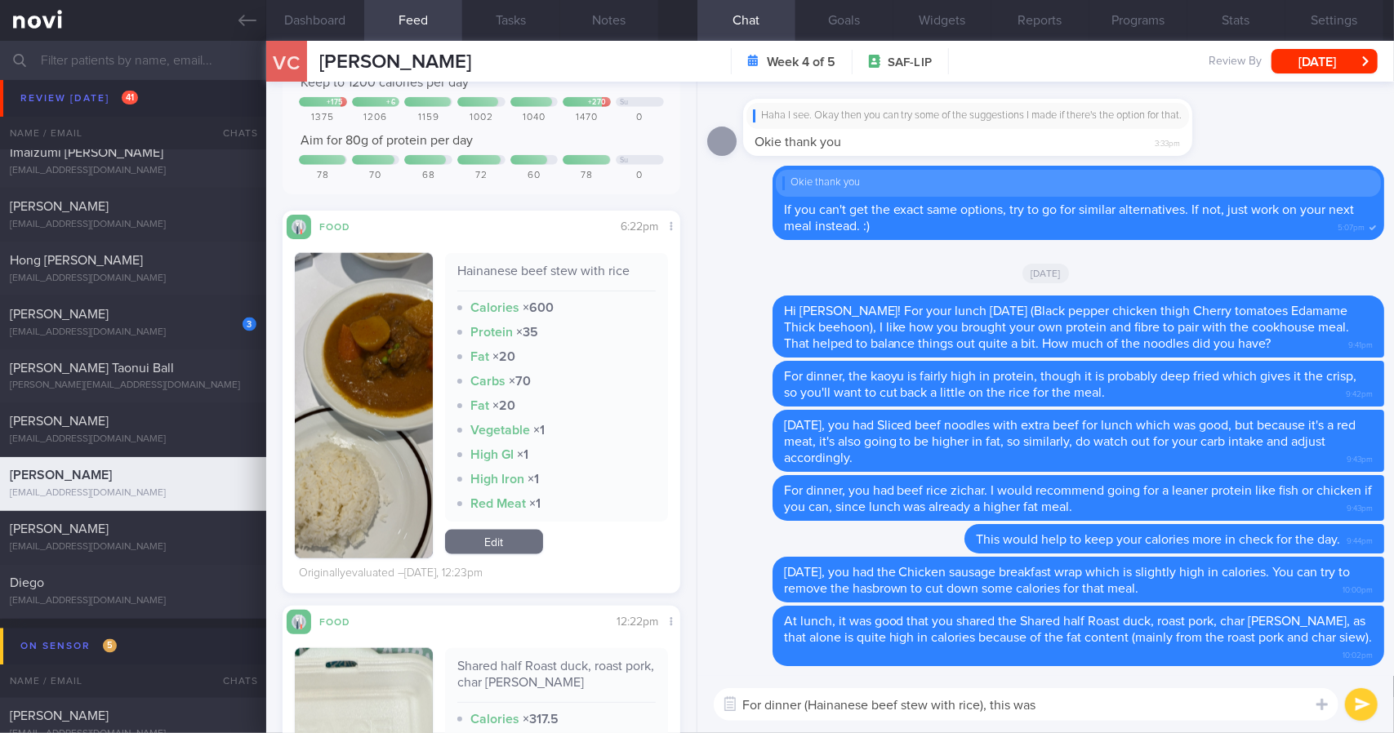
click at [358, 351] on button "button" at bounding box center [364, 405] width 138 height 305
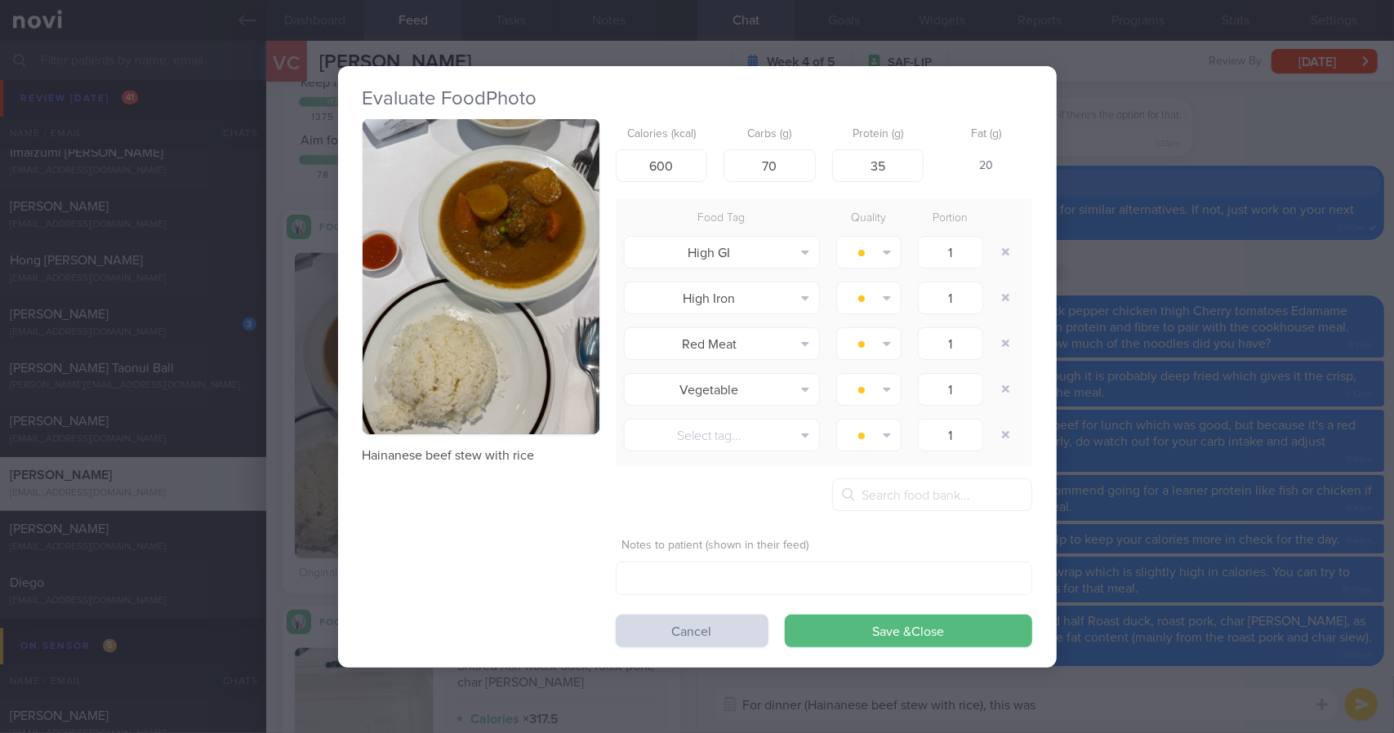
click at [530, 298] on button "button" at bounding box center [481, 277] width 237 height 316
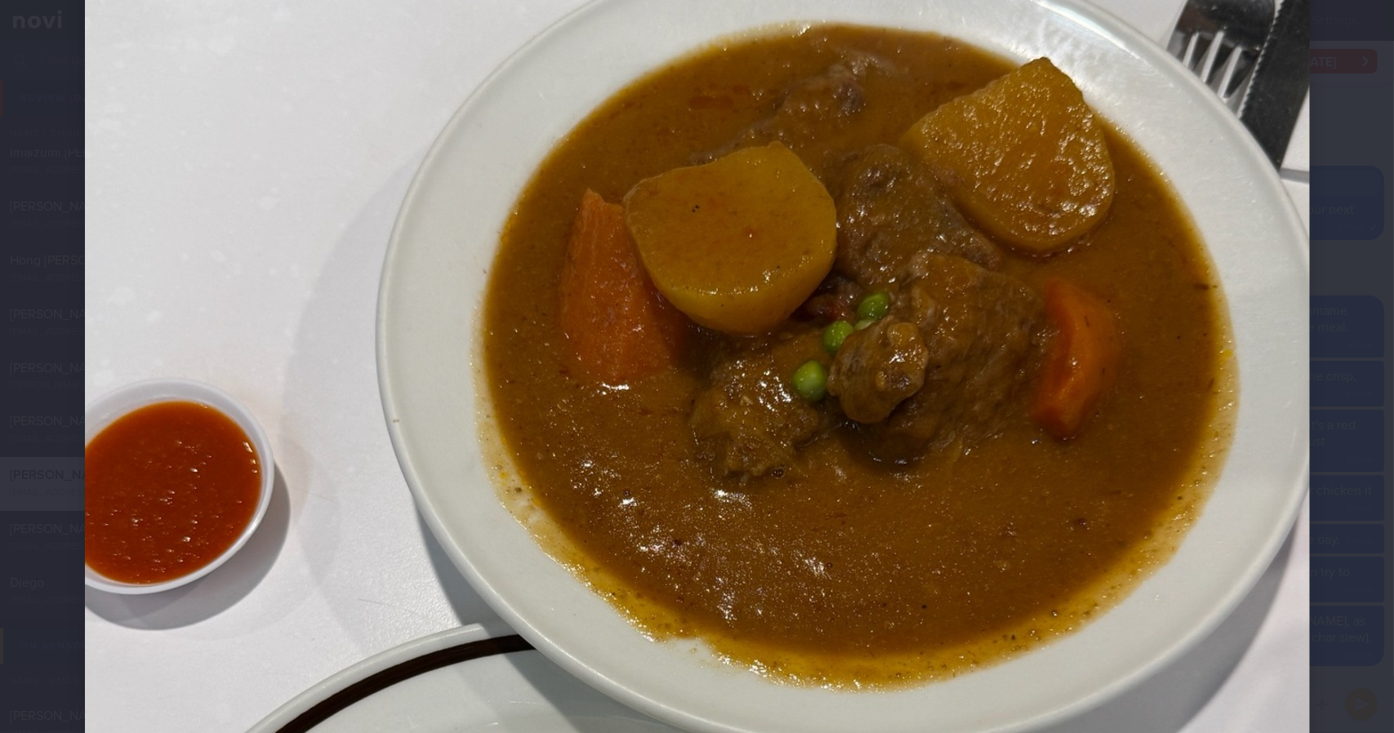
scroll to position [283, 0]
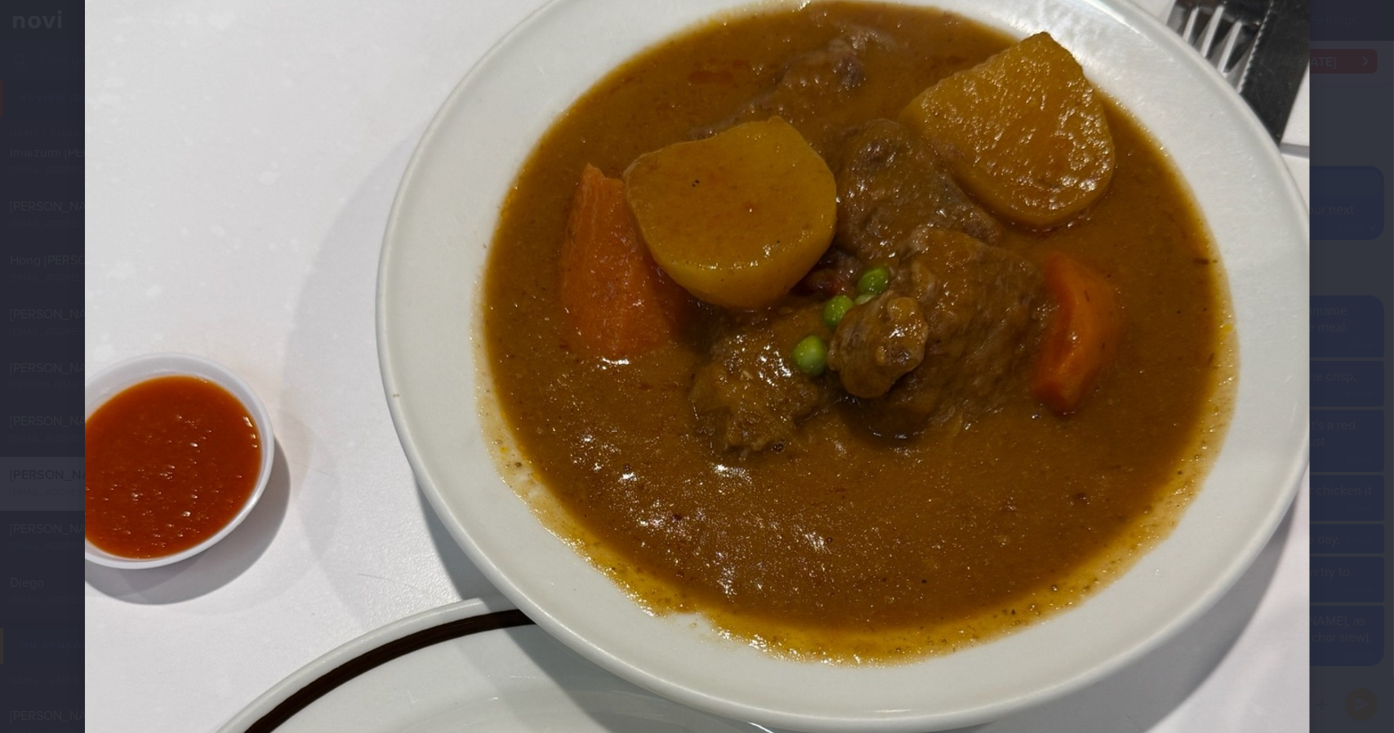
click at [1336, 325] on div at bounding box center [697, 599] width 1355 height 1764
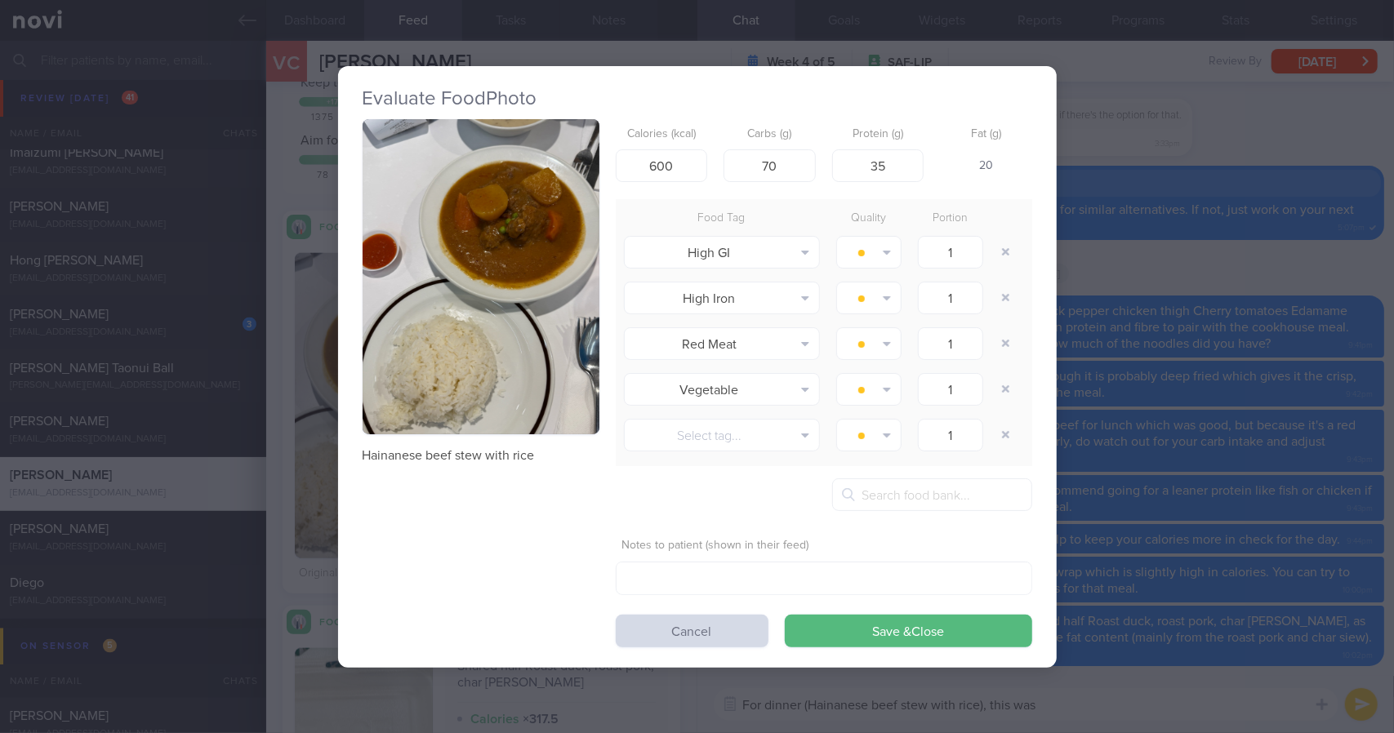
click at [1226, 533] on div "Evaluate Food Photo Hainanese beef stew with rice Calories (kcal) 600 Carbs (g)…" at bounding box center [697, 366] width 1394 height 733
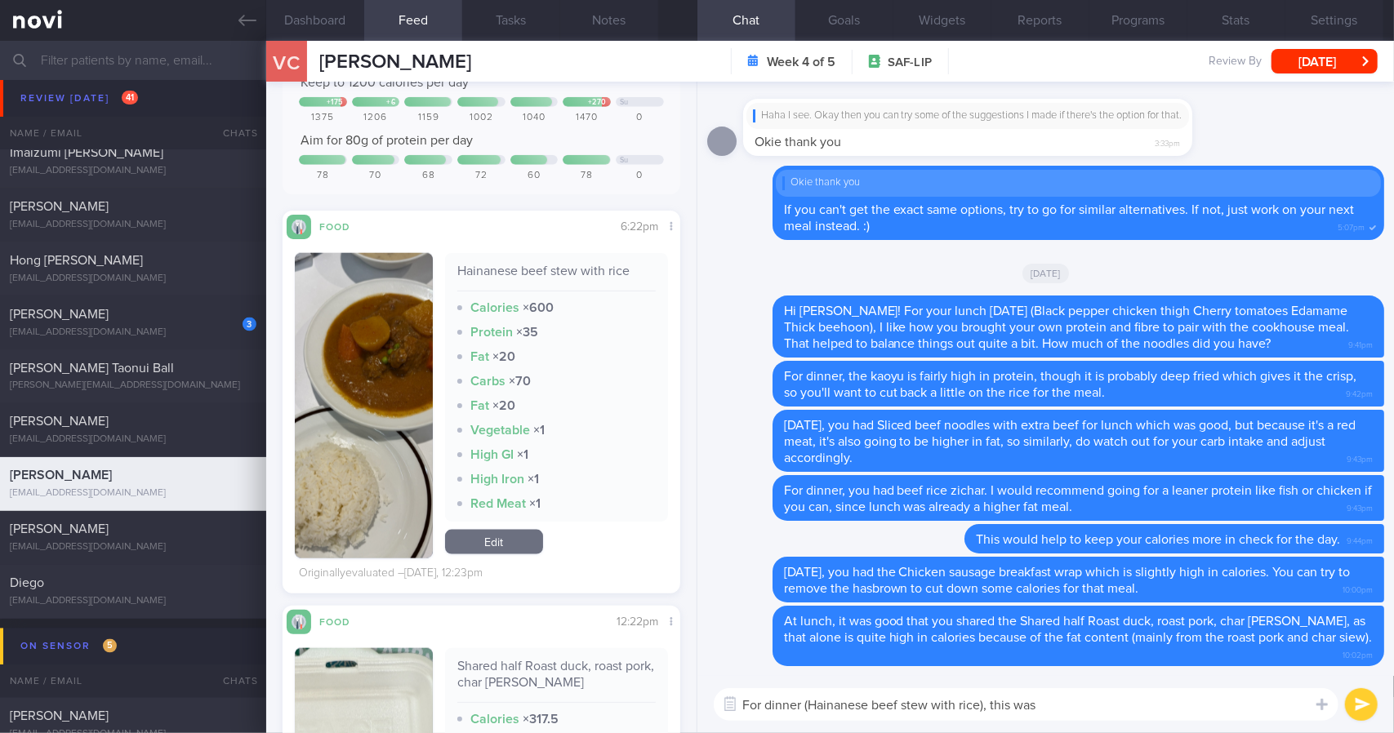
click at [1190, 712] on textarea "For dinner (Hainanese beef stew with rice), this was" at bounding box center [1026, 704] width 625 height 33
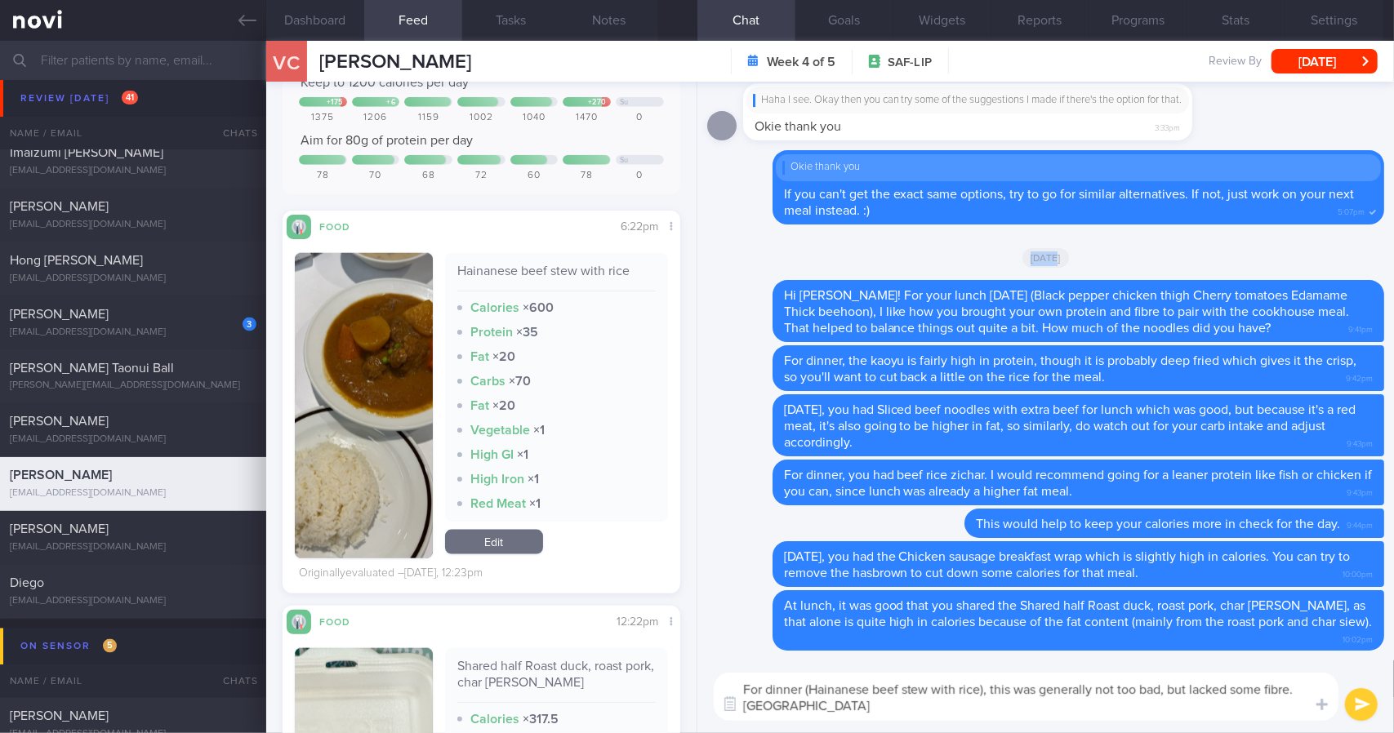
drag, startPoint x: 1308, startPoint y: 276, endPoint x: 966, endPoint y: 273, distance: 342.1
click at [967, 273] on div "[DATE]" at bounding box center [1045, 257] width 677 height 46
click at [831, 711] on textarea "For dinner (Hainanese beef stew with rice), this was generally not too bad, but…" at bounding box center [1026, 697] width 625 height 48
type textarea "For dinner (Hainanese beef stew with rice), this was generally not too bad, but…"
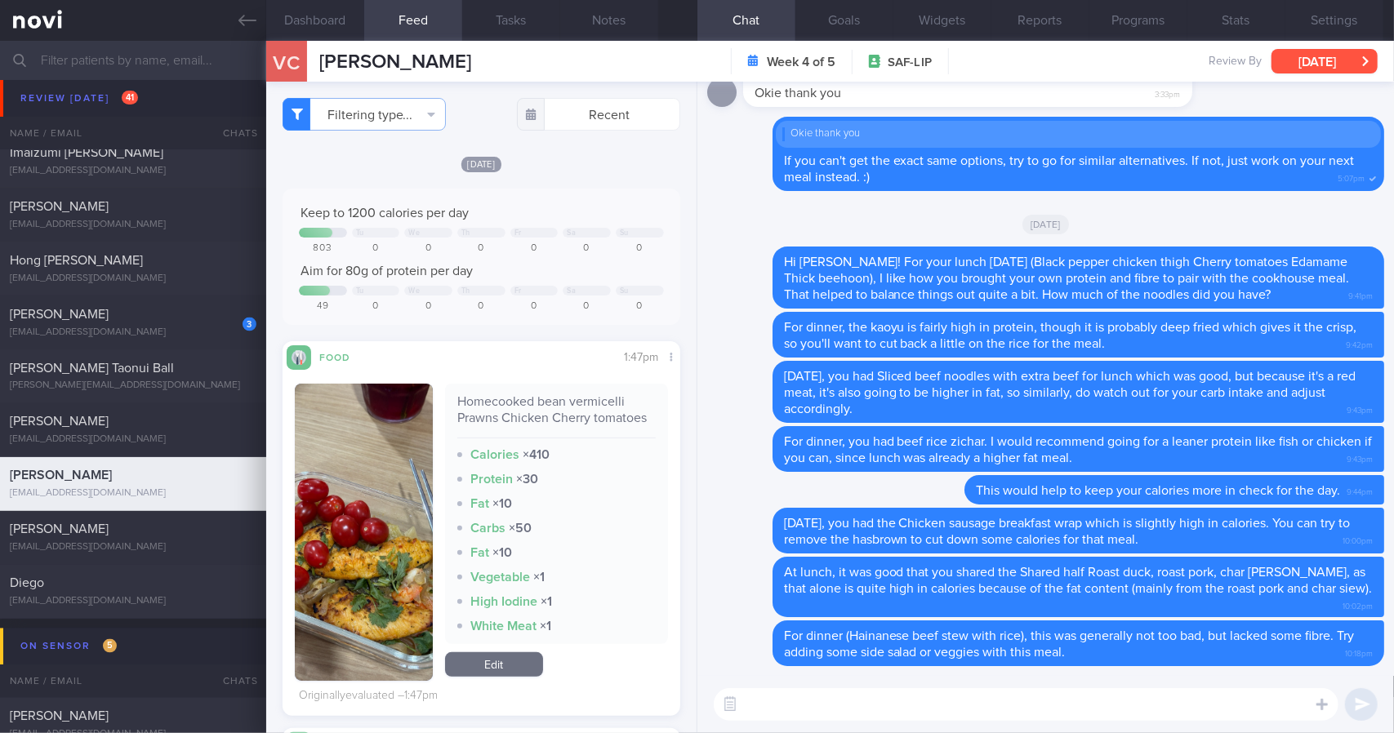
click at [1336, 59] on button "[DATE]" at bounding box center [1324, 61] width 106 height 24
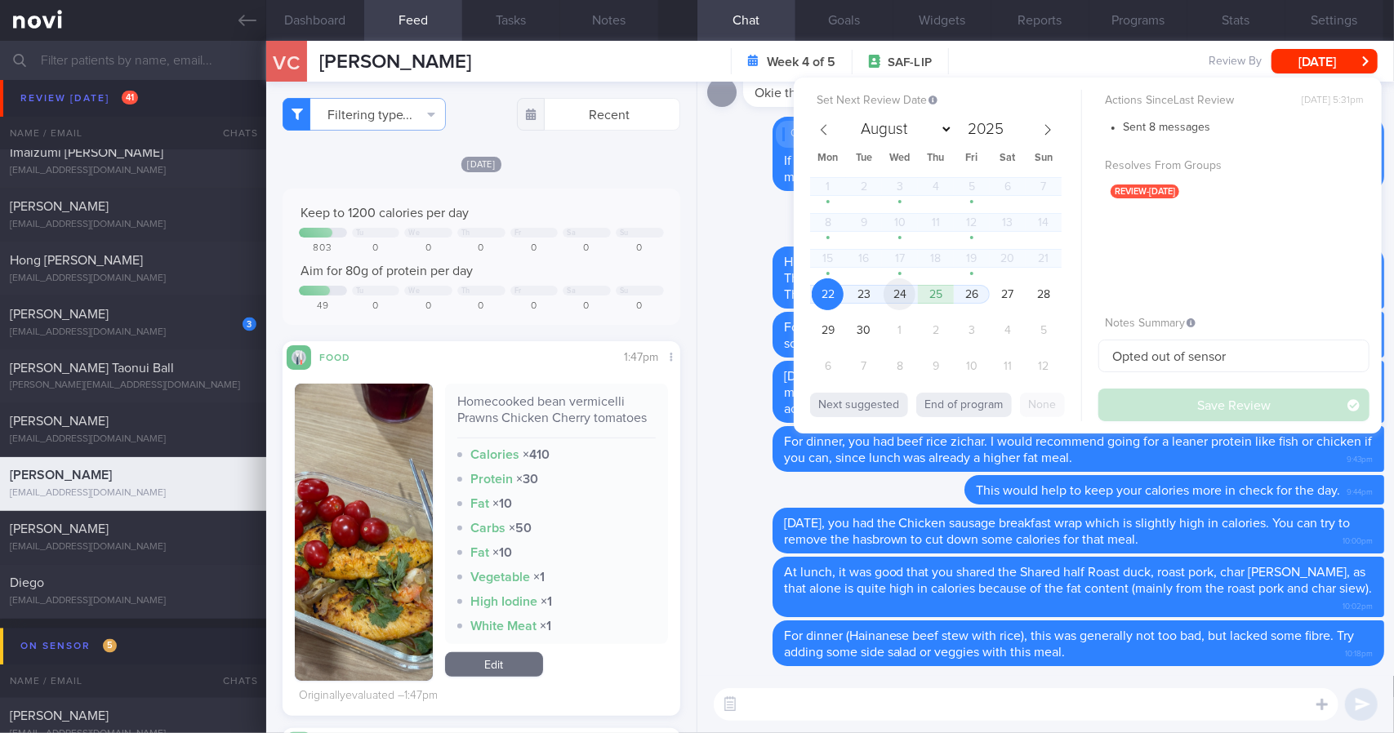
click at [902, 296] on span "24" at bounding box center [899, 294] width 32 height 32
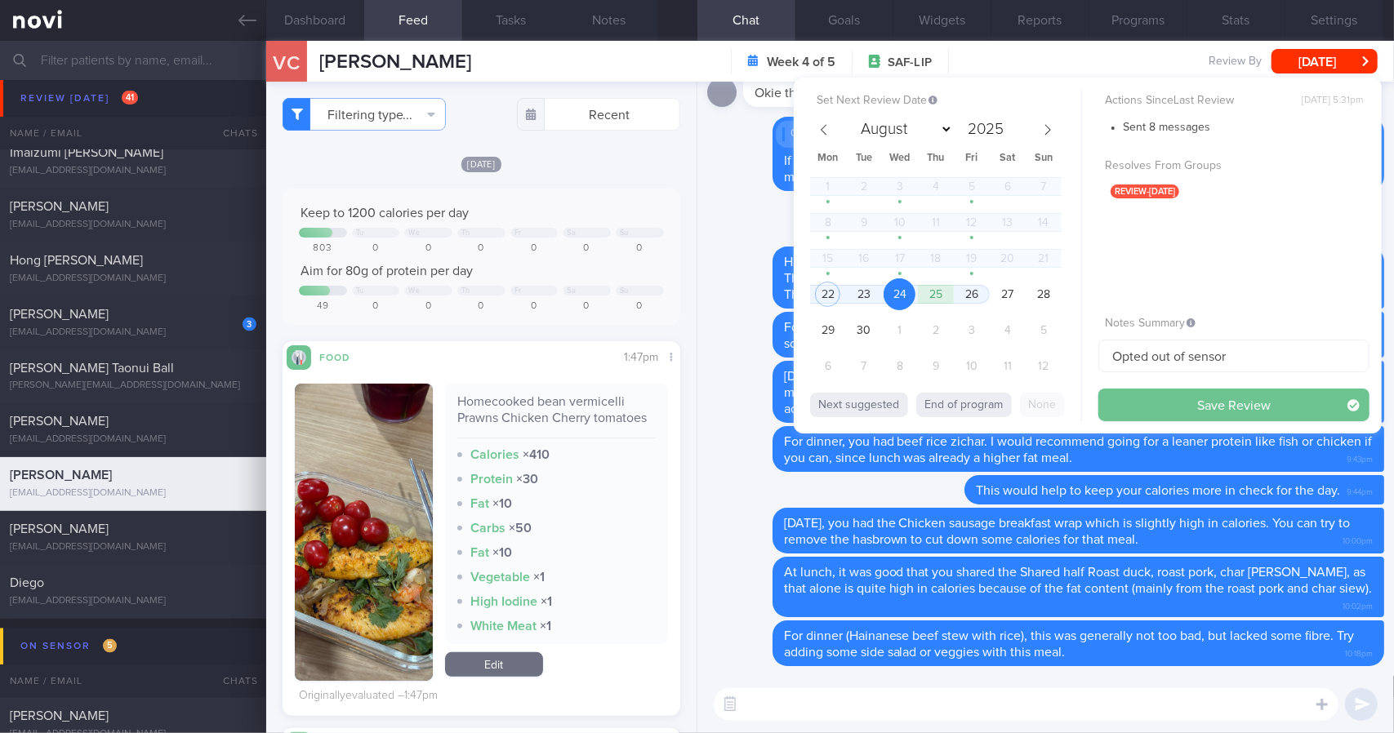
click at [1160, 383] on div "Actions Since Last Review [DATE] 5:31pm Sent 8 messages Resolves From Groups re…" at bounding box center [1233, 256] width 271 height 332
click at [1167, 402] on button "Save Review" at bounding box center [1233, 405] width 271 height 33
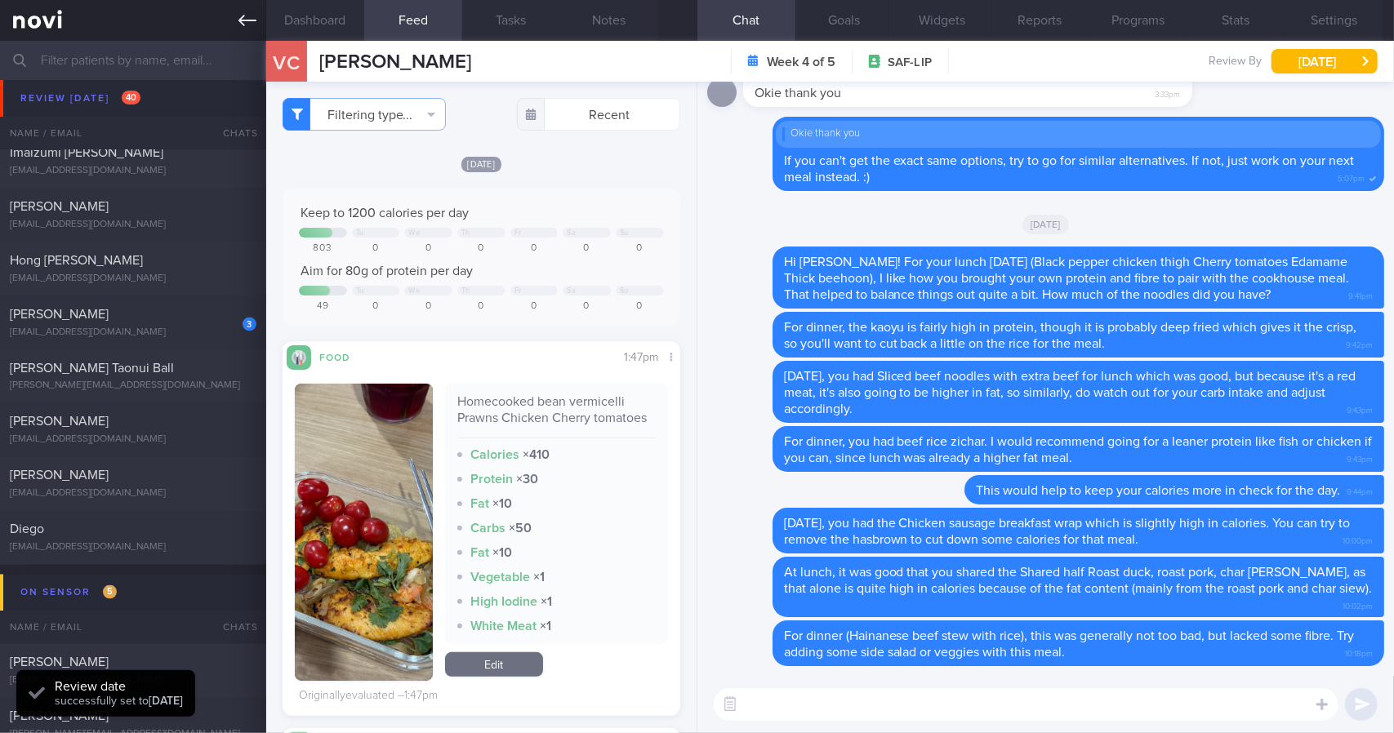
click at [245, 25] on icon at bounding box center [247, 20] width 18 height 18
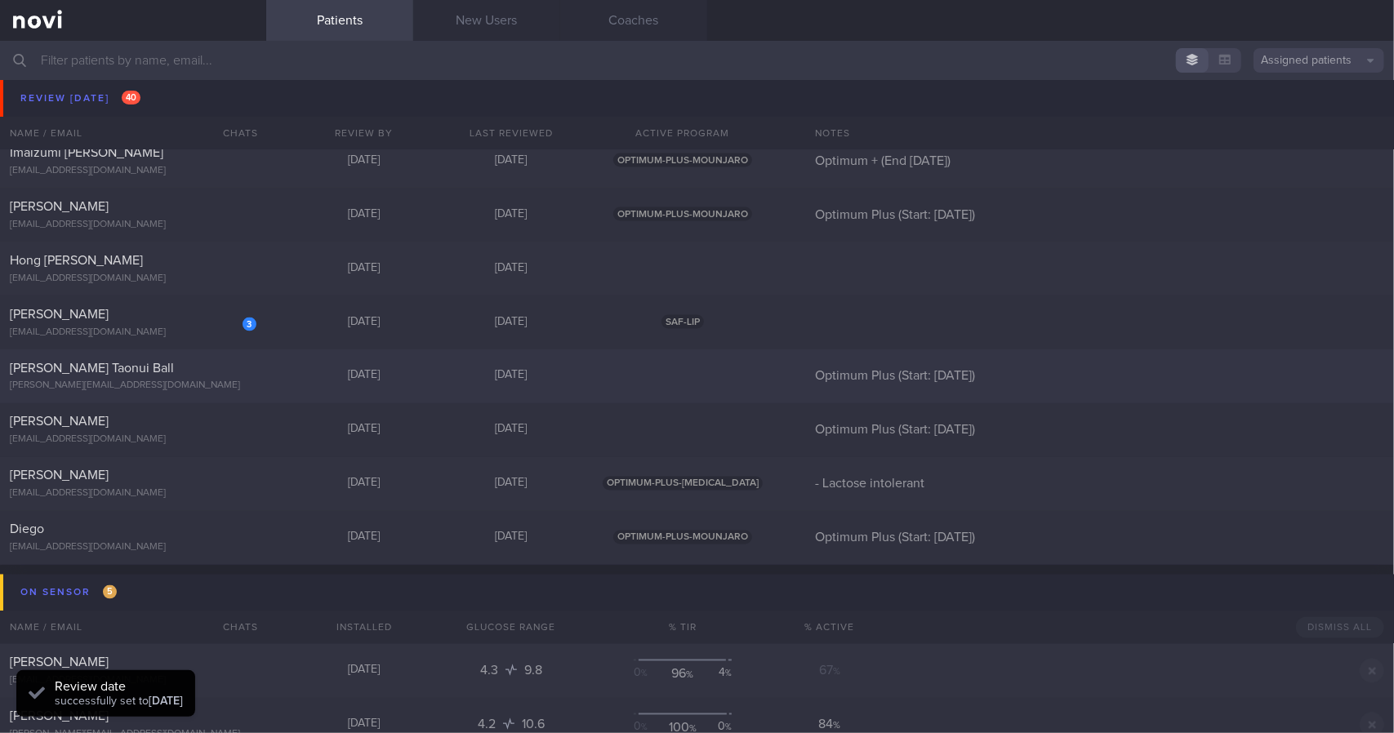
scroll to position [1633, 0]
